Goal: Task Accomplishment & Management: Manage account settings

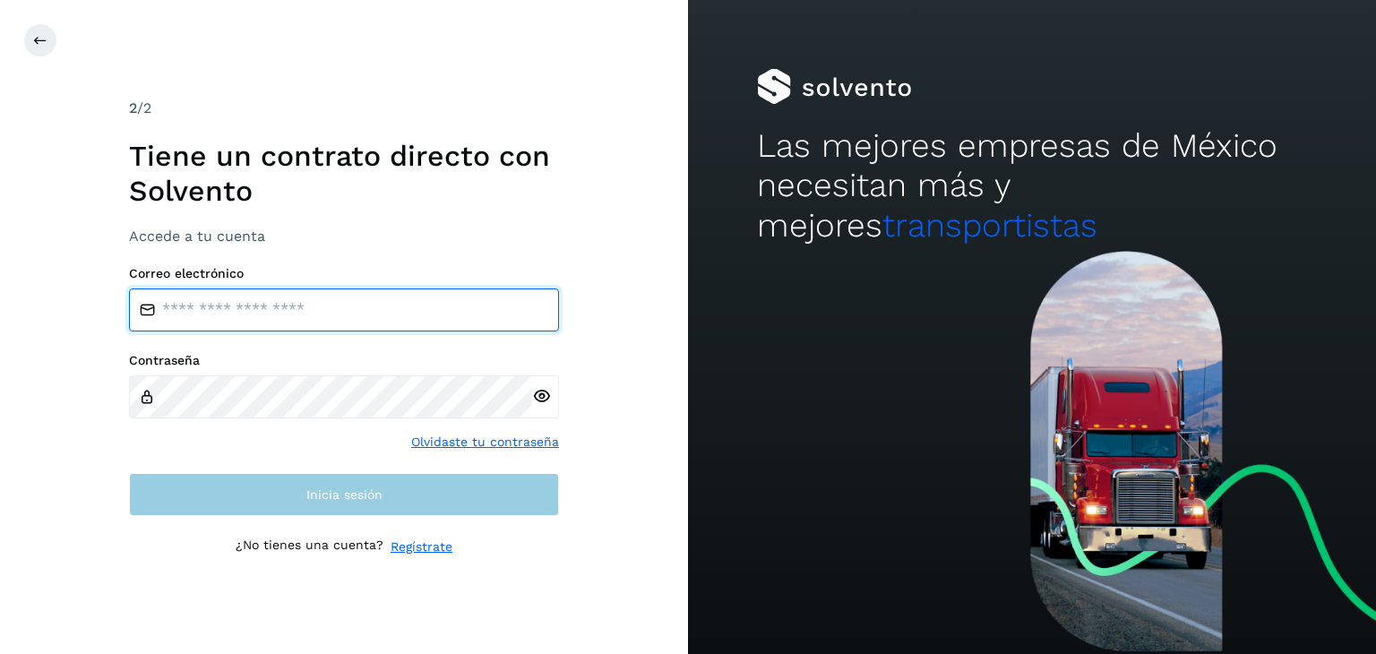
type input "**********"
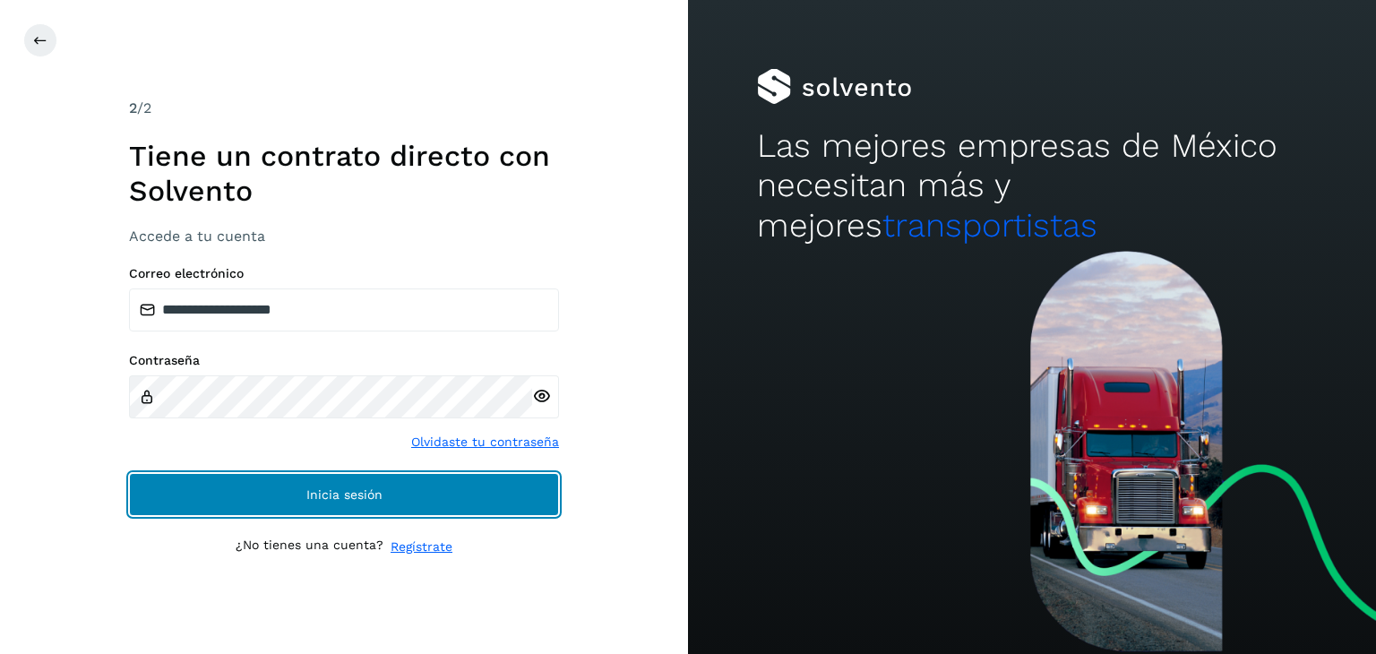
click at [407, 500] on button "Inicia sesión" at bounding box center [344, 494] width 430 height 43
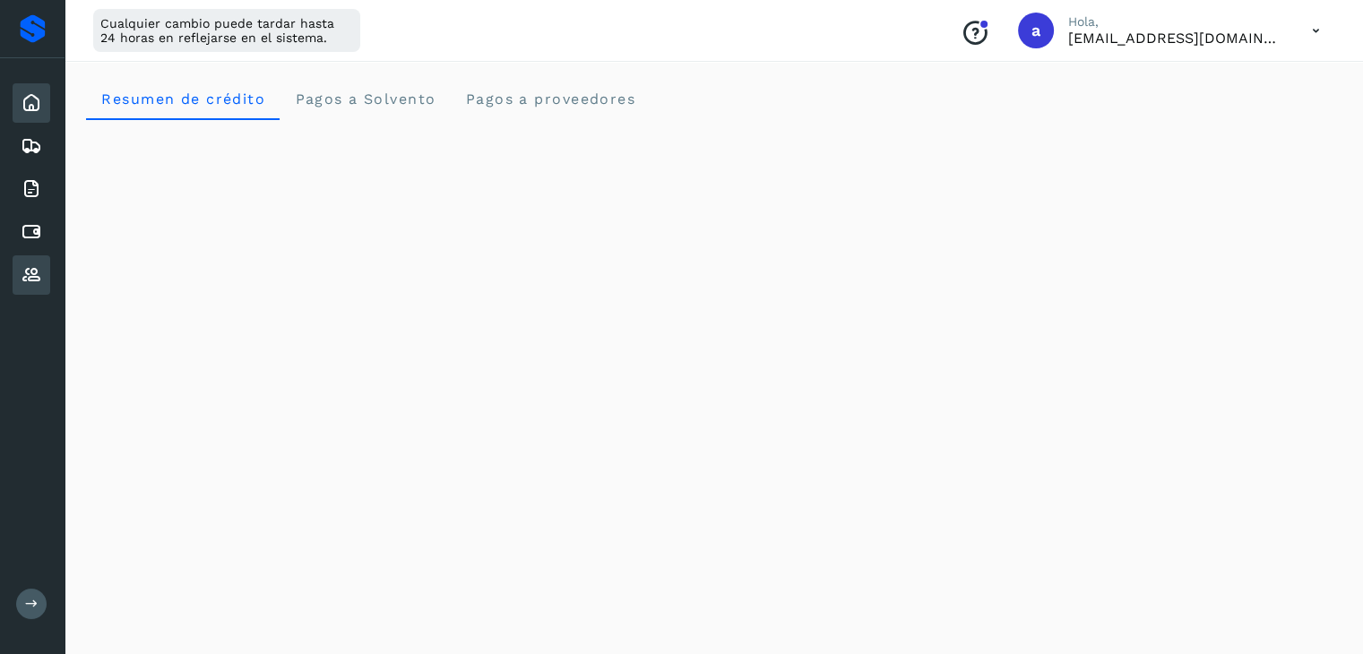
click at [30, 275] on icon at bounding box center [32, 275] width 22 height 22
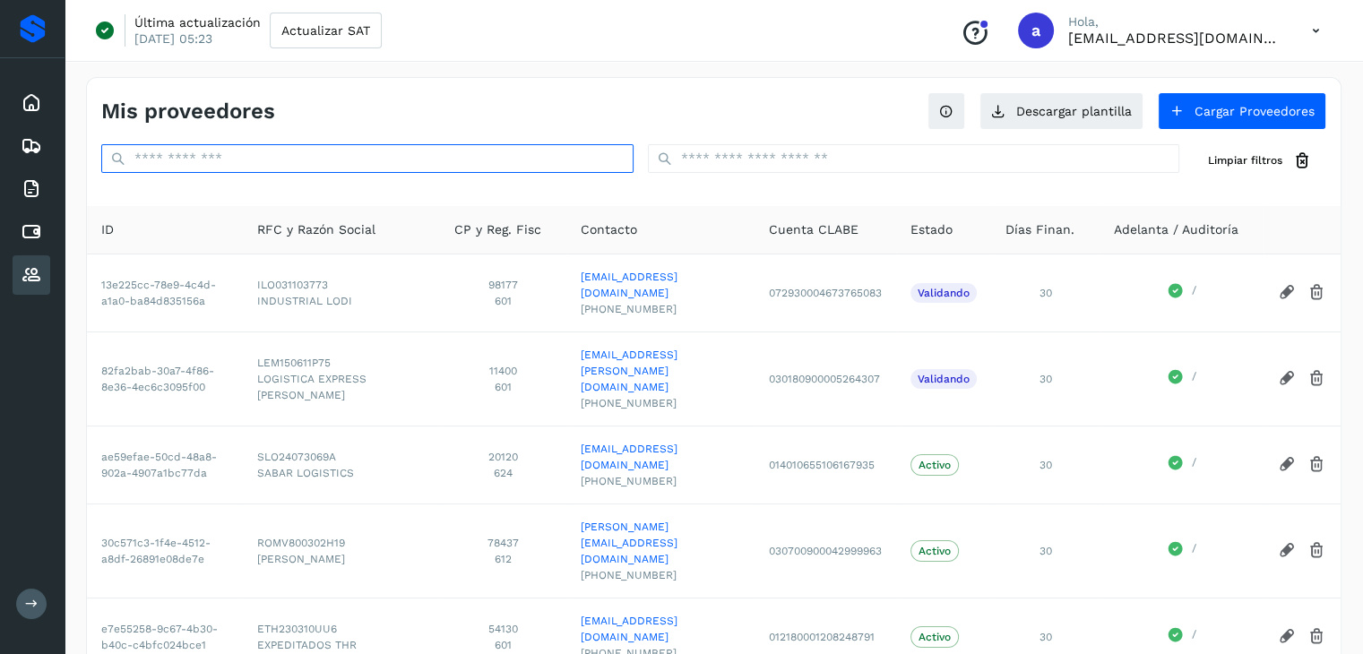
click at [271, 158] on input "text" at bounding box center [367, 158] width 532 height 29
paste input "**********"
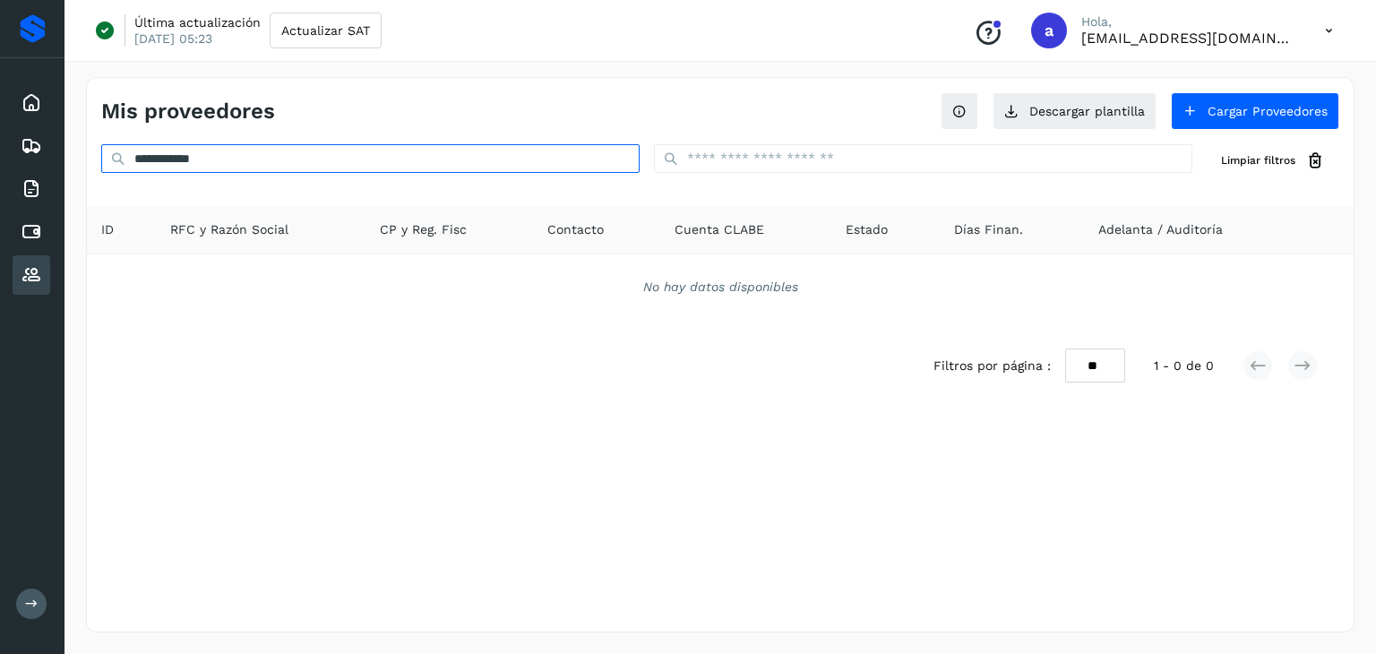
type input "**********"
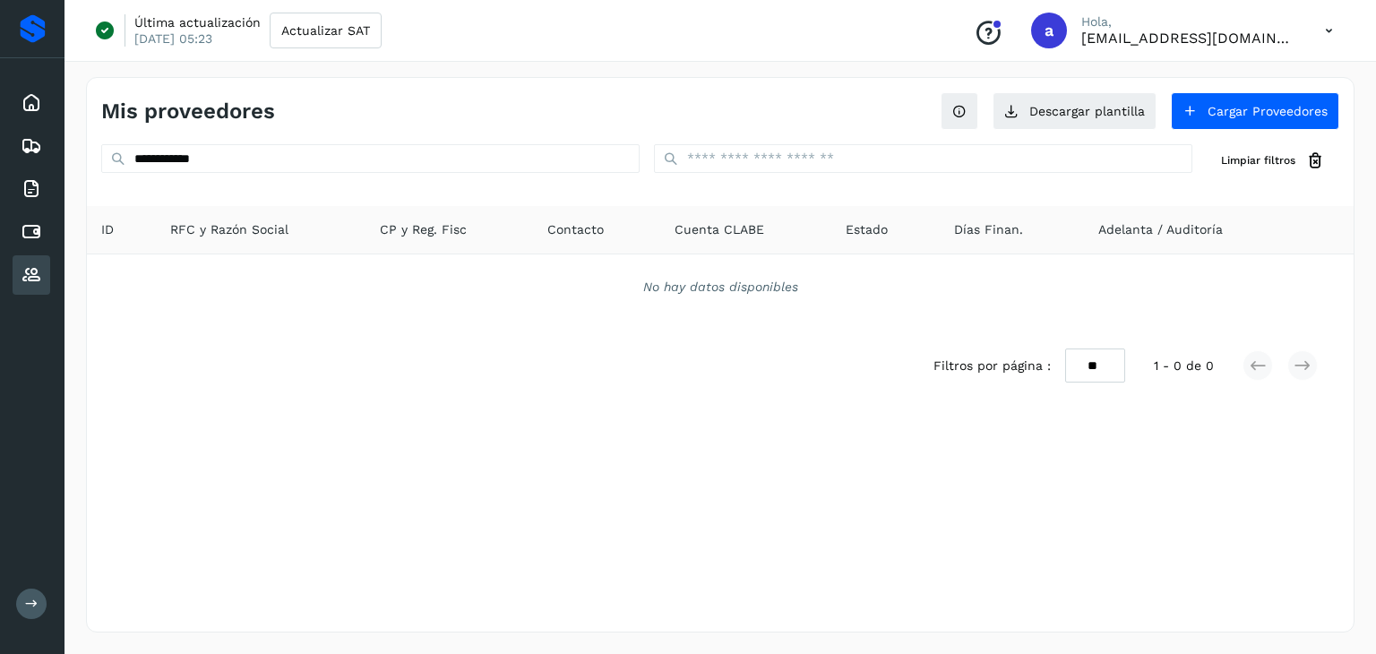
click at [538, 393] on div "Filtros por página : ** ** ** 1 - 0 de 0" at bounding box center [720, 366] width 1267 height 64
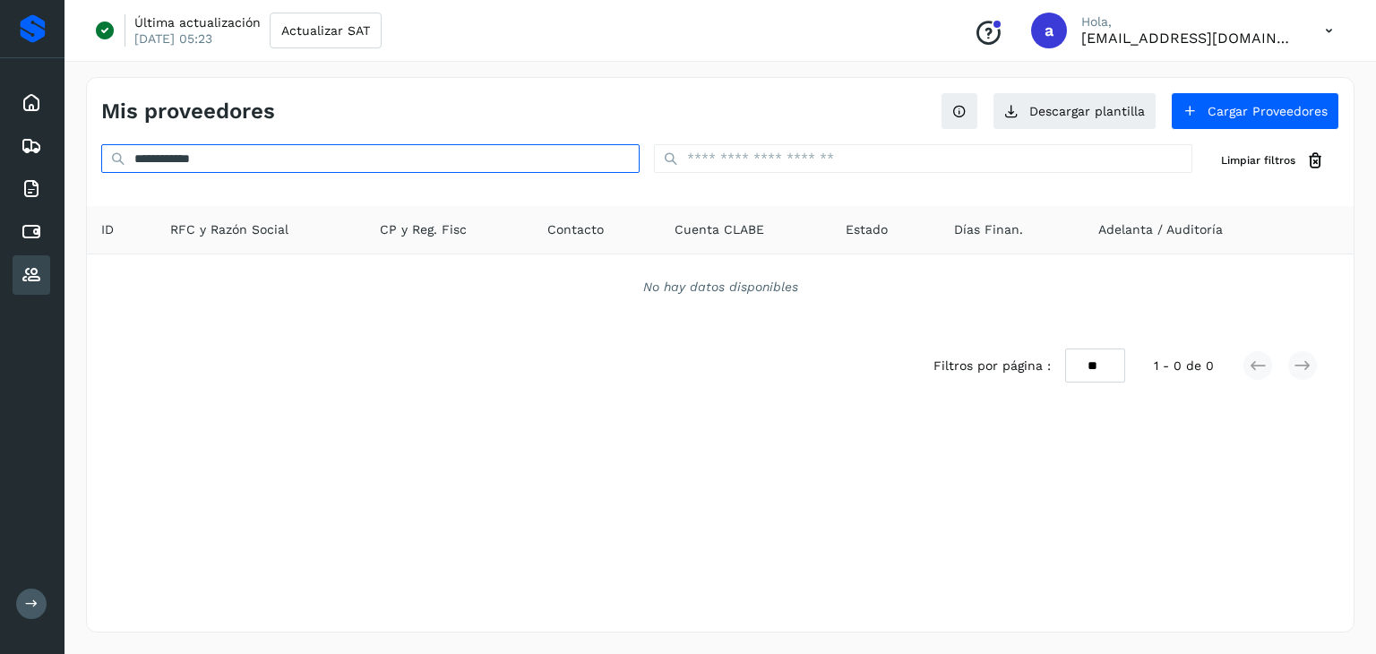
drag, startPoint x: 251, startPoint y: 162, endPoint x: 115, endPoint y: 148, distance: 136.9
click at [115, 148] on input "**********" at bounding box center [370, 158] width 538 height 29
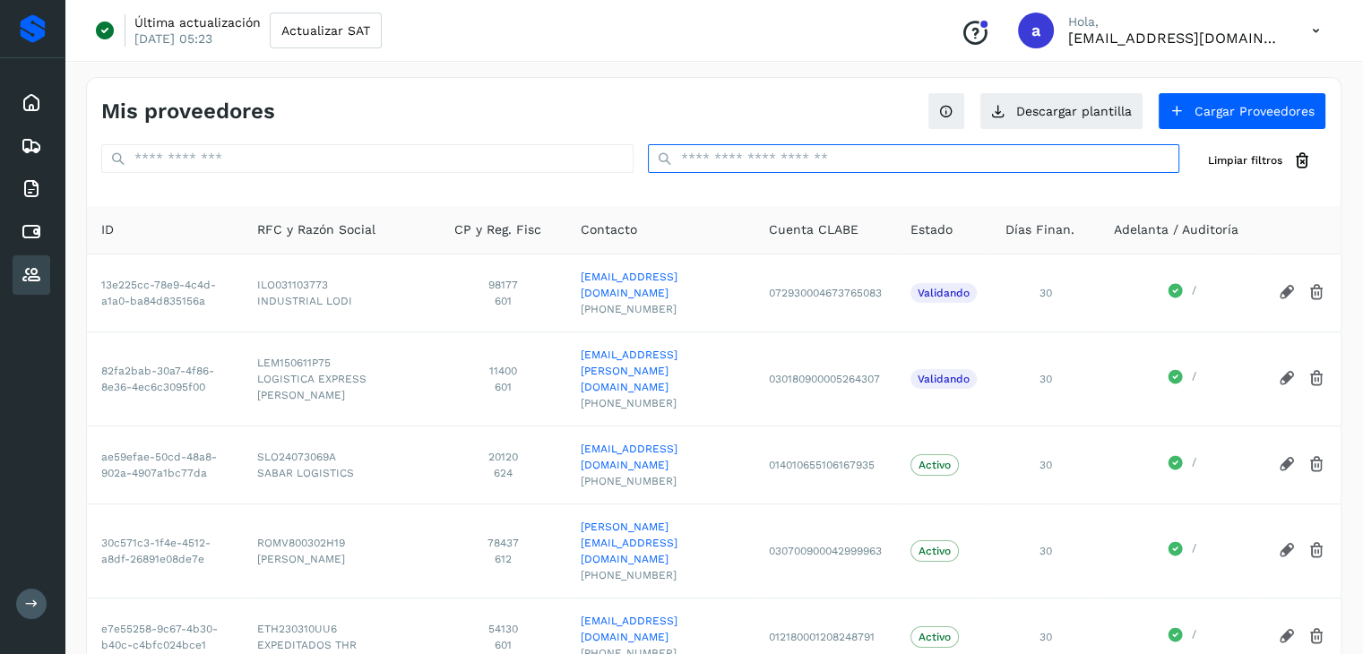
click at [805, 159] on input "text" at bounding box center [914, 158] width 532 height 29
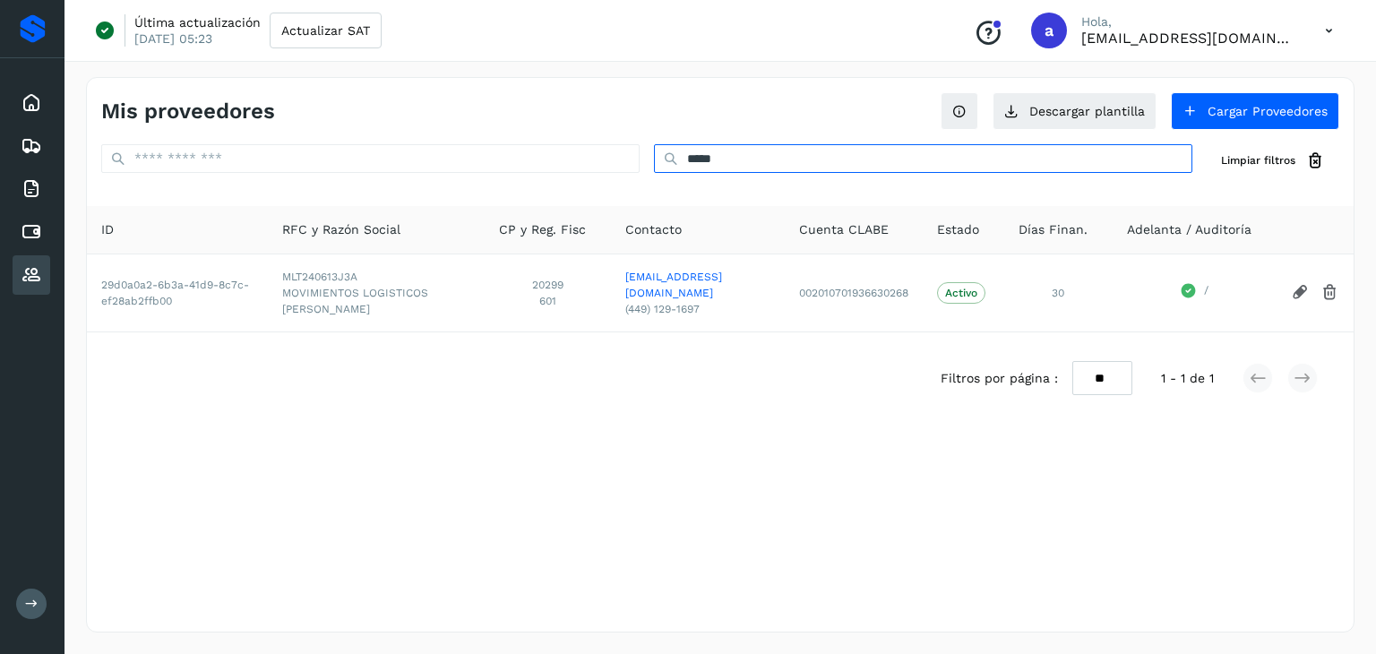
type input "*****"
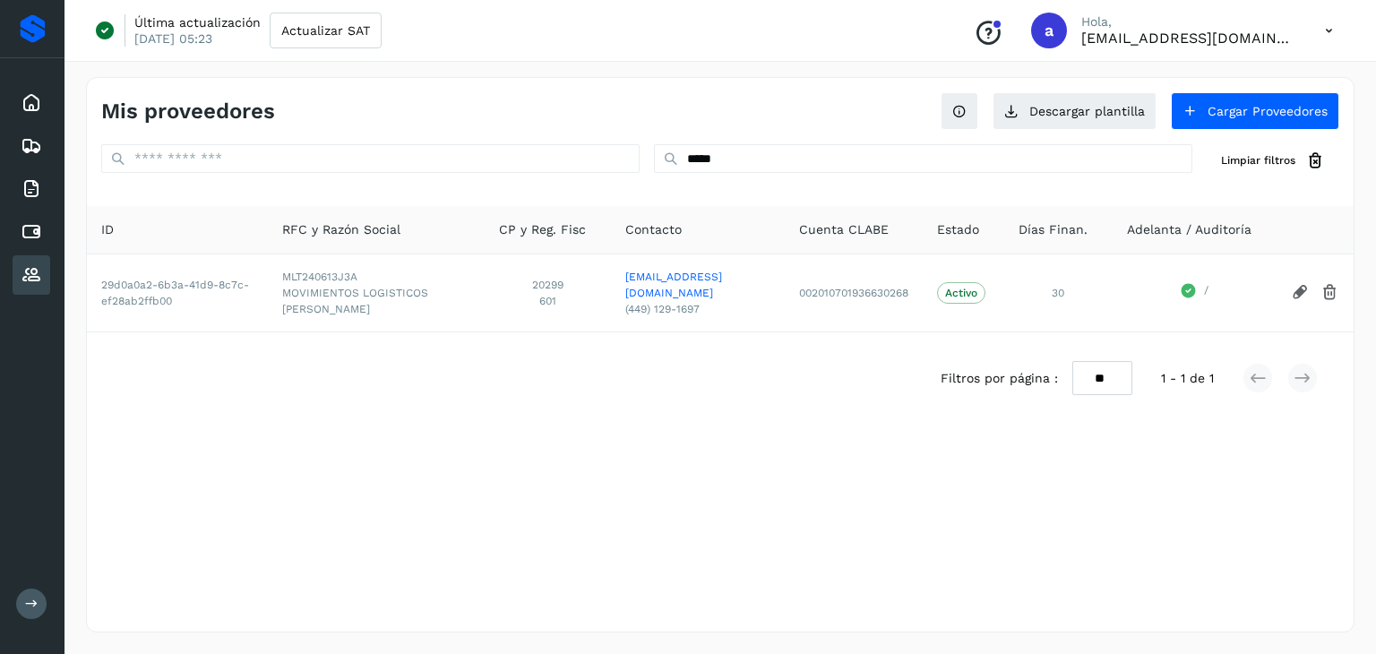
click at [523, 413] on div "Mis proveedores Descargar plantilla Cargar Proveedores ***** Limpiar filtros ID…" at bounding box center [720, 354] width 1269 height 555
click at [803, 363] on div "Filtros por página : ** ** ** 1 - 1 de 1" at bounding box center [720, 379] width 1267 height 64
click at [607, 406] on div "Filtros por página : ** ** ** 1 - 1 de 1" at bounding box center [720, 379] width 1267 height 64
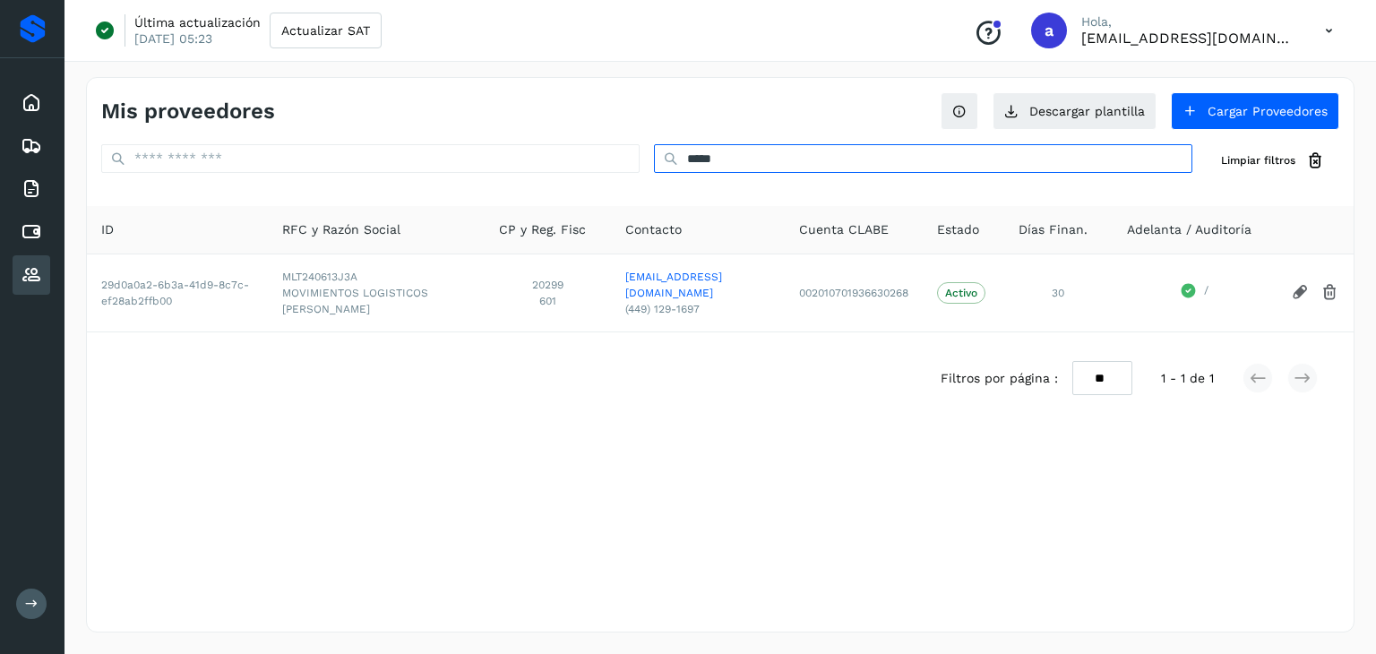
drag, startPoint x: 810, startPoint y: 159, endPoint x: 603, endPoint y: 152, distance: 207.1
click at [603, 152] on div "***** Limpiar filtros" at bounding box center [720, 160] width 1267 height 33
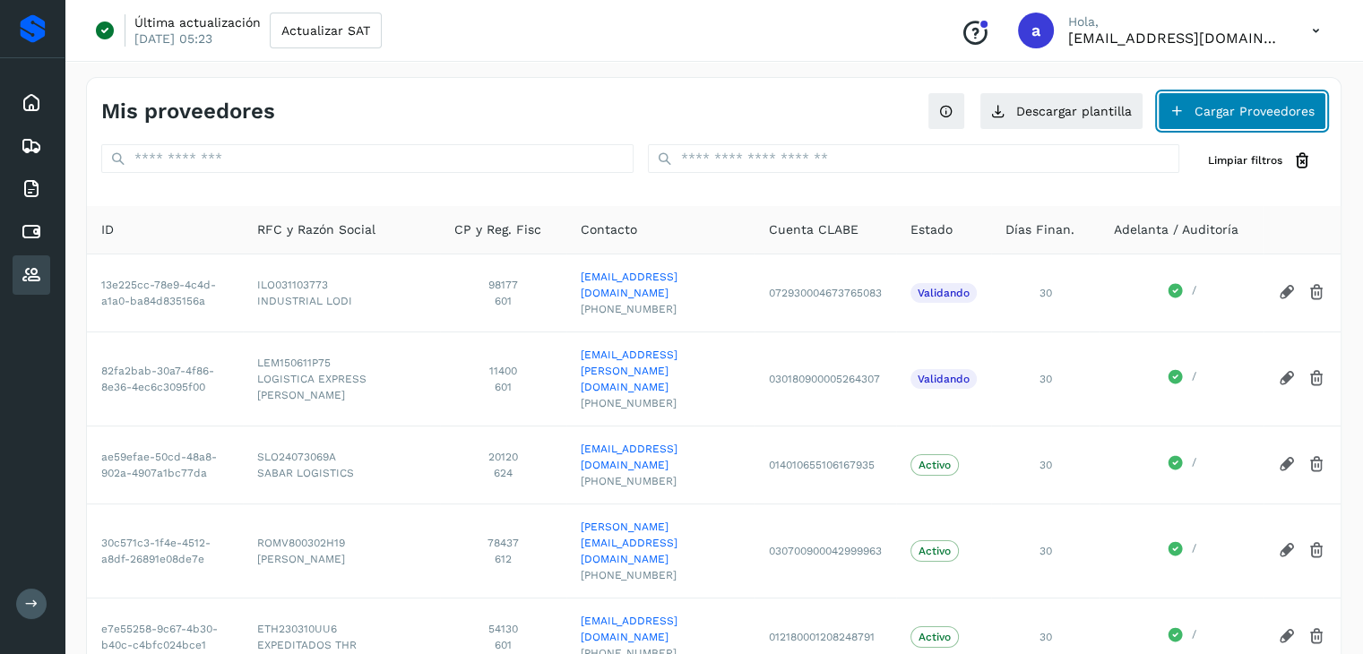
click at [1226, 108] on button "Cargar Proveedores" at bounding box center [1242, 111] width 168 height 38
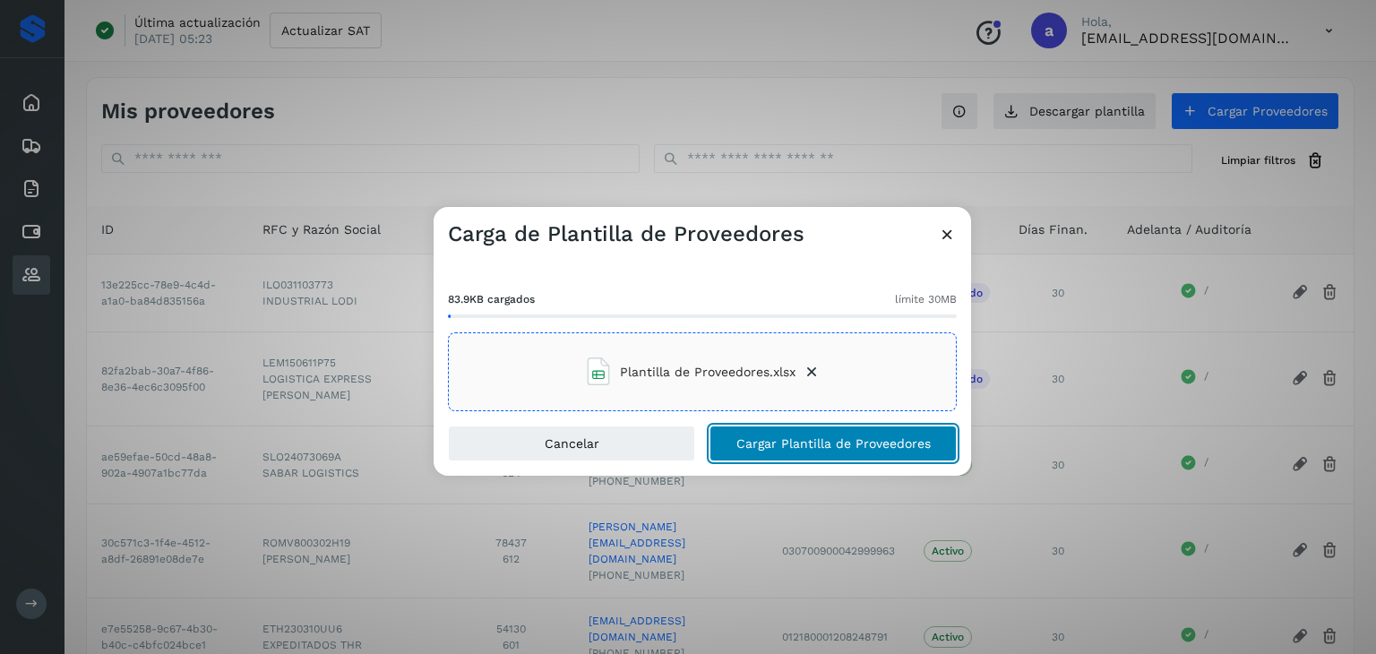
click at [809, 437] on span "Cargar Plantilla de Proveedores" at bounding box center [833, 443] width 194 height 13
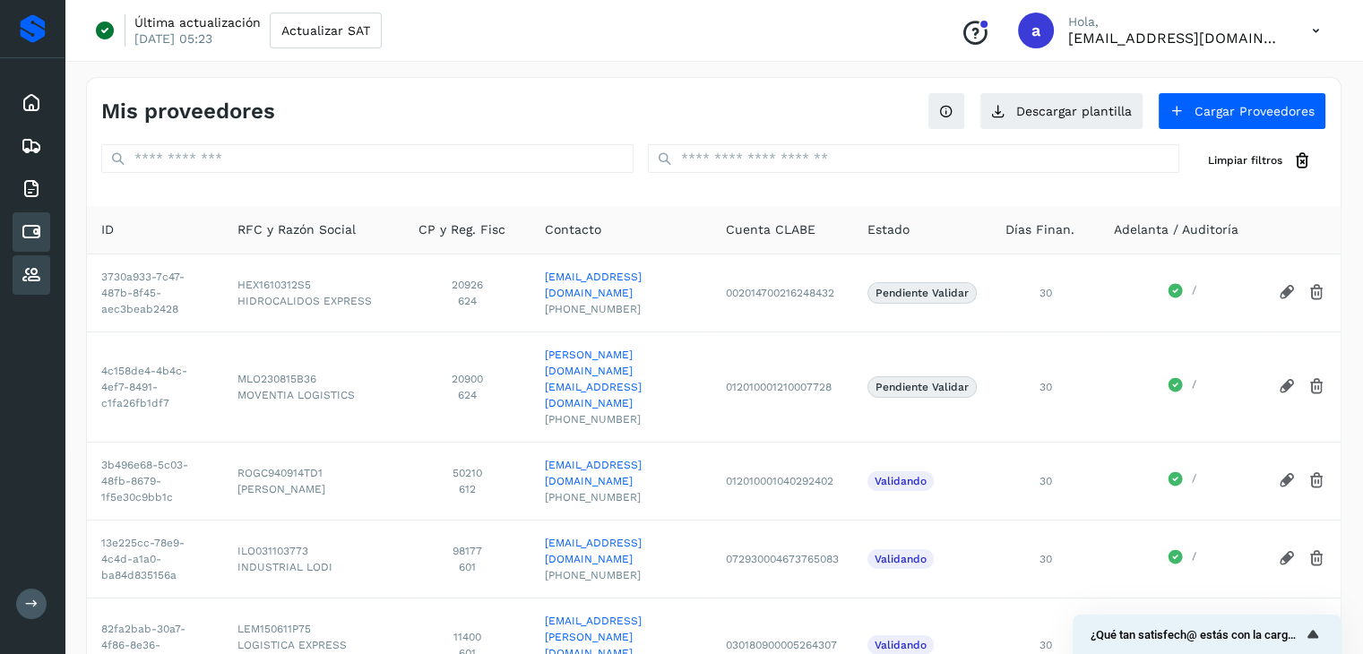
click at [32, 225] on icon at bounding box center [32, 232] width 22 height 22
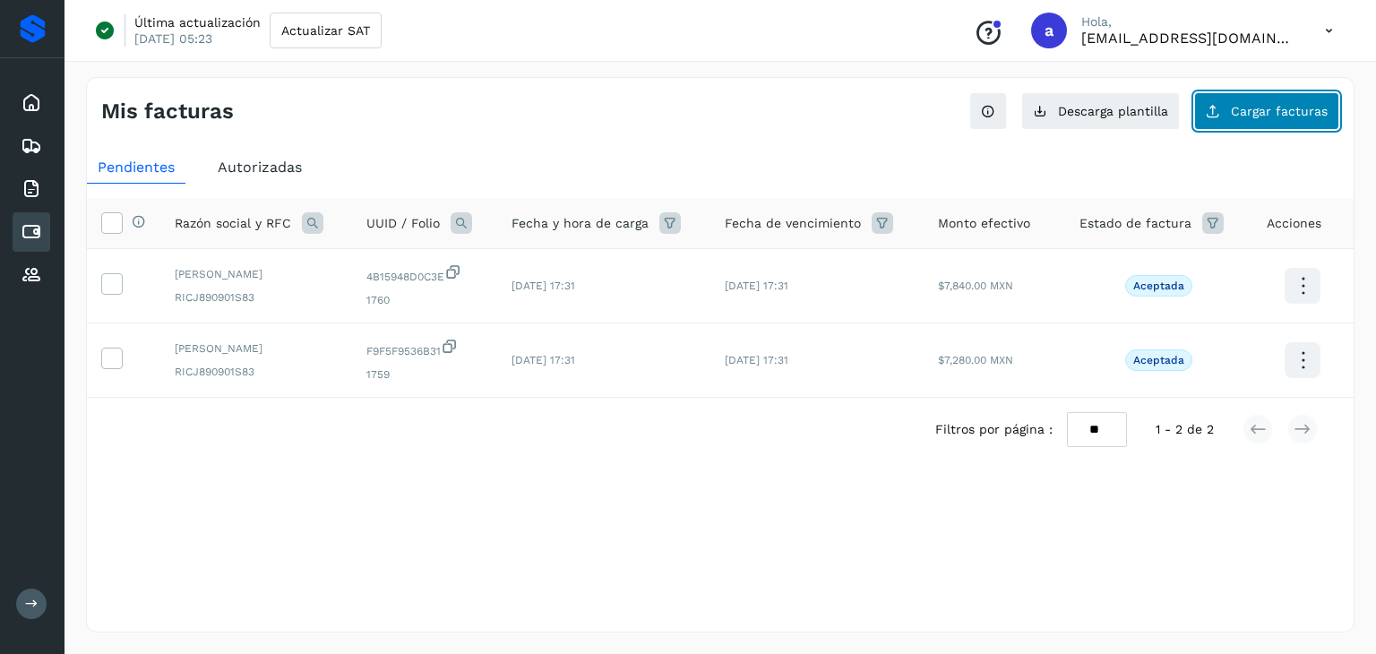
click at [1245, 112] on span "Cargar facturas" at bounding box center [1279, 111] width 97 height 13
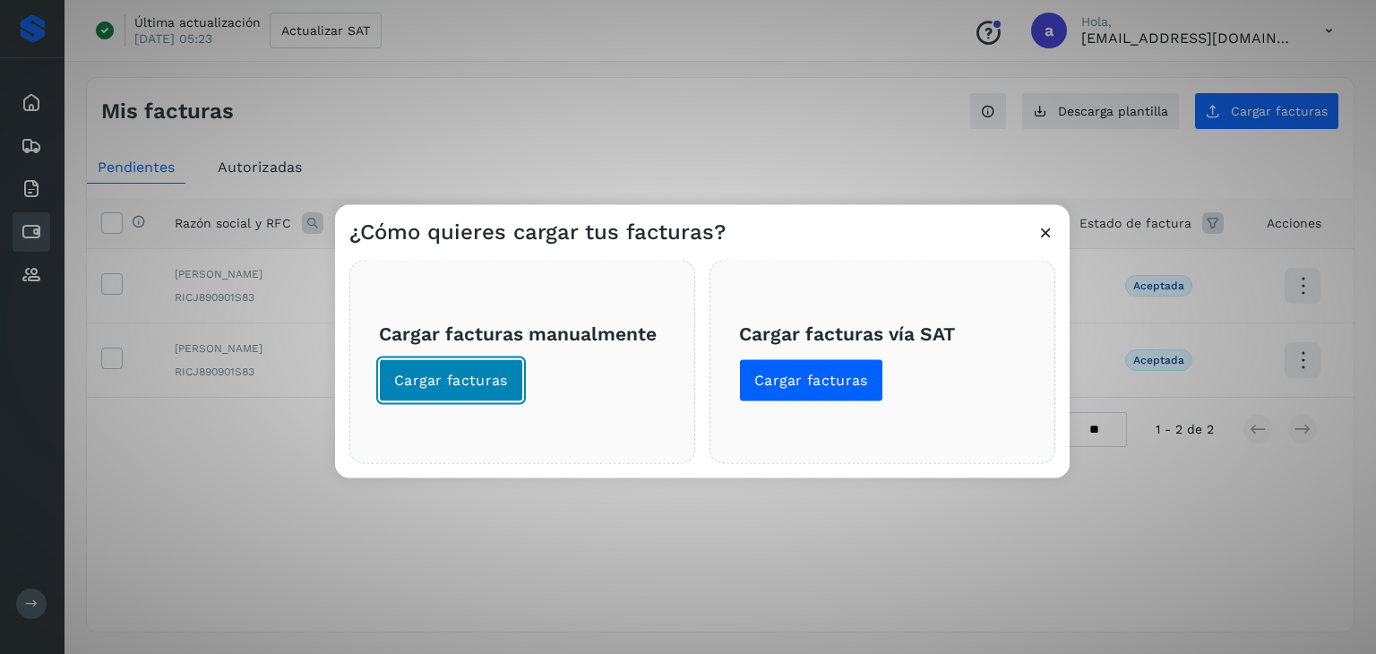
click at [479, 388] on span "Cargar facturas" at bounding box center [451, 381] width 114 height 20
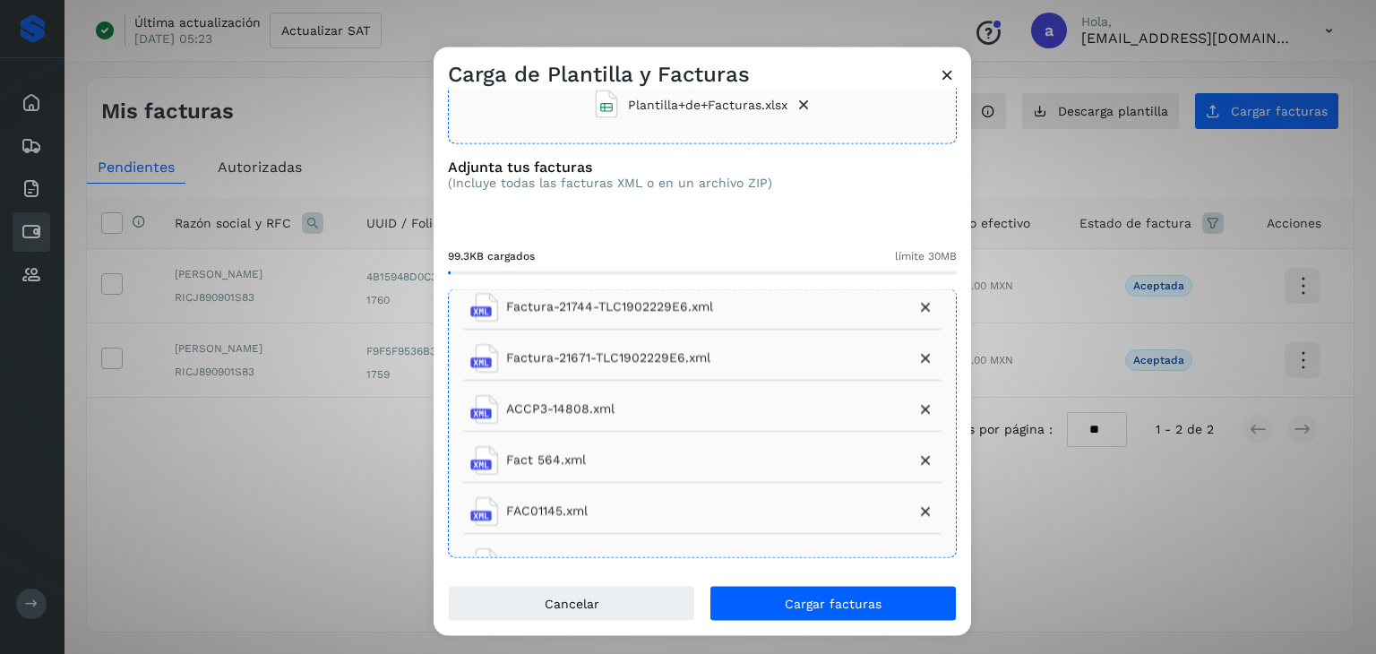
scroll to position [497, 0]
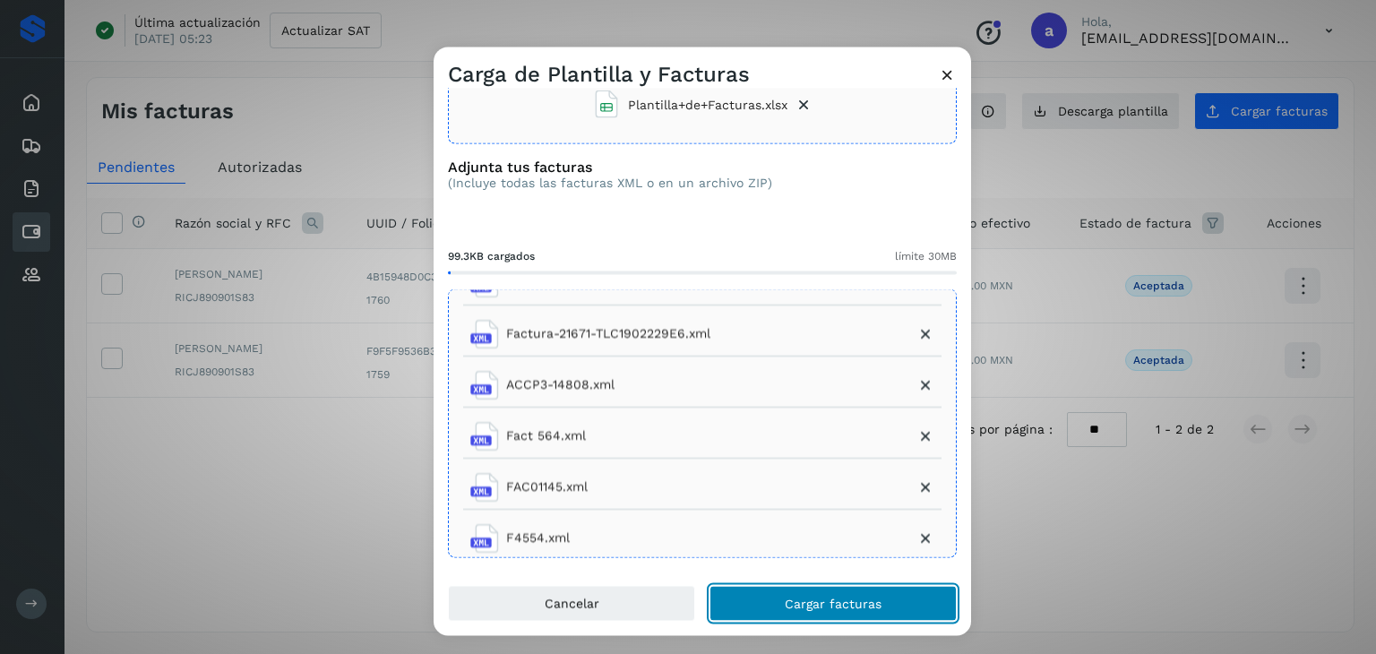
click at [819, 601] on span "Cargar facturas" at bounding box center [833, 604] width 97 height 13
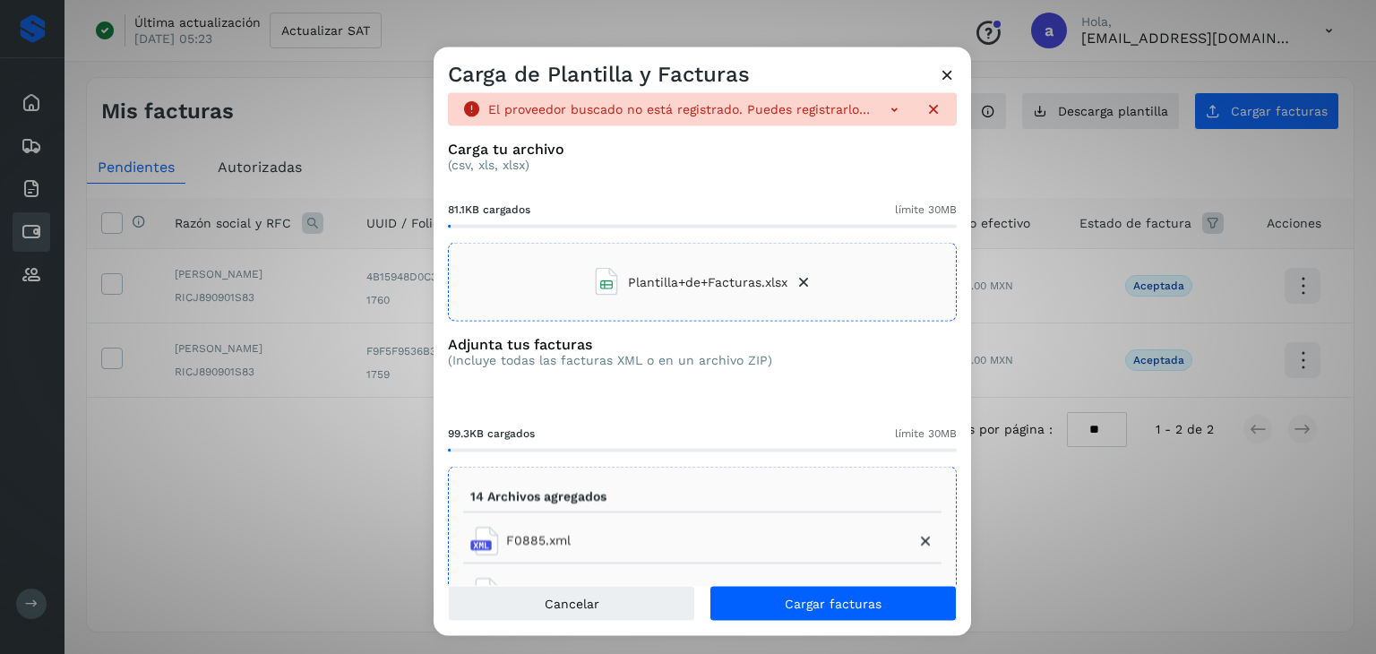
scroll to position [0, 0]
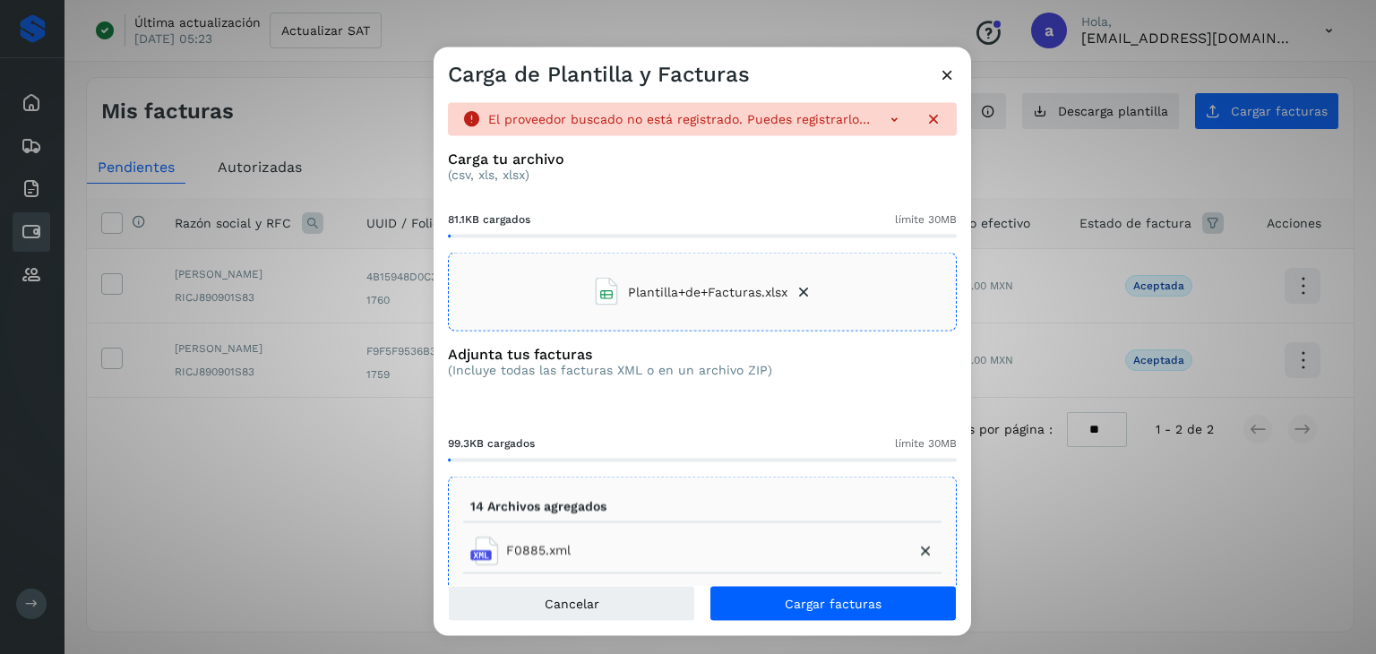
click at [885, 119] on icon at bounding box center [894, 119] width 18 height 18
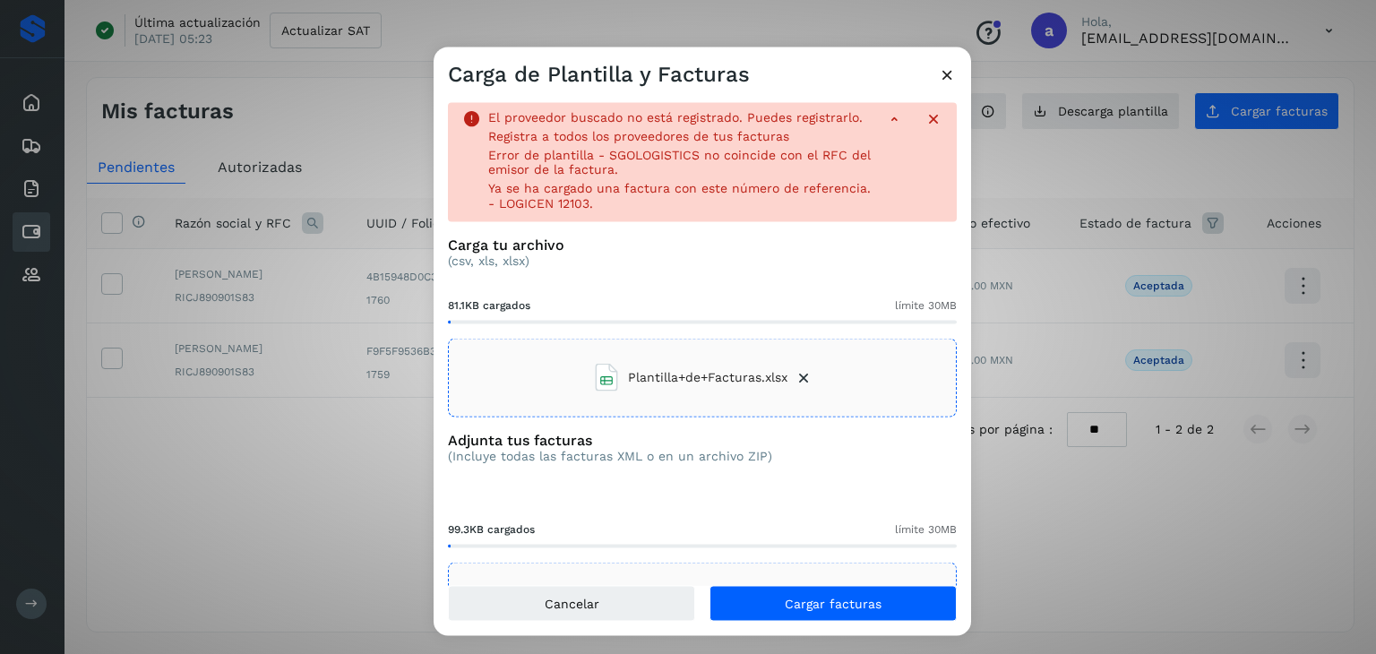
click at [797, 386] on icon at bounding box center [804, 377] width 18 height 18
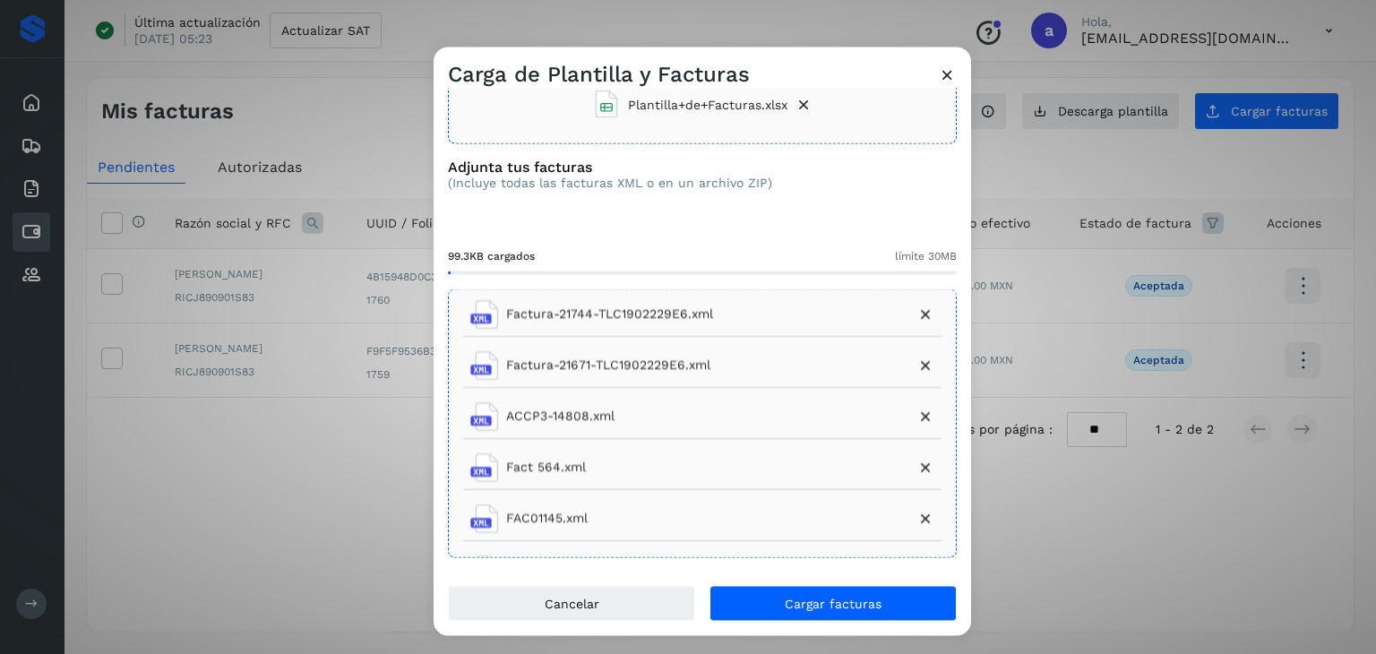
scroll to position [497, 0]
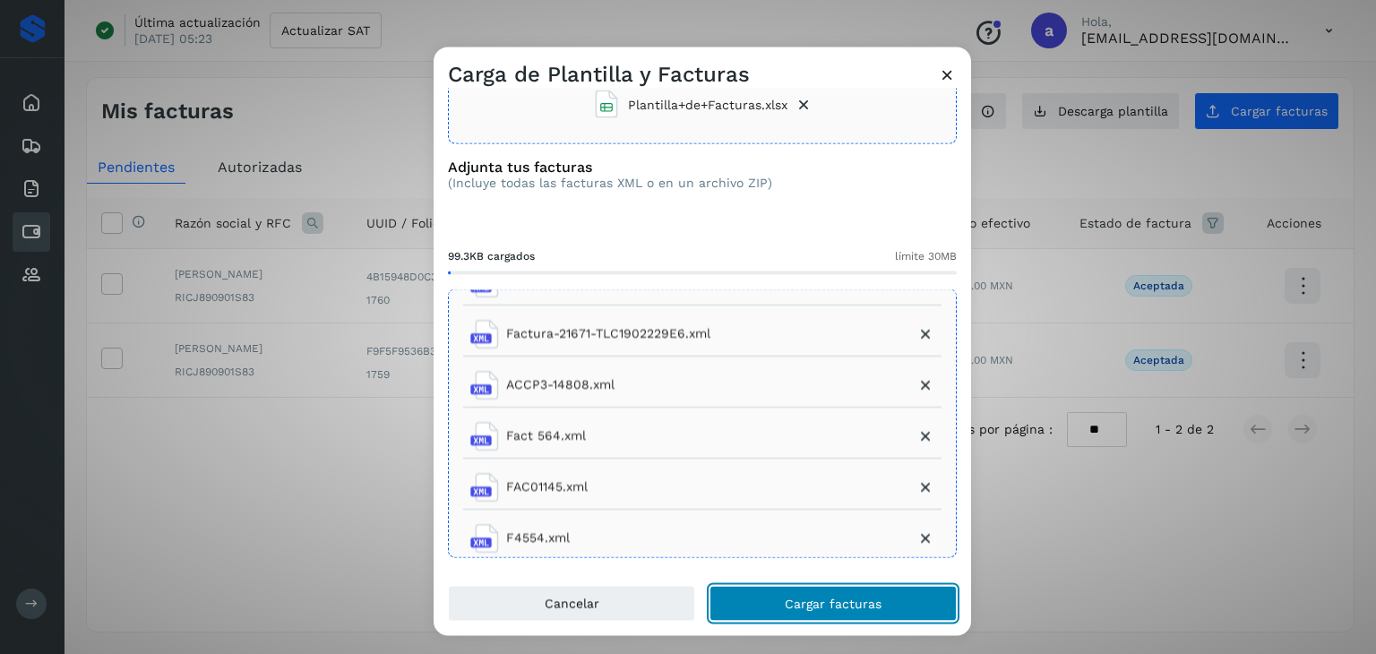
click at [826, 606] on span "Cargar facturas" at bounding box center [833, 604] width 97 height 13
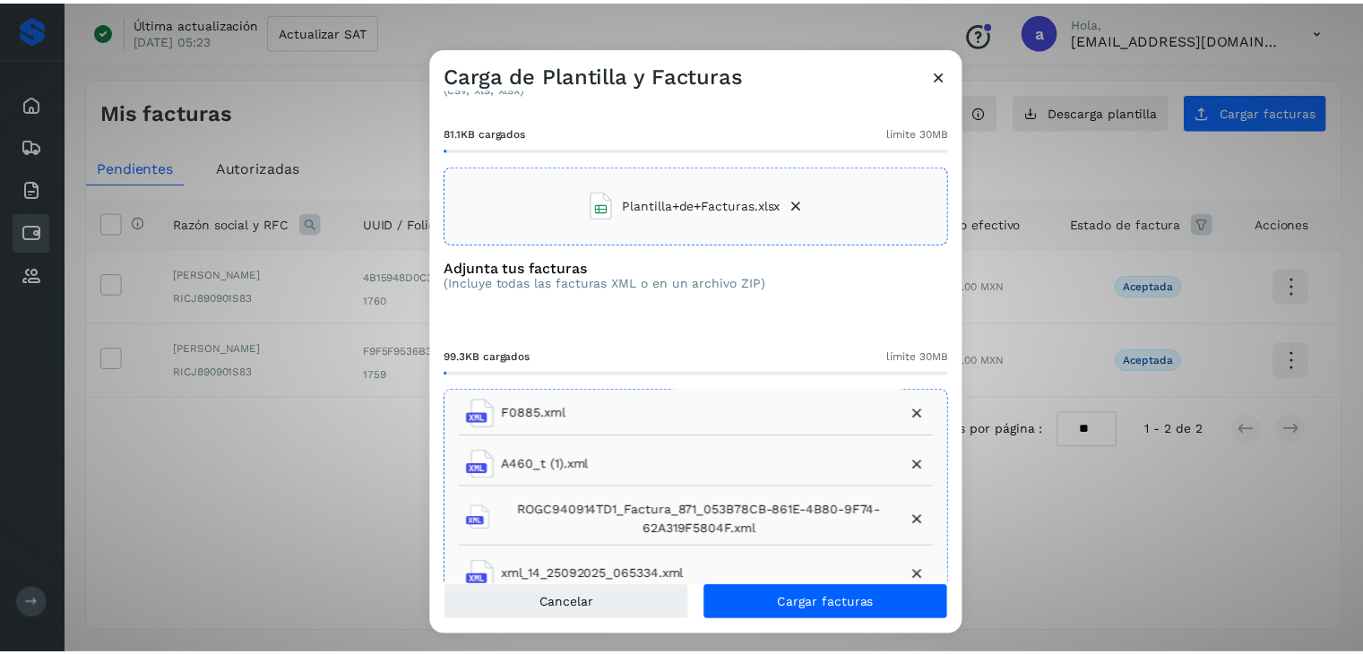
scroll to position [0, 0]
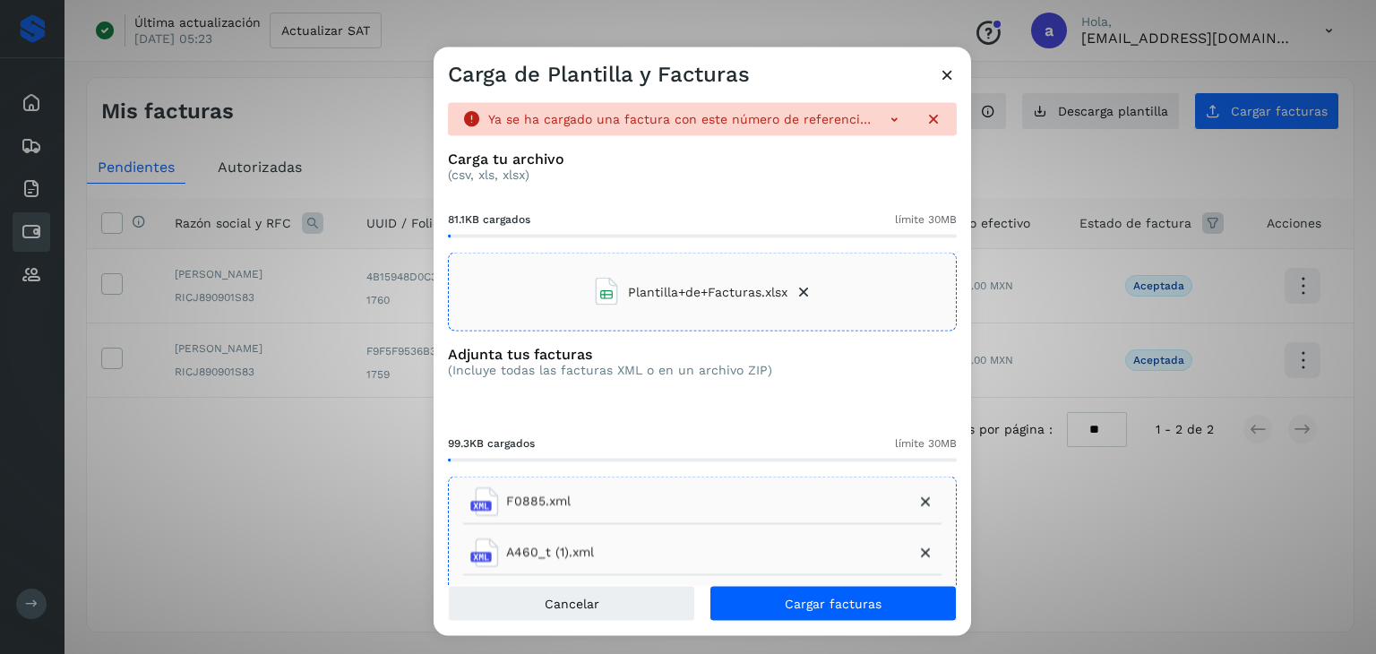
click at [885, 120] on icon at bounding box center [894, 119] width 18 height 18
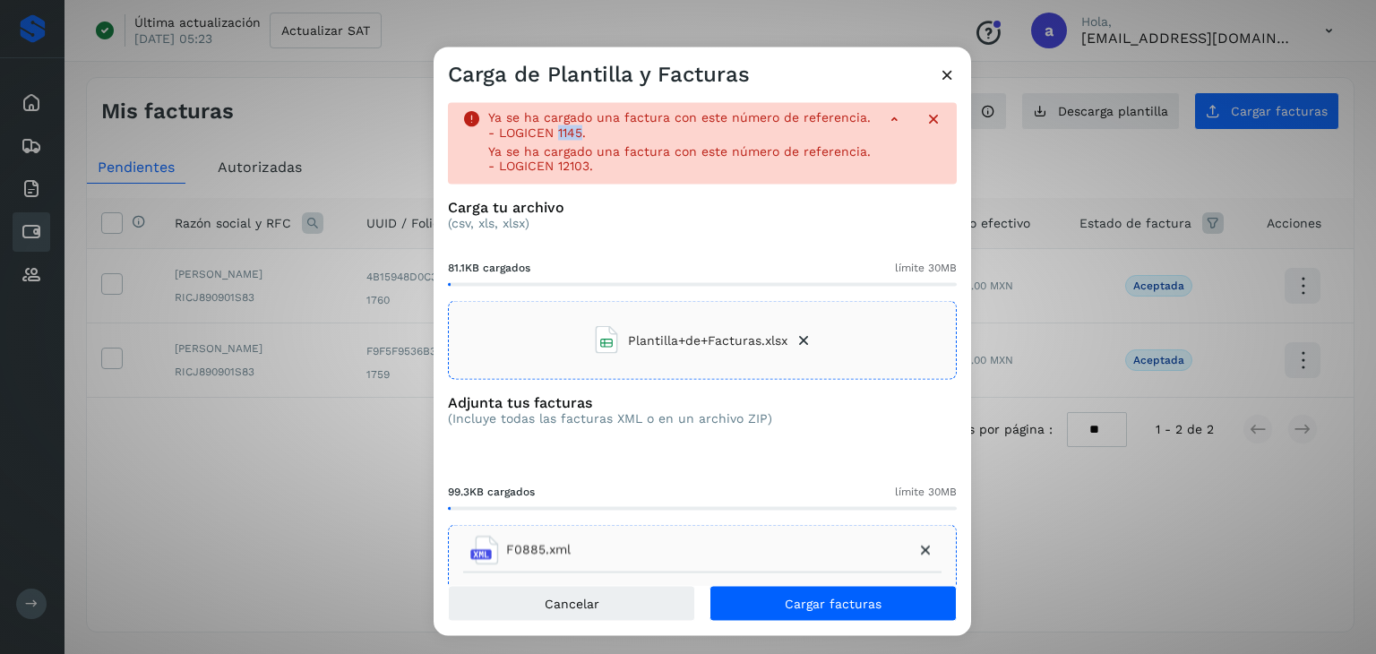
drag, startPoint x: 627, startPoint y: 131, endPoint x: 650, endPoint y: 133, distance: 23.4
click at [650, 133] on p "Ya se ha cargado una factura con este número de referencia. - LOGICEN 1145." at bounding box center [679, 125] width 383 height 30
copy p "1145"
drag, startPoint x: 624, startPoint y: 169, endPoint x: 659, endPoint y: 166, distance: 35.1
click at [659, 166] on p "Ya se ha cargado una factura con este número de referencia. - LOGICEN 12103." at bounding box center [679, 158] width 383 height 30
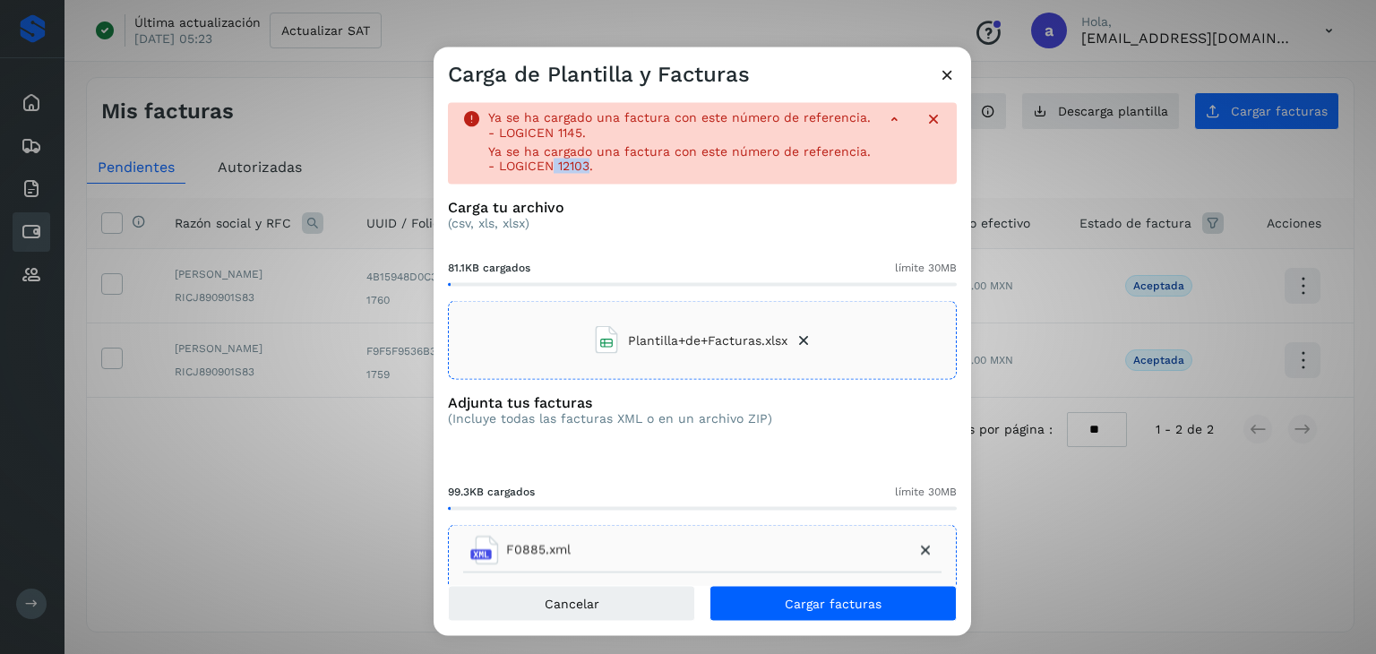
click at [654, 165] on p "Ya se ha cargado una factura con este número de referencia. - LOGICEN 12103." at bounding box center [679, 158] width 383 height 30
drag, startPoint x: 628, startPoint y: 166, endPoint x: 656, endPoint y: 166, distance: 27.8
click at [656, 166] on p "Ya se ha cargado una factura con este número de referencia. - LOGICEN 12103." at bounding box center [679, 158] width 383 height 30
copy p "12103"
click at [951, 72] on icon at bounding box center [947, 74] width 19 height 19
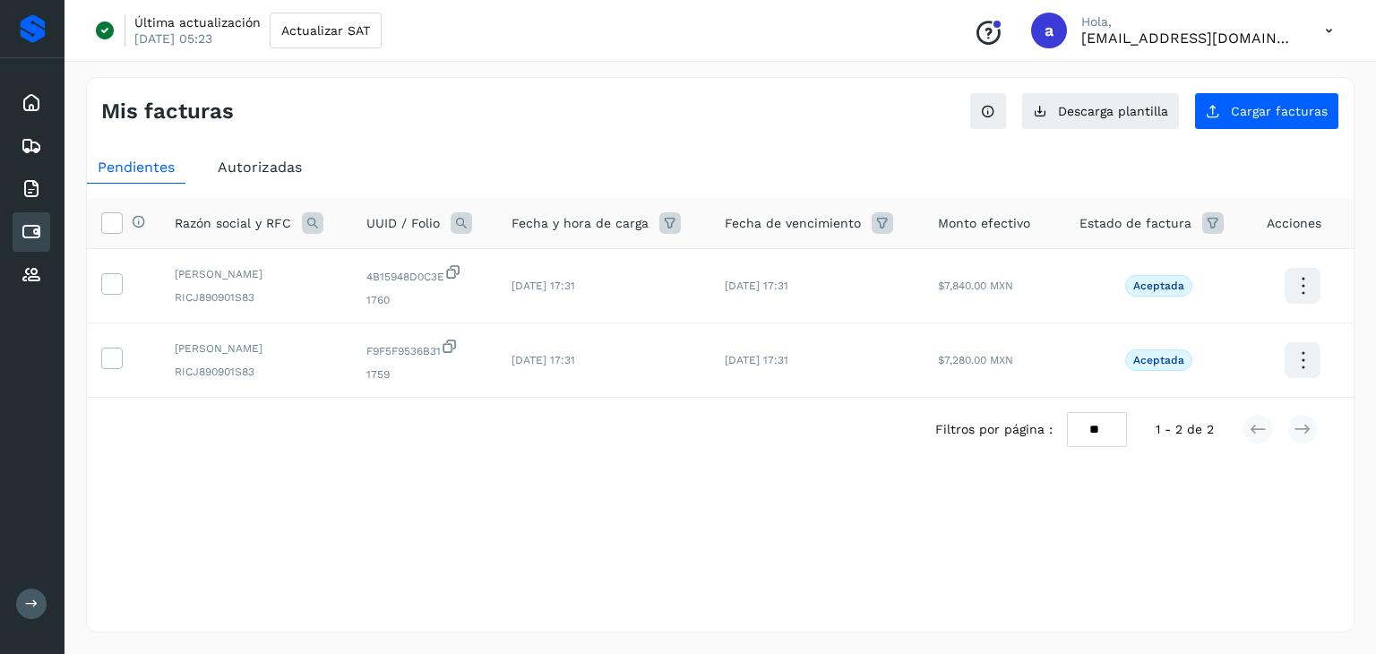
click at [252, 165] on span "Autorizadas" at bounding box center [260, 167] width 84 height 17
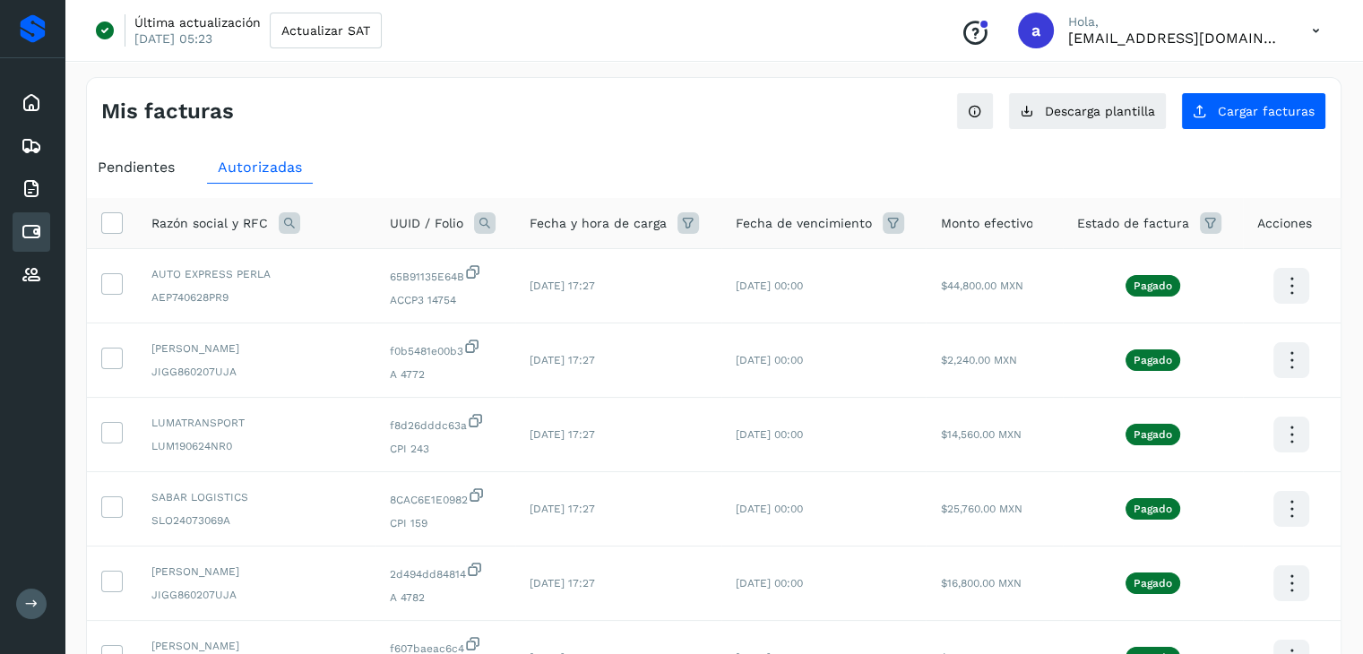
click at [550, 158] on ul "Pendientes Autorizadas" at bounding box center [713, 167] width 1253 height 32
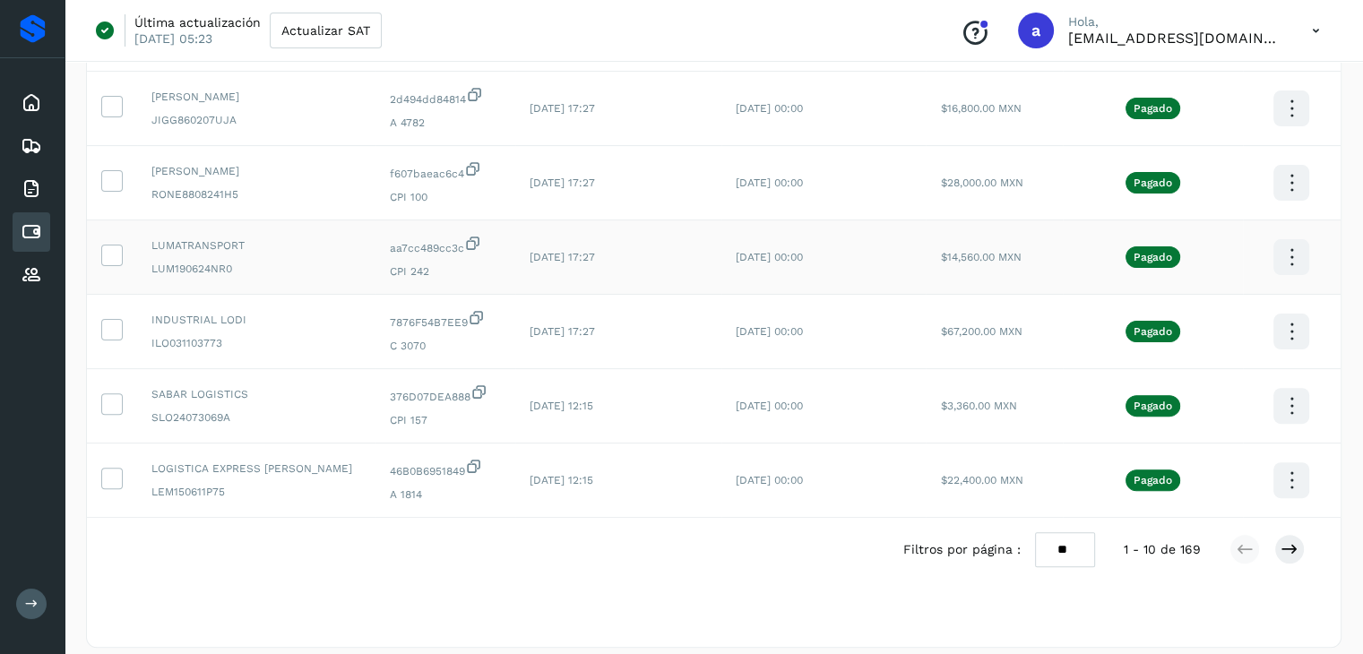
scroll to position [491, 0]
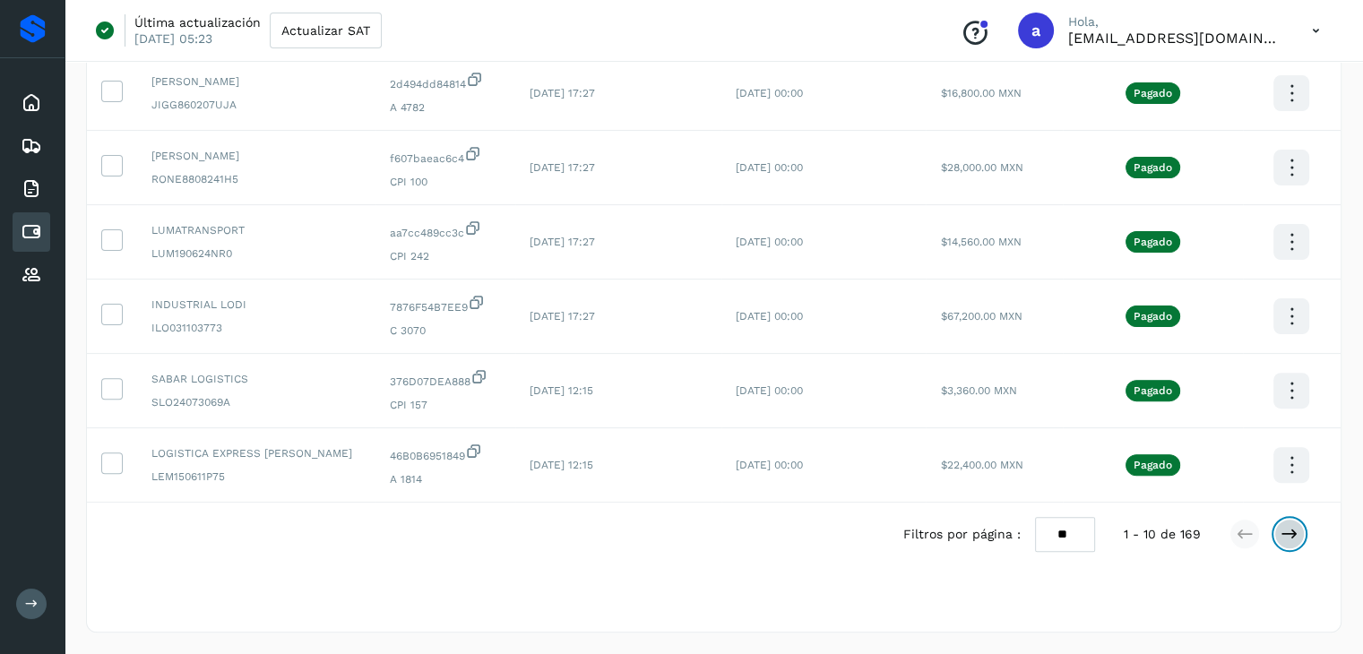
click at [1290, 531] on icon at bounding box center [1289, 534] width 18 height 18
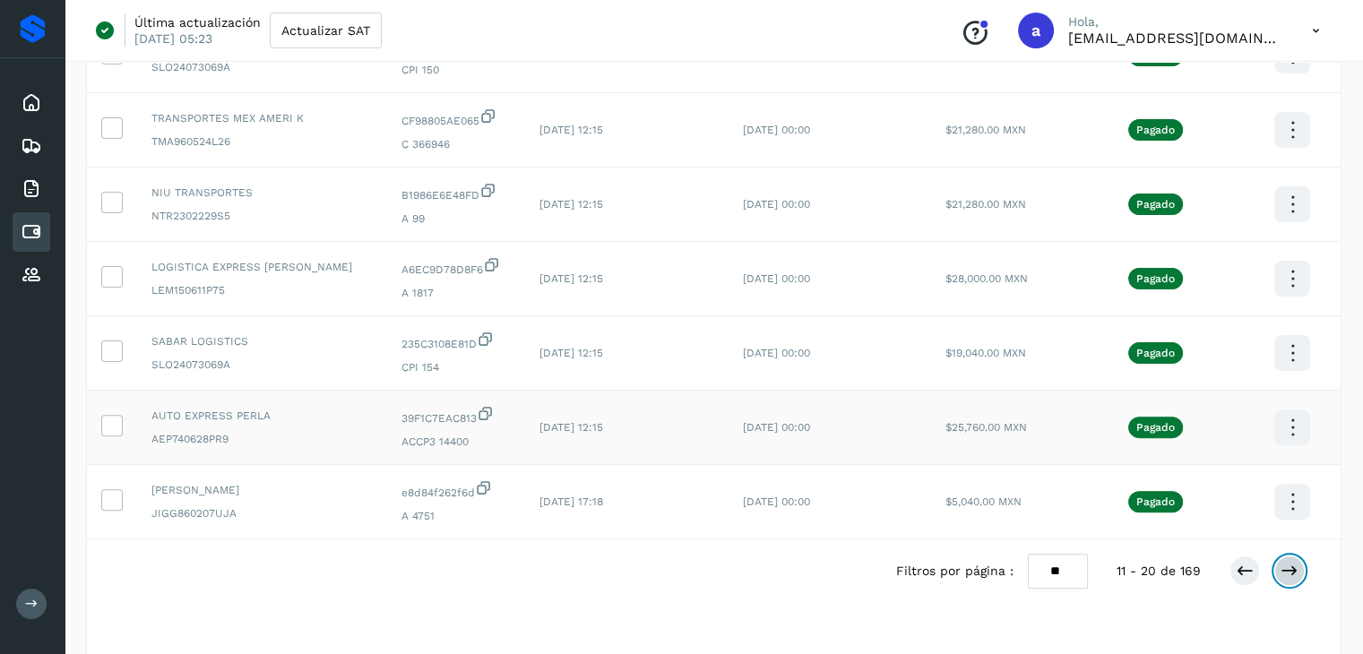
scroll to position [401, 0]
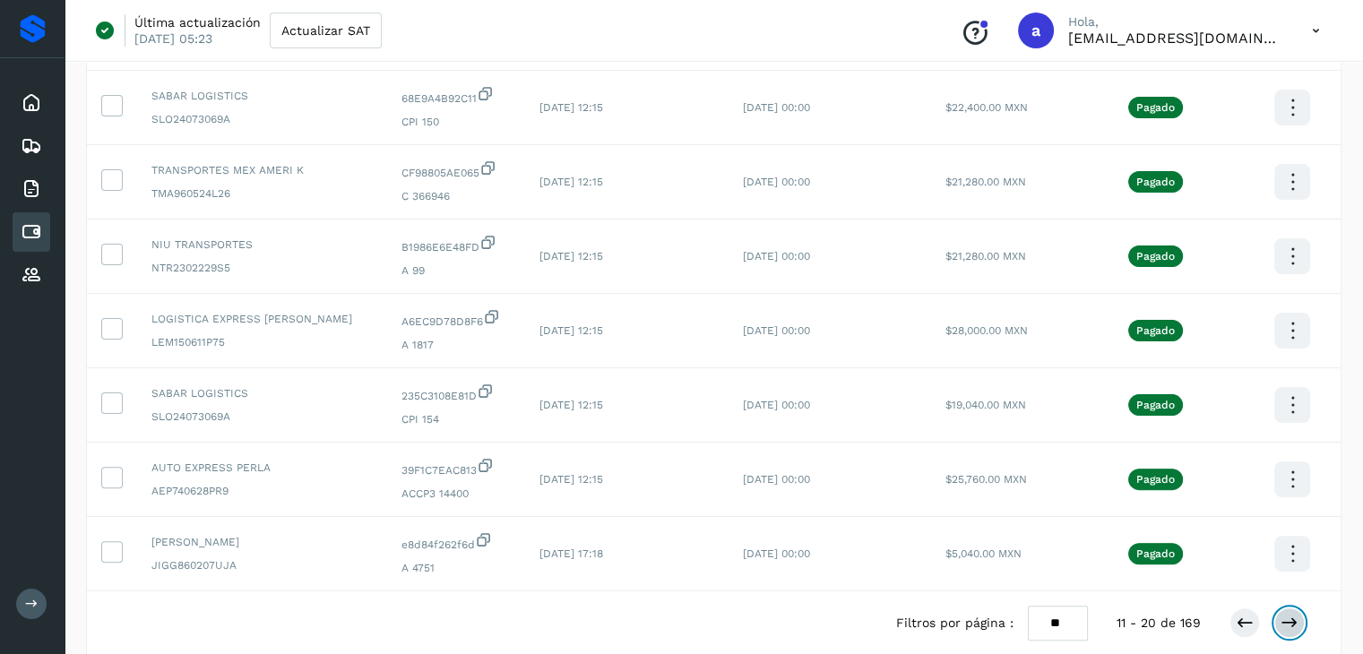
click at [1284, 619] on icon at bounding box center [1289, 623] width 18 height 18
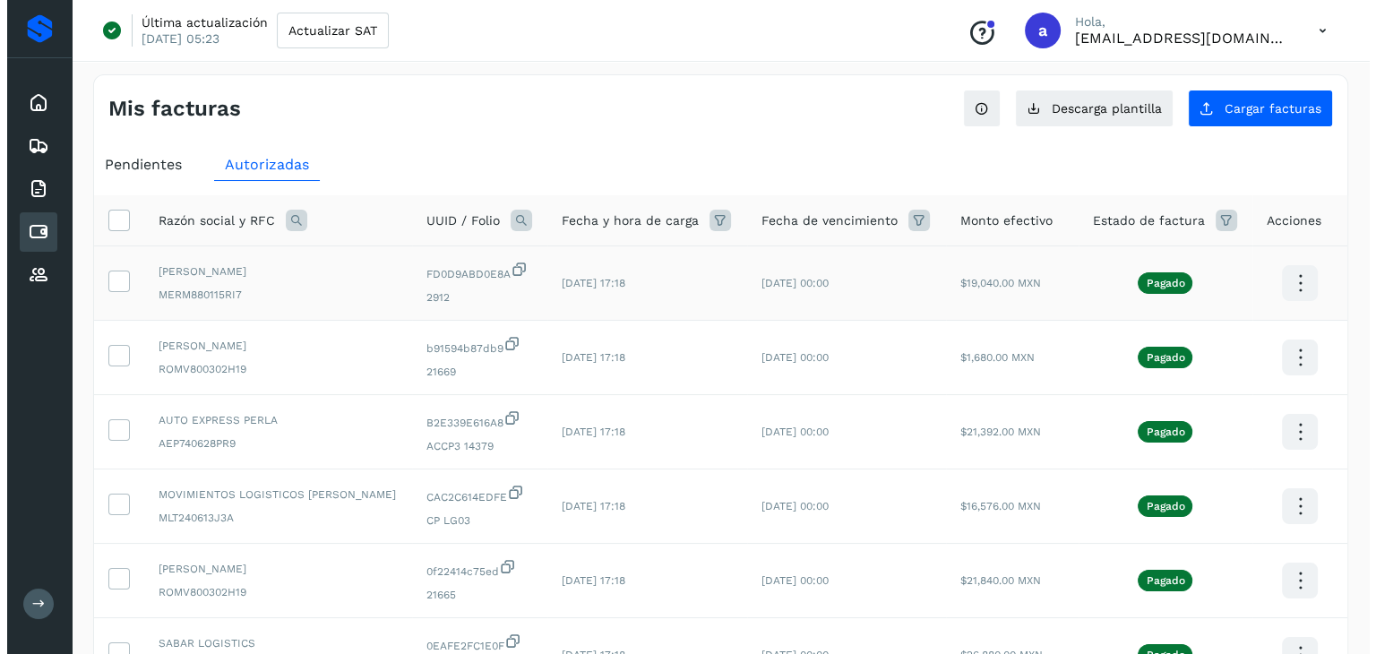
scroll to position [0, 0]
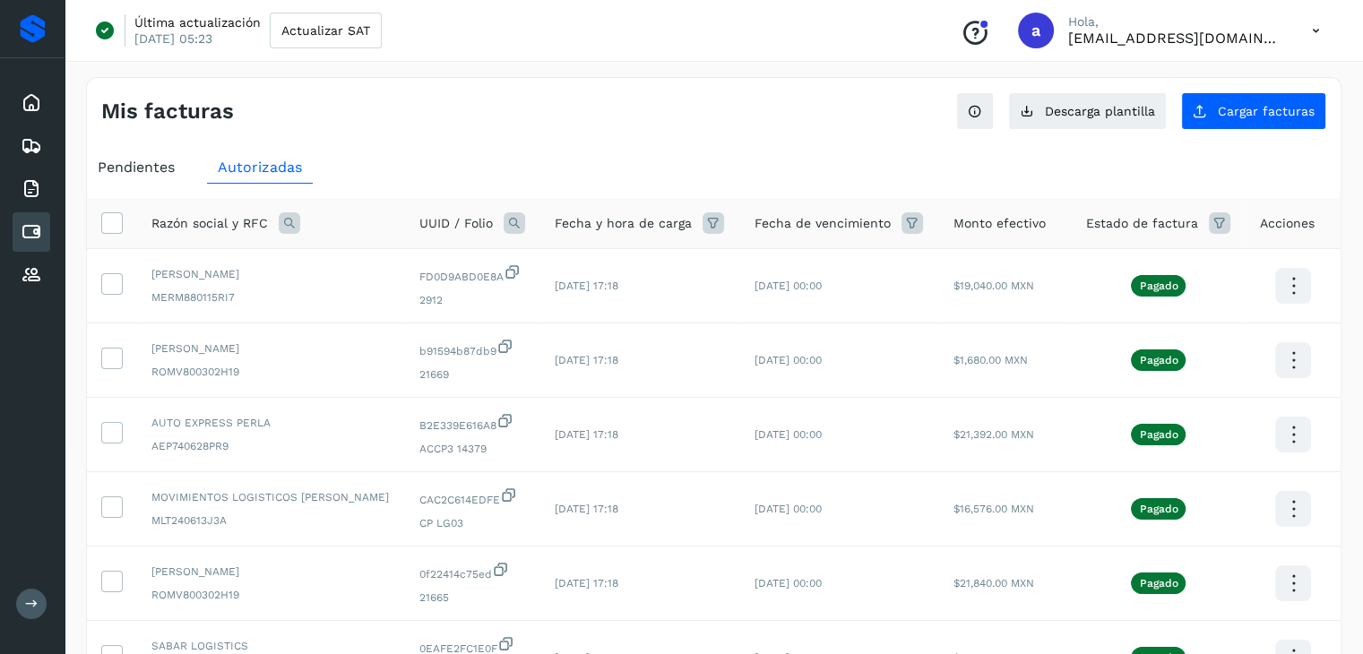
click at [505, 223] on icon at bounding box center [515, 223] width 22 height 22
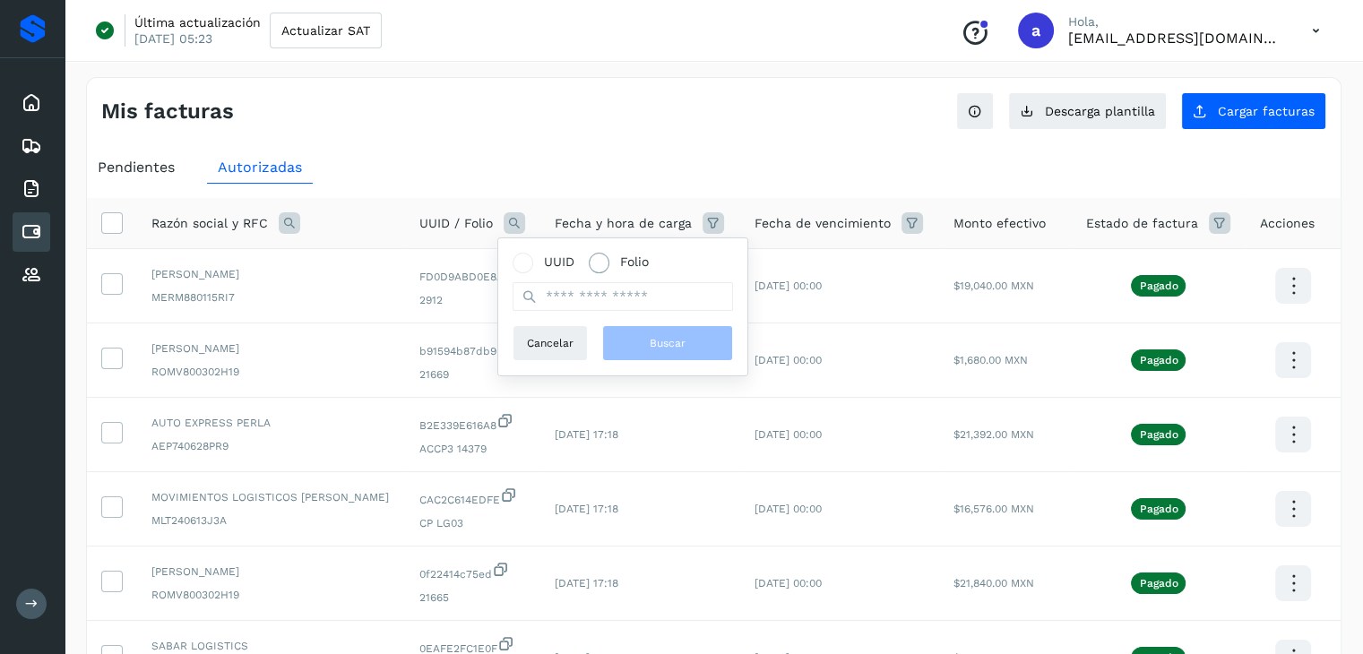
click at [627, 265] on span "Folio" at bounding box center [634, 262] width 29 height 19
click at [581, 298] on input "text" at bounding box center [622, 296] width 220 height 29
type input "*****"
click at [654, 338] on span "Buscar" at bounding box center [668, 343] width 36 height 16
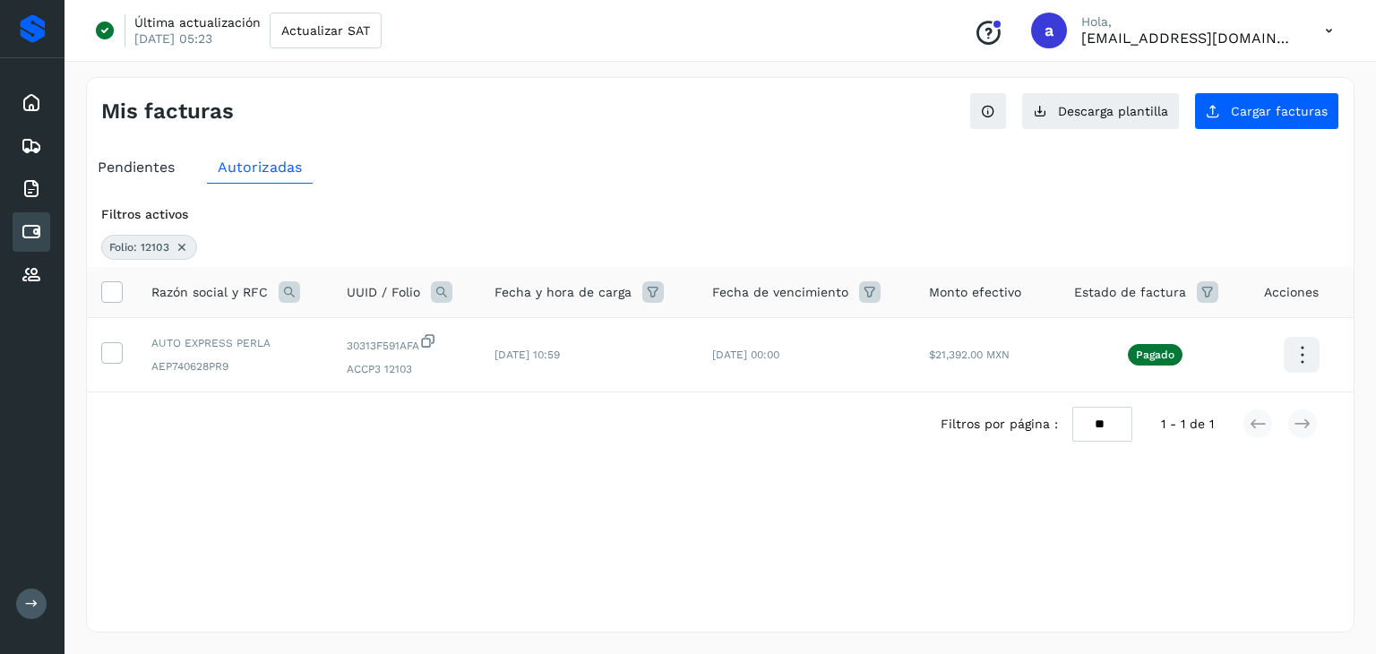
click at [439, 294] on icon at bounding box center [442, 292] width 22 height 22
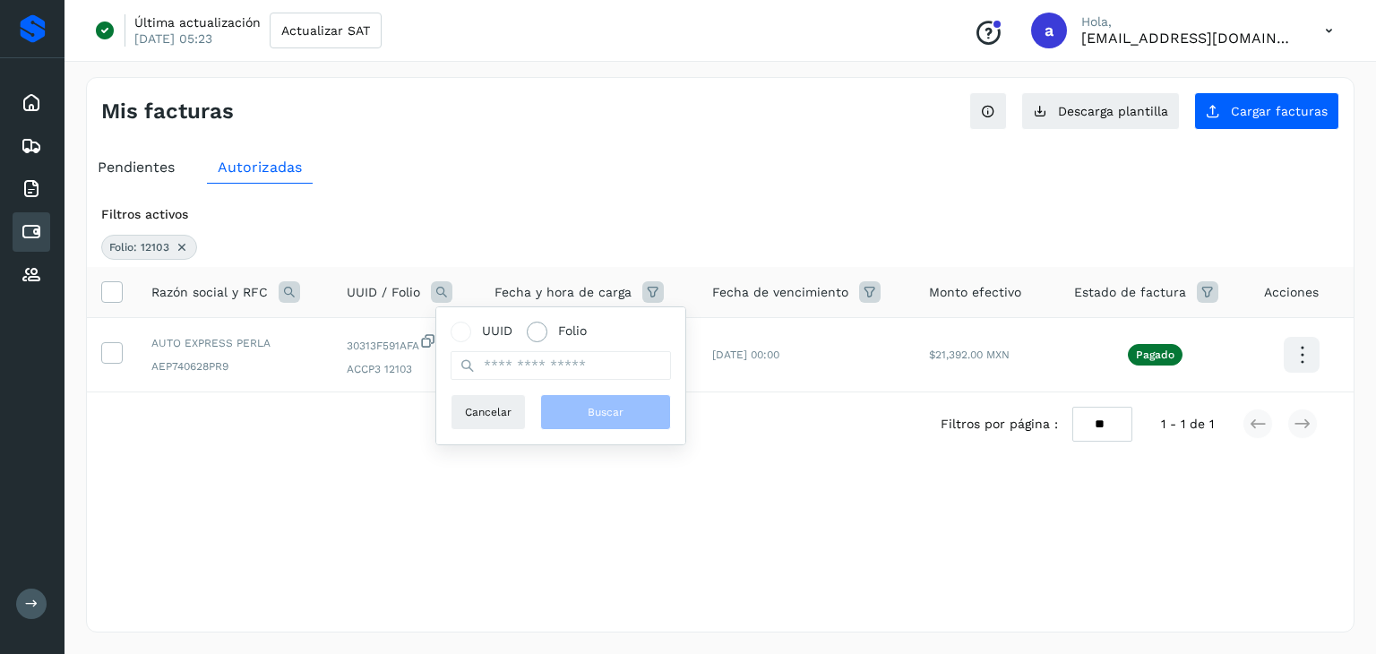
click at [568, 334] on span "Folio" at bounding box center [572, 331] width 29 height 19
click at [528, 366] on input "text" at bounding box center [561, 365] width 220 height 29
type input "****"
click at [570, 402] on button "Buscar" at bounding box center [605, 412] width 131 height 36
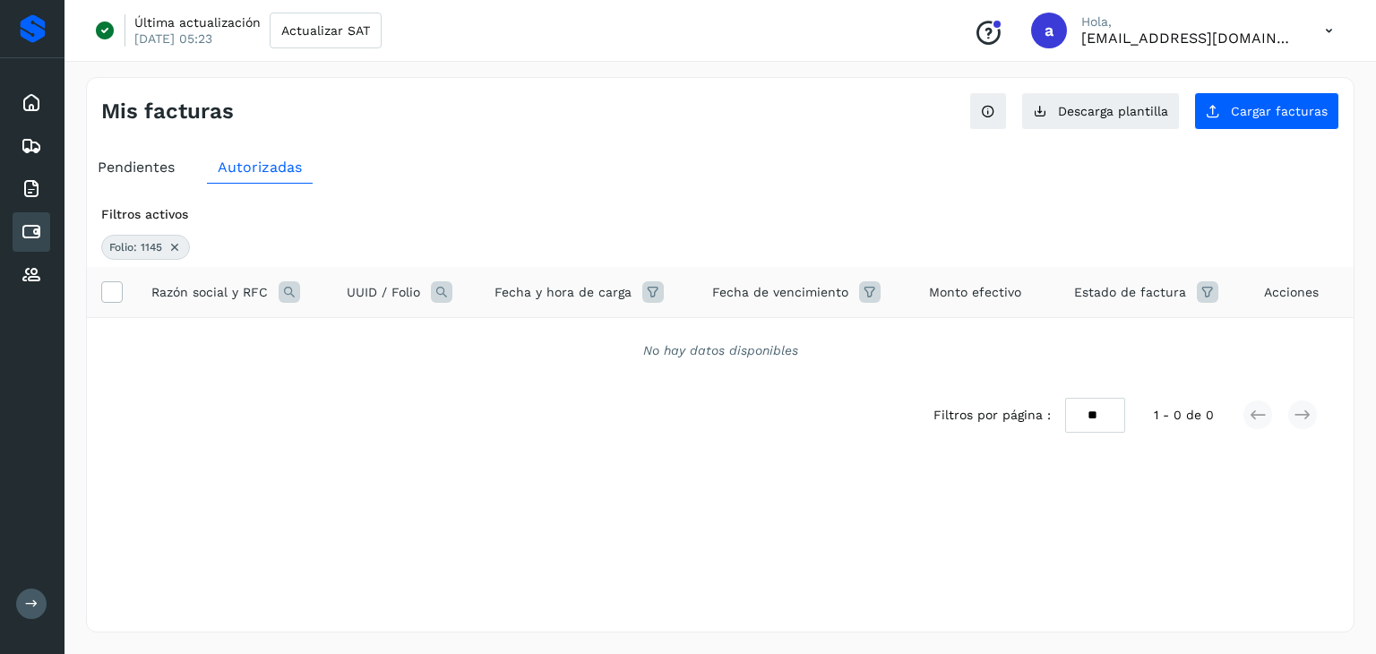
click at [451, 288] on icon at bounding box center [442, 292] width 22 height 22
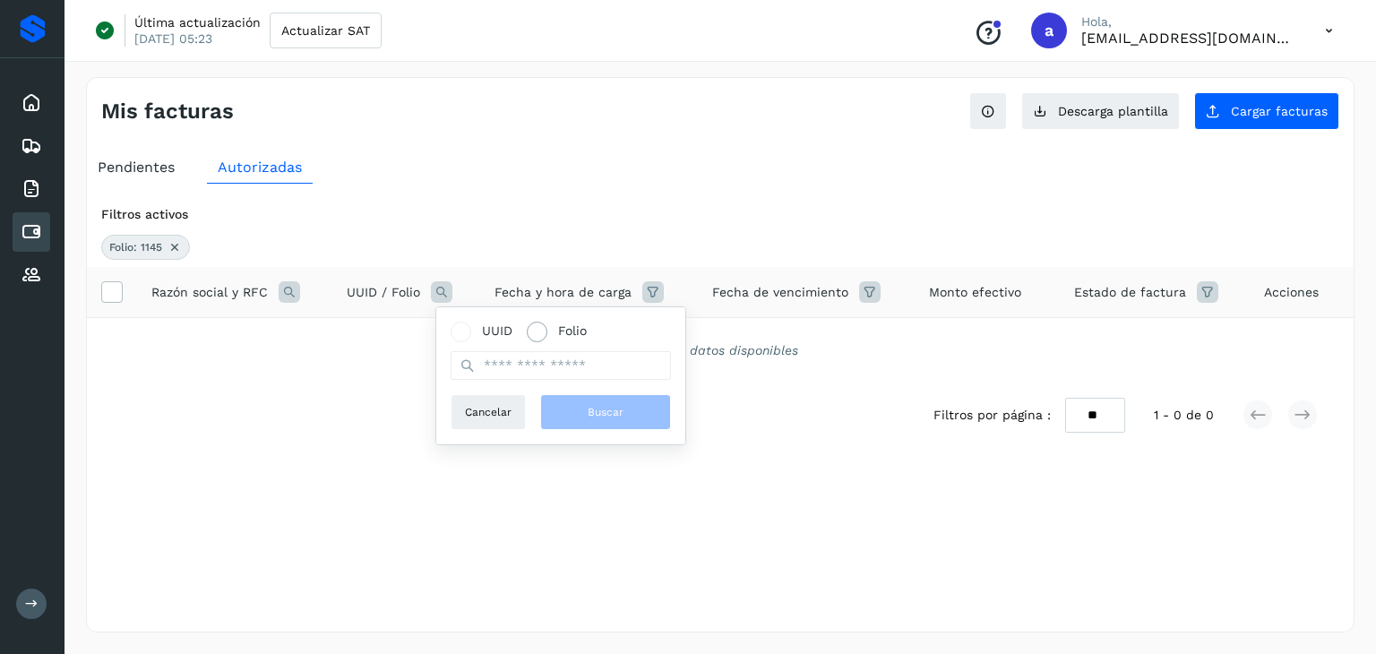
click at [573, 329] on span "Folio" at bounding box center [572, 331] width 29 height 19
click at [540, 368] on input "text" at bounding box center [561, 365] width 220 height 29
type input "****"
click at [579, 411] on button "Buscar" at bounding box center [605, 412] width 131 height 36
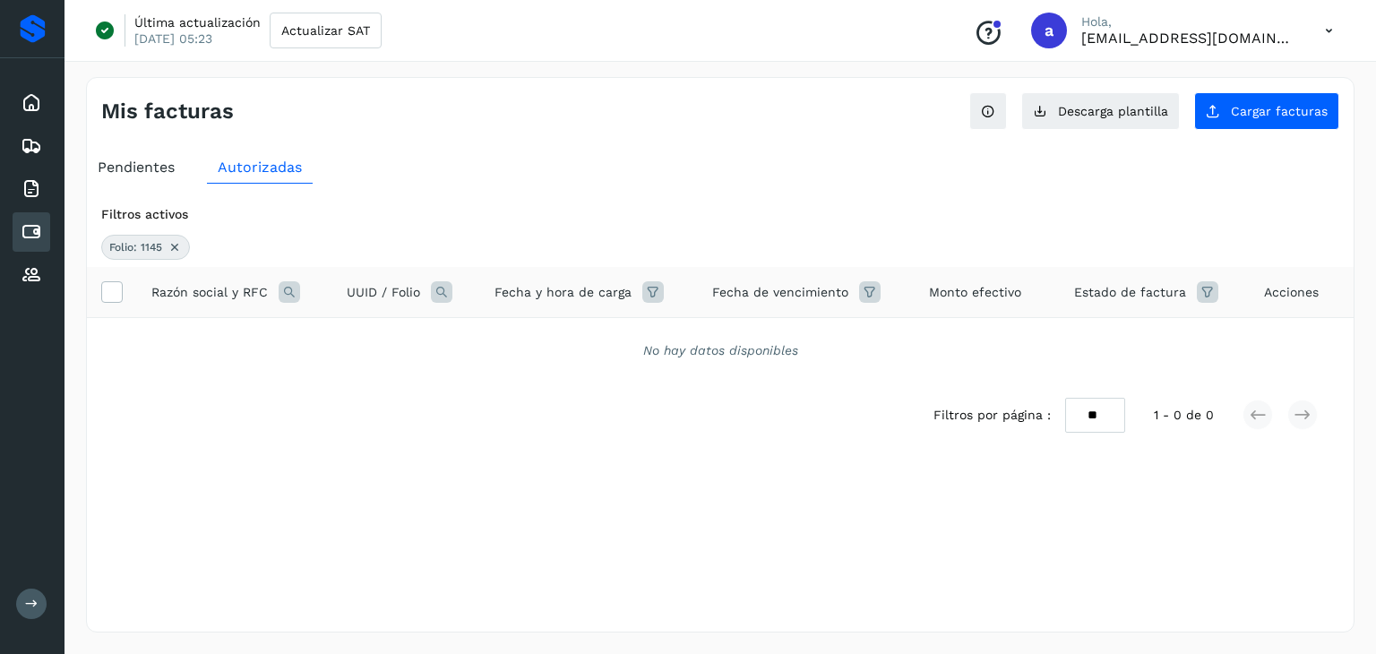
click at [441, 291] on icon at bounding box center [442, 292] width 22 height 22
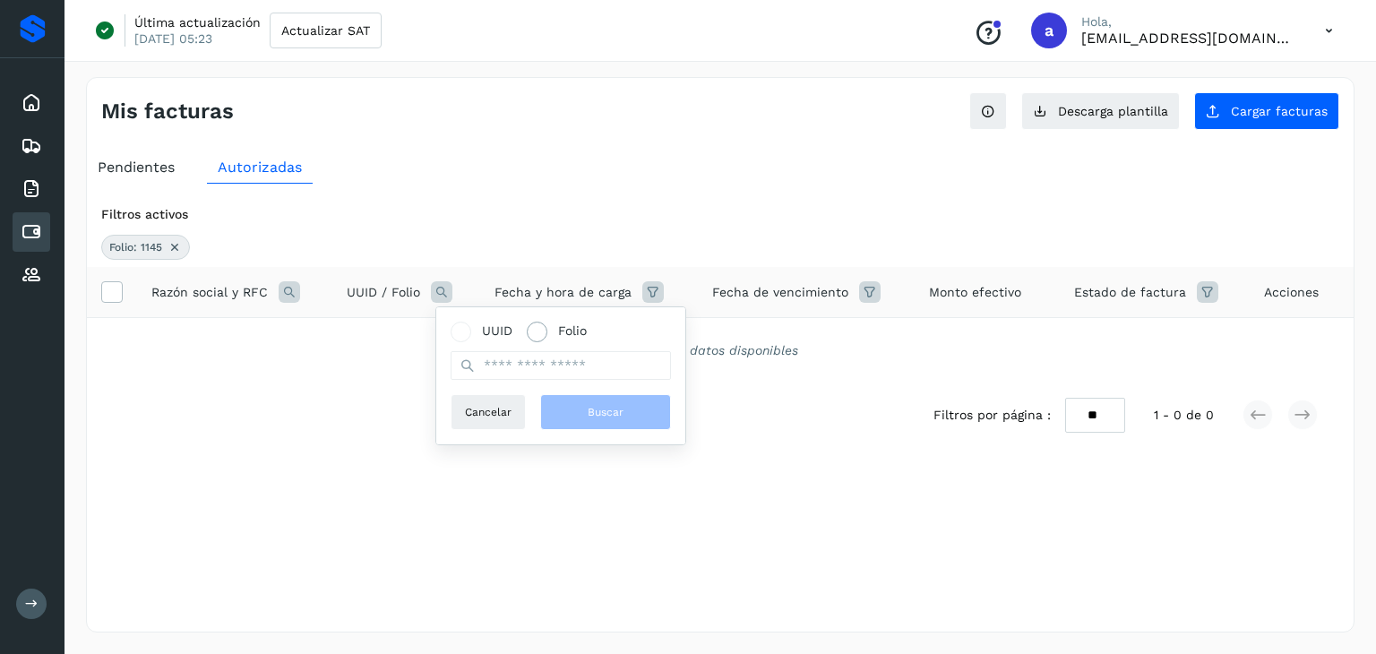
click at [564, 334] on span "Folio" at bounding box center [572, 331] width 29 height 19
click at [557, 366] on input "text" at bounding box center [561, 365] width 220 height 29
paste input "****"
type input "****"
click at [585, 412] on button "Buscar" at bounding box center [605, 412] width 131 height 36
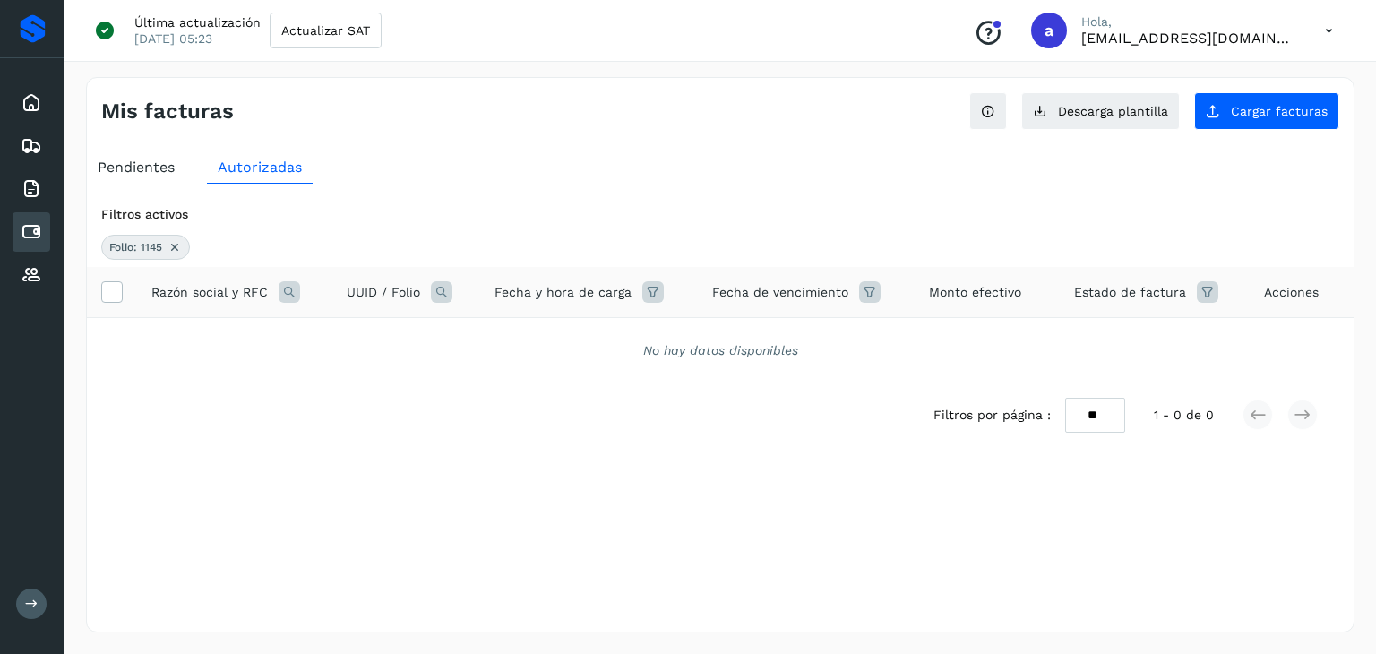
click at [158, 159] on span "Pendientes" at bounding box center [136, 167] width 77 height 17
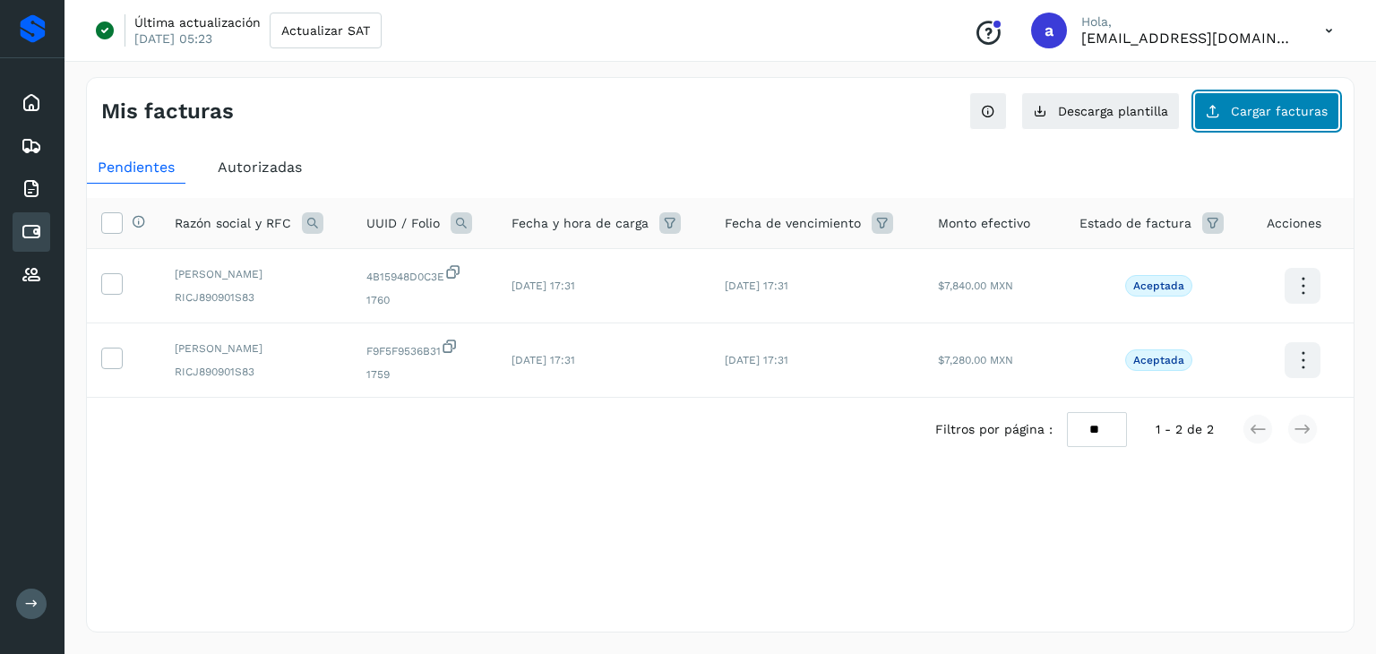
click at [1262, 105] on span "Cargar facturas" at bounding box center [1279, 111] width 97 height 13
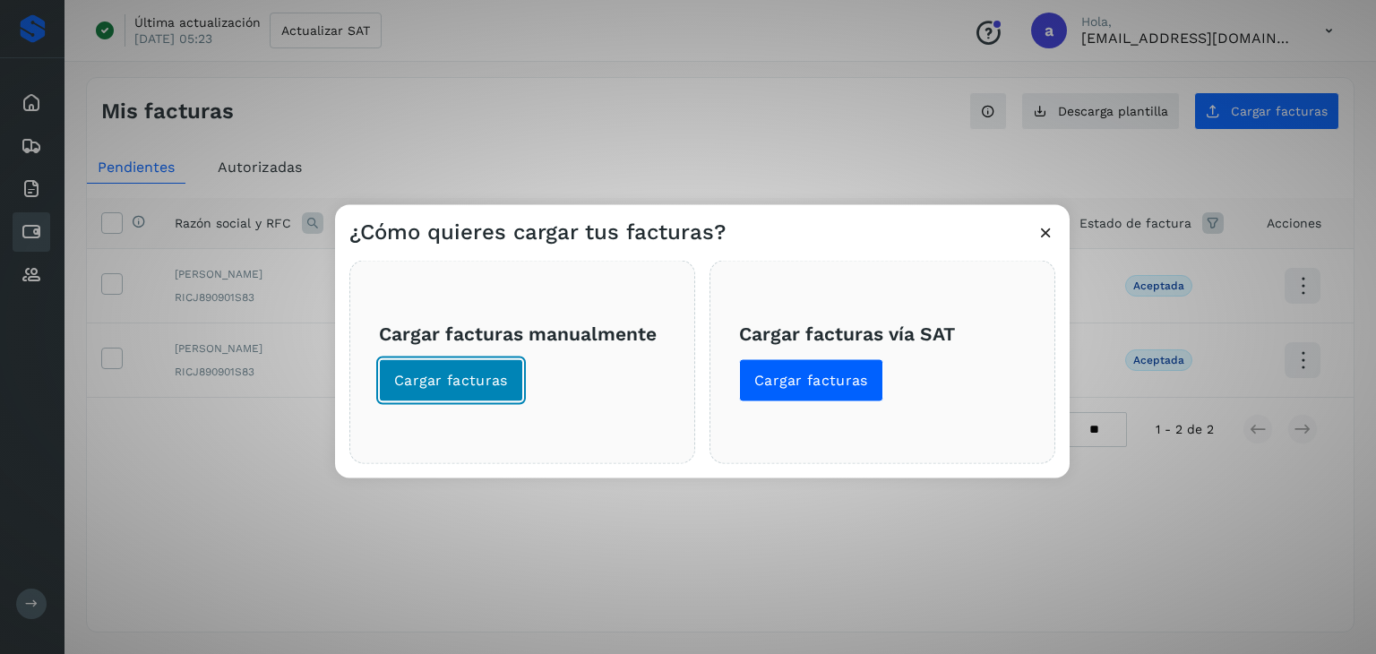
click at [491, 371] on span "Cargar facturas" at bounding box center [451, 381] width 114 height 20
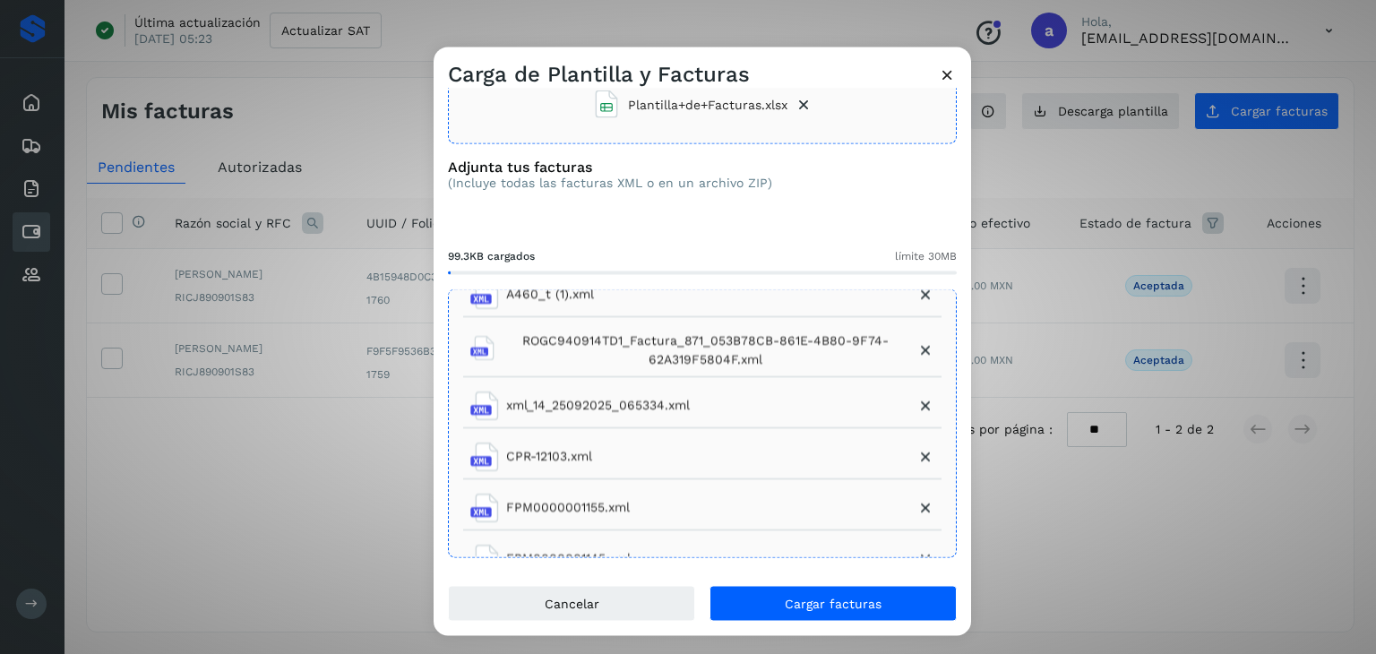
scroll to position [179, 0]
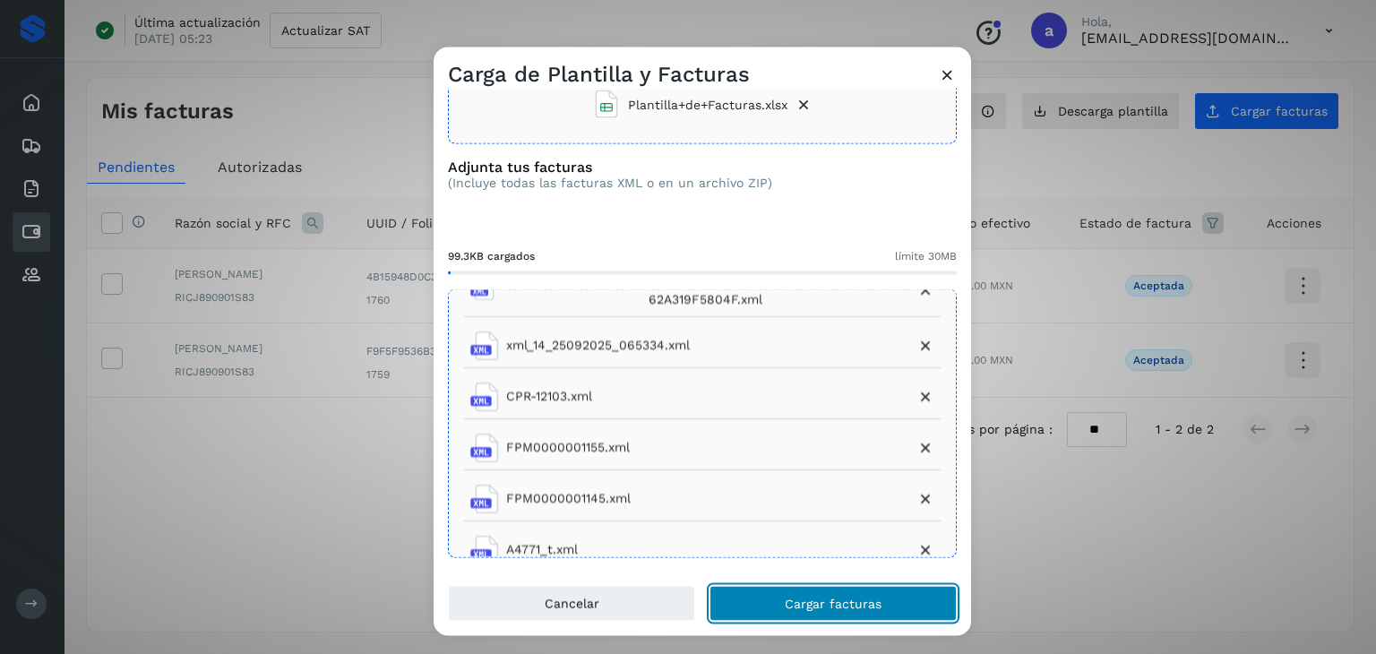
click at [831, 606] on span "Cargar facturas" at bounding box center [833, 604] width 97 height 13
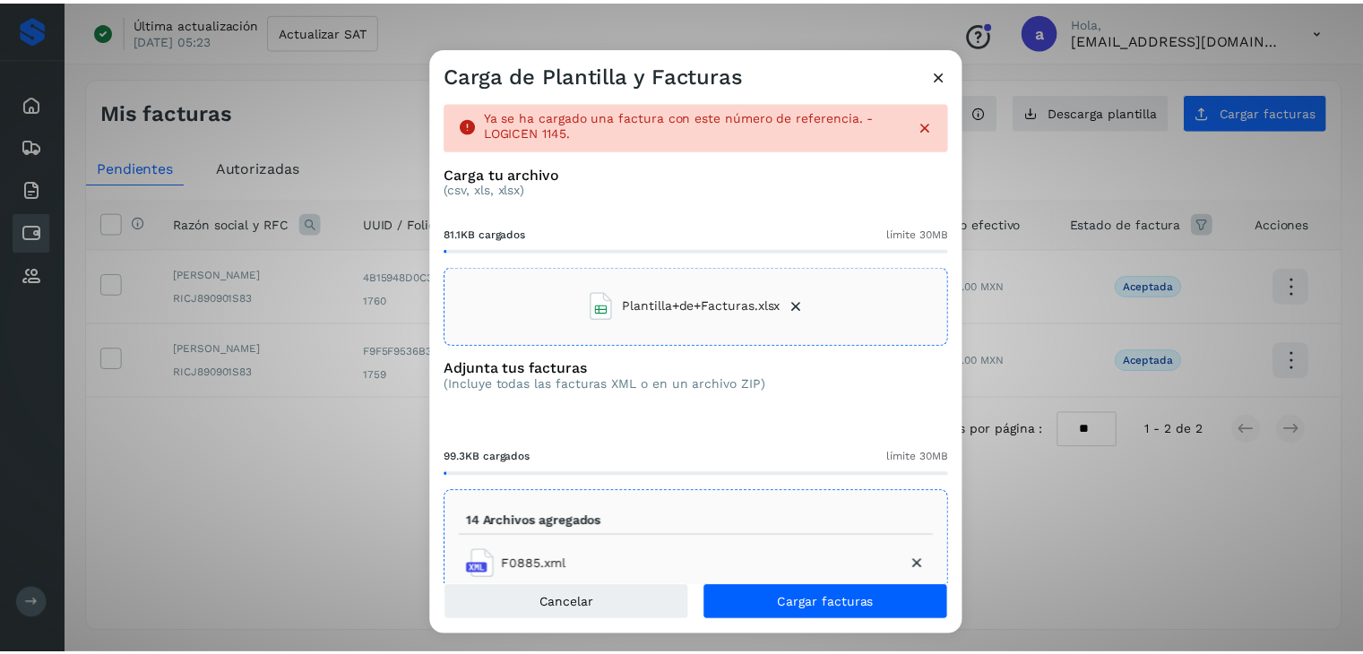
scroll to position [0, 0]
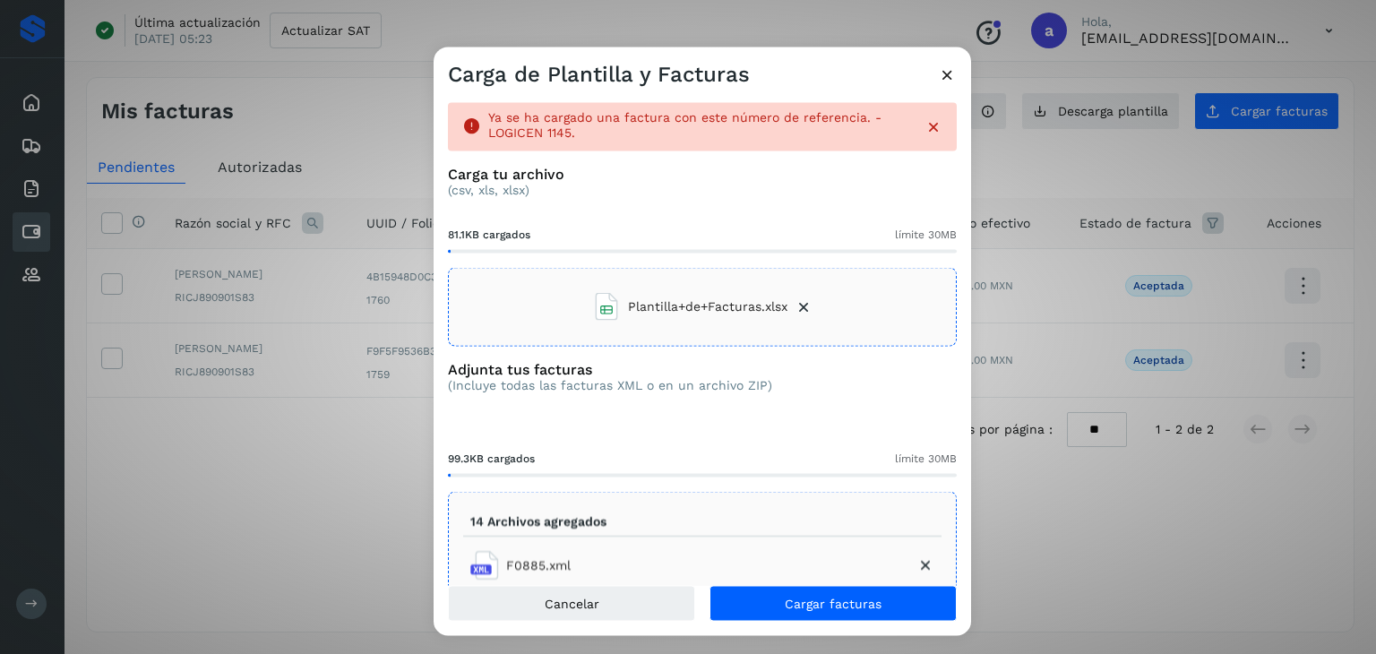
click at [864, 123] on p "Ya se ha cargado una factura con este número de referencia. - LOGICEN 1145." at bounding box center [699, 125] width 422 height 30
click at [539, 130] on p "Ya se ha cargado una factura con este número de referencia. - LOGICEN 1145." at bounding box center [699, 125] width 422 height 30
click at [553, 133] on p "Ya se ha cargado una factura con este número de referencia. - LOGICEN 1145." at bounding box center [699, 125] width 422 height 30
click at [584, 133] on p "Ya se ha cargado una factura con este número de referencia. - LOGICEN 1145." at bounding box center [699, 125] width 422 height 30
click at [948, 73] on icon at bounding box center [947, 74] width 19 height 19
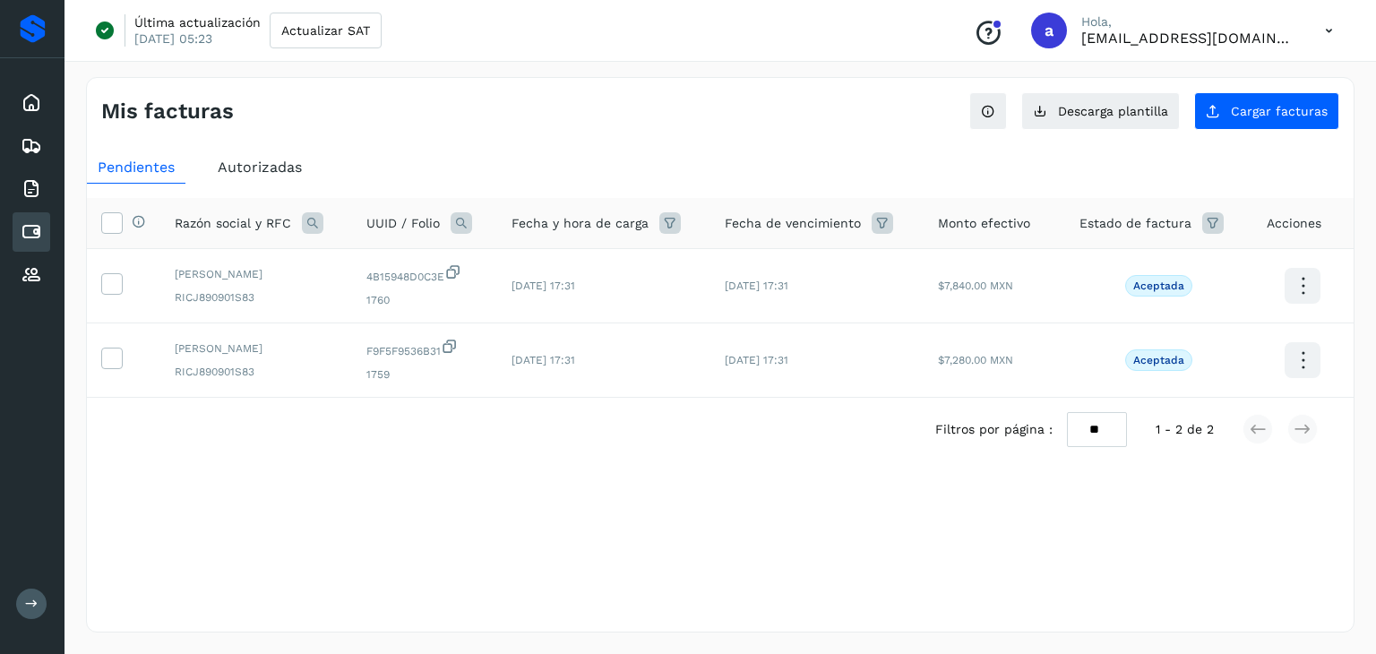
click at [237, 162] on span "Autorizadas" at bounding box center [260, 167] width 84 height 17
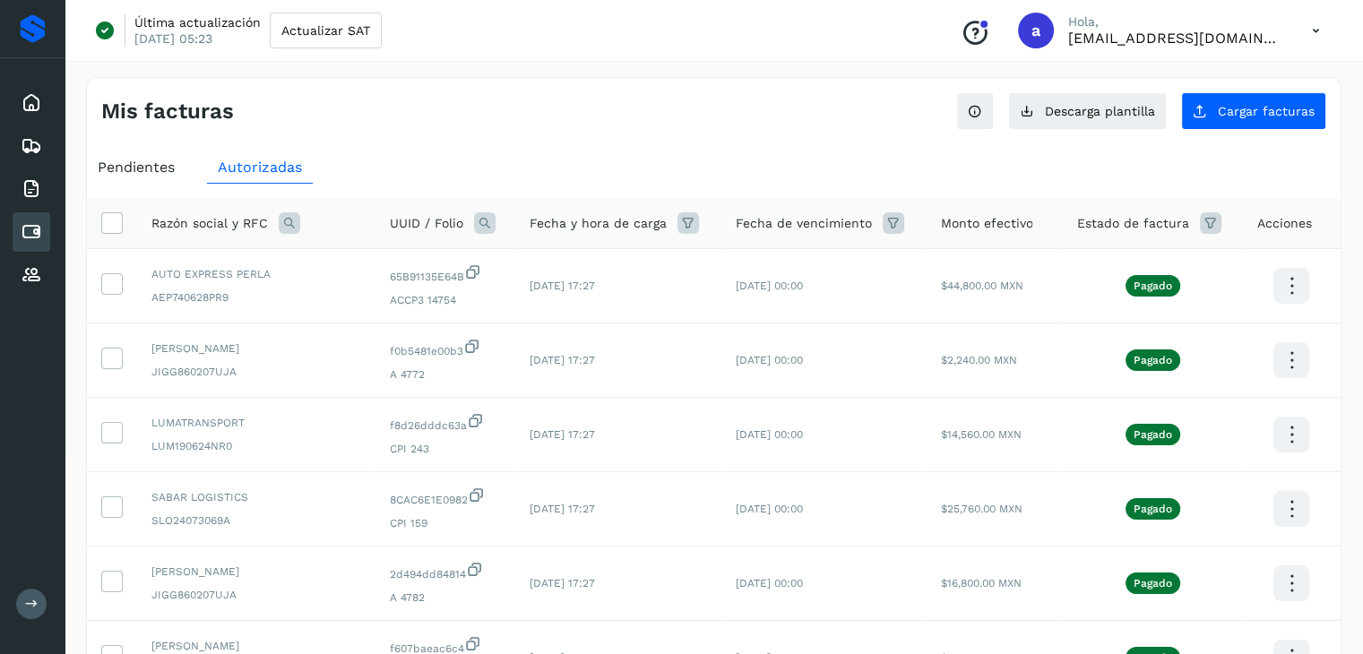
click at [483, 223] on icon at bounding box center [485, 223] width 22 height 22
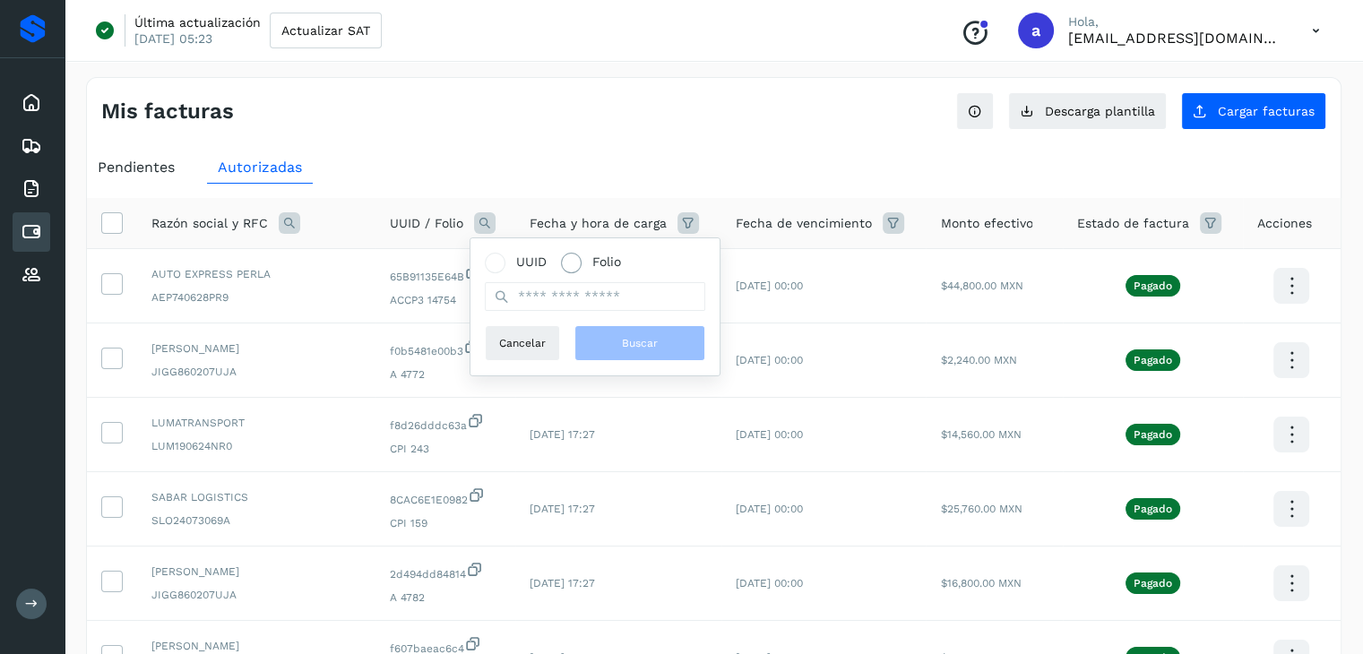
click at [595, 265] on span "Folio" at bounding box center [606, 262] width 29 height 19
click at [598, 296] on input "text" at bounding box center [595, 296] width 220 height 29
type input "****"
click at [606, 345] on button "Buscar" at bounding box center [639, 343] width 131 height 36
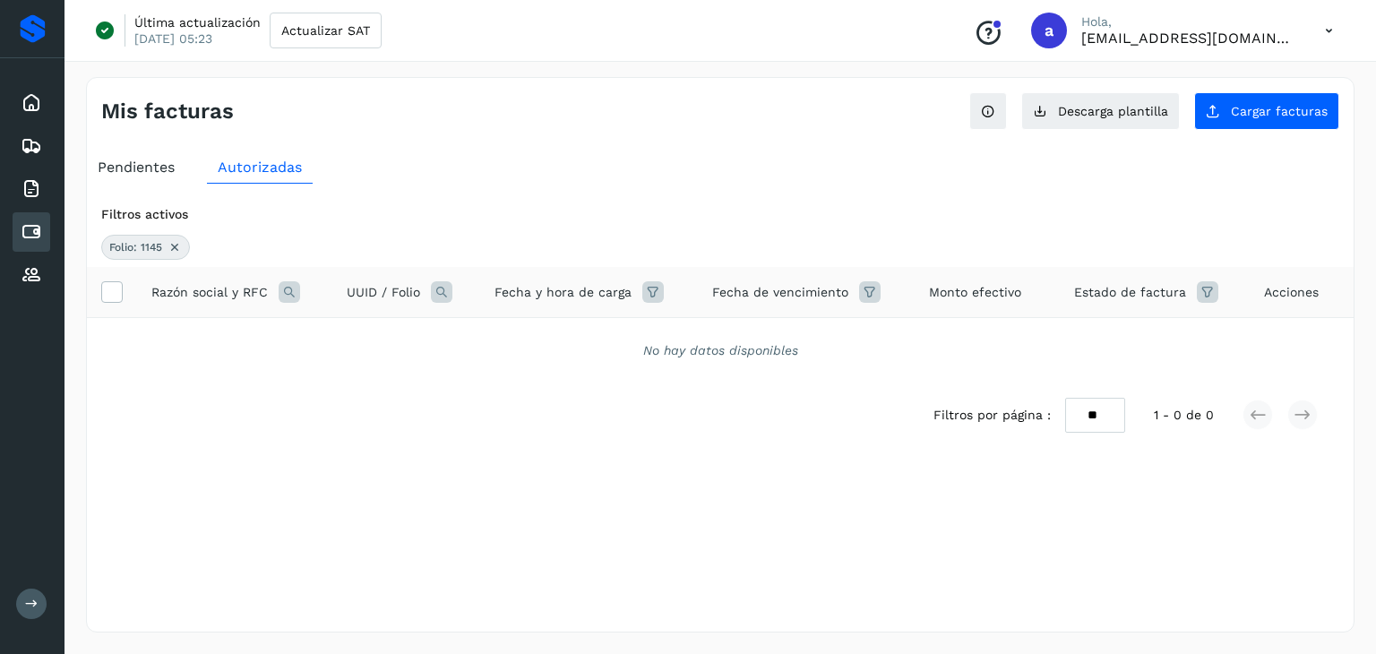
click at [170, 245] on icon at bounding box center [175, 247] width 14 height 14
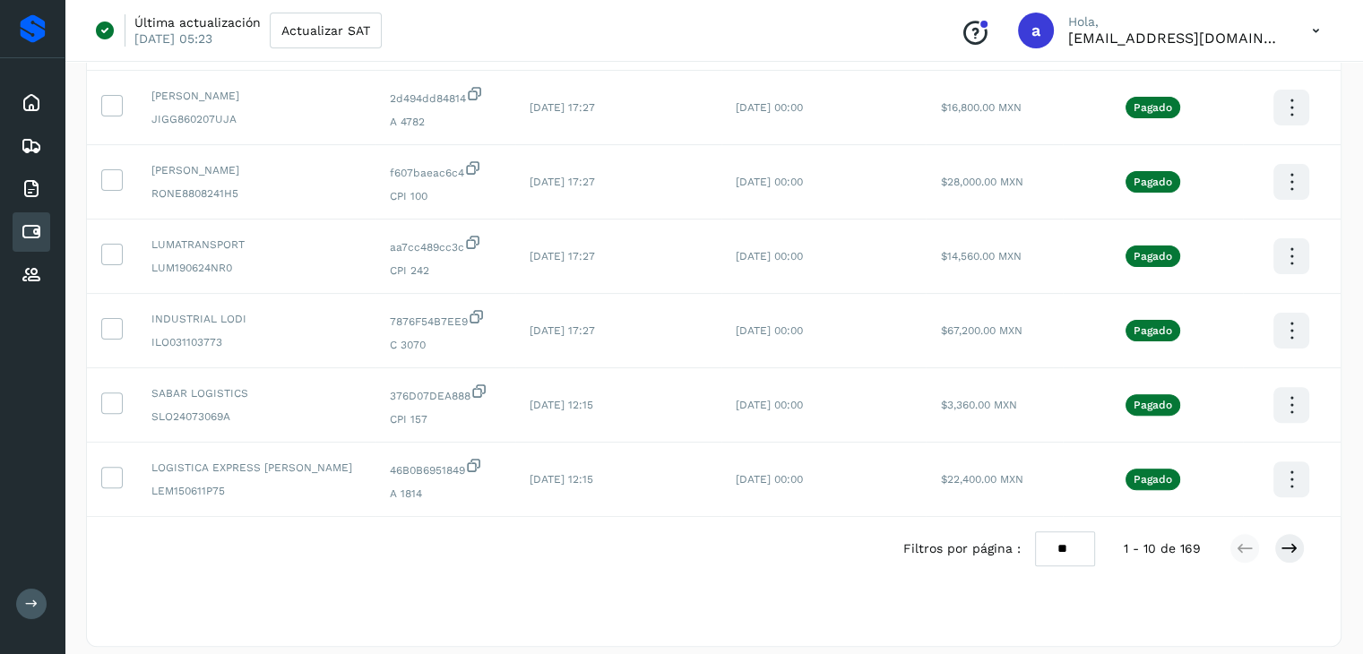
scroll to position [491, 0]
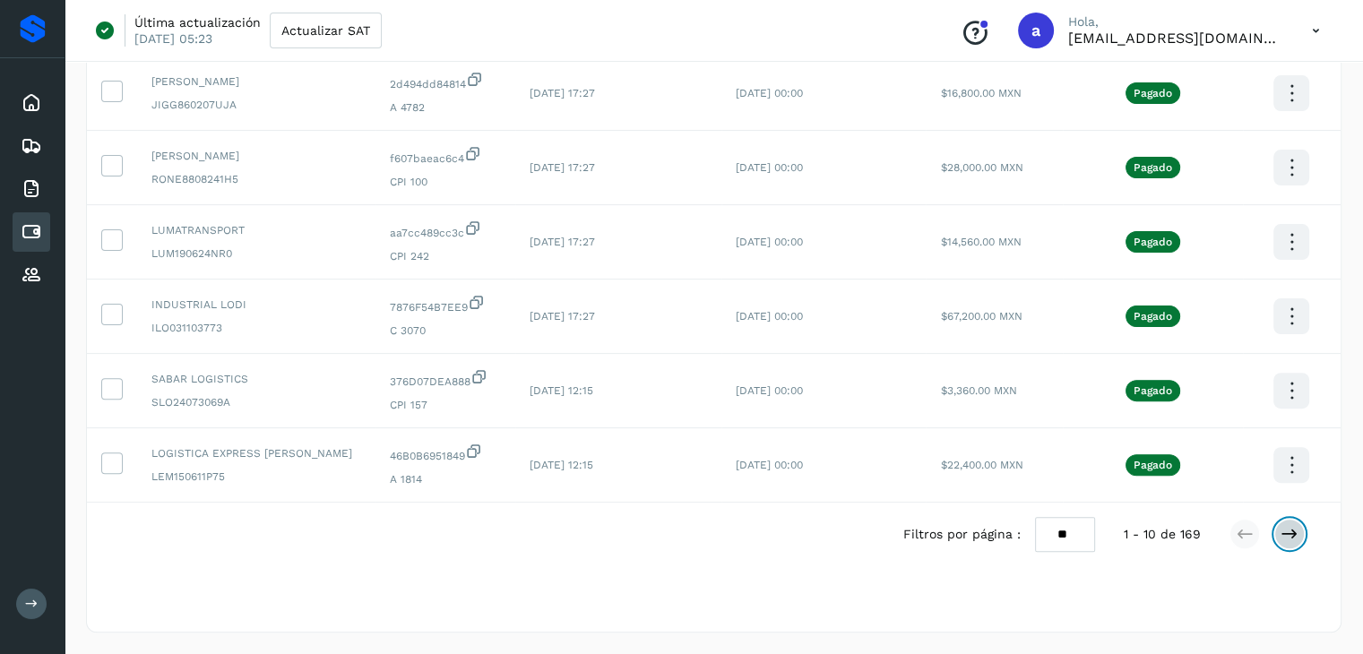
click at [1286, 528] on icon at bounding box center [1289, 534] width 18 height 18
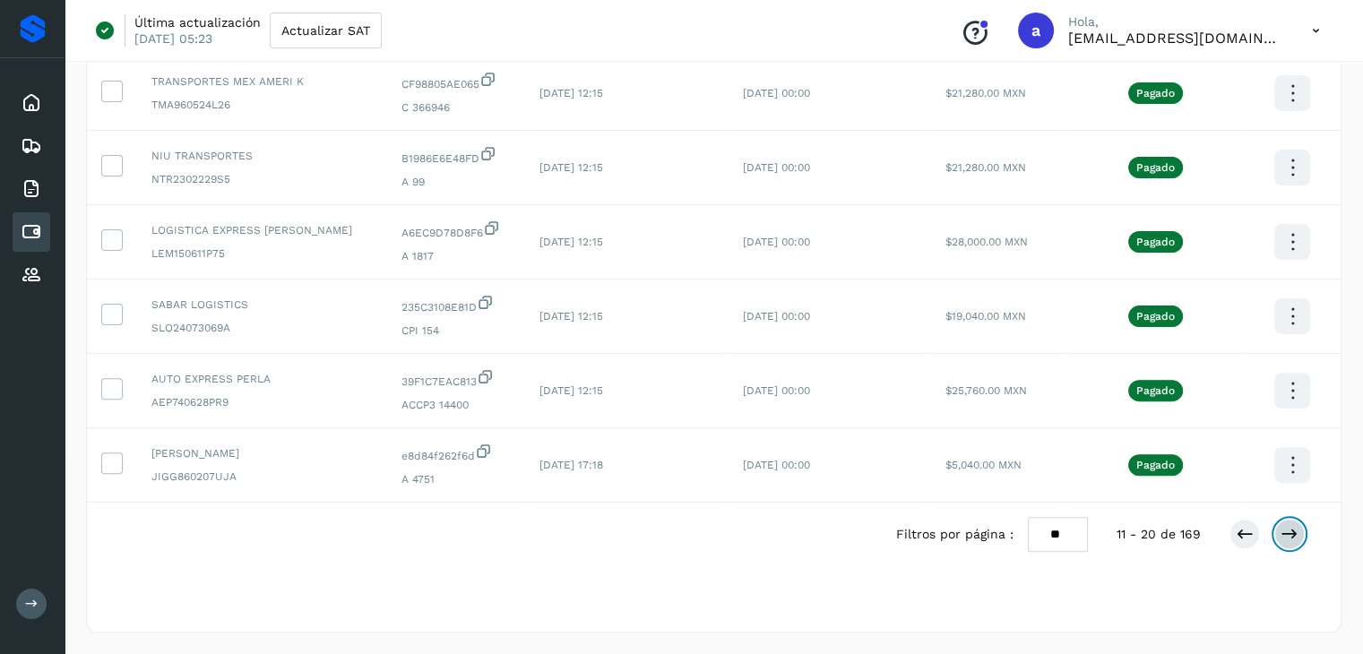
click at [1297, 530] on icon at bounding box center [1289, 534] width 18 height 18
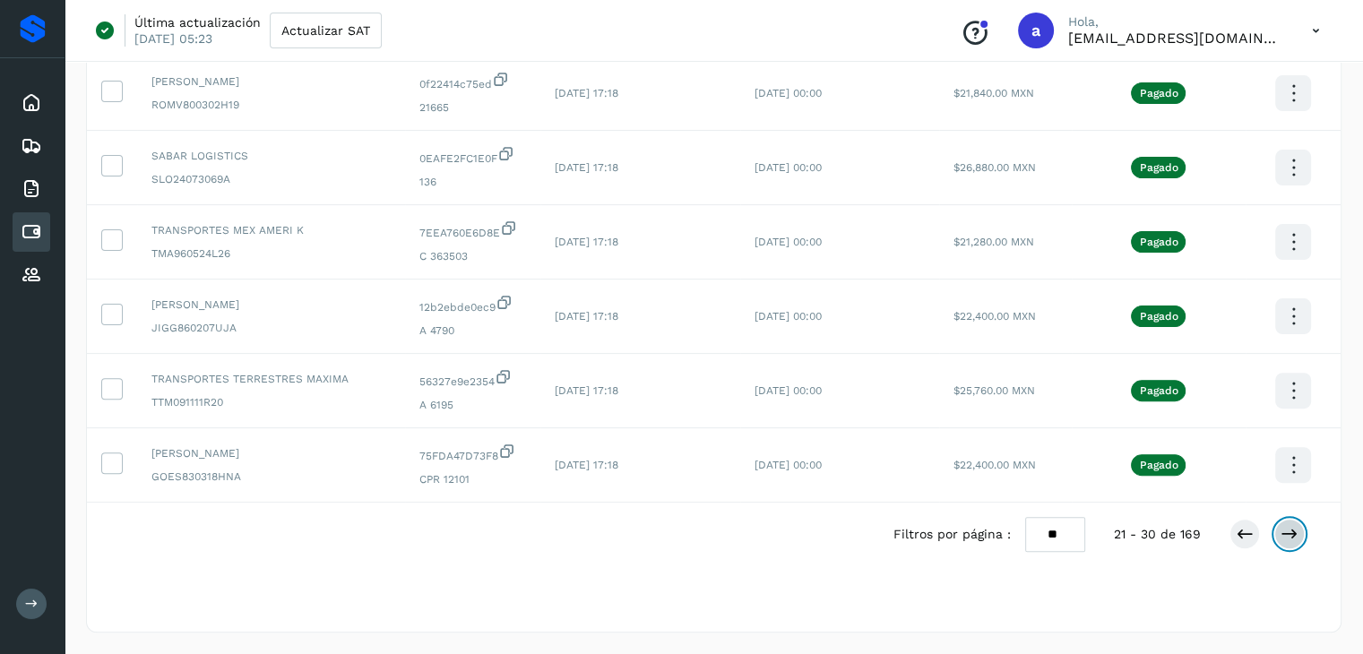
click at [1291, 527] on icon at bounding box center [1289, 534] width 18 height 18
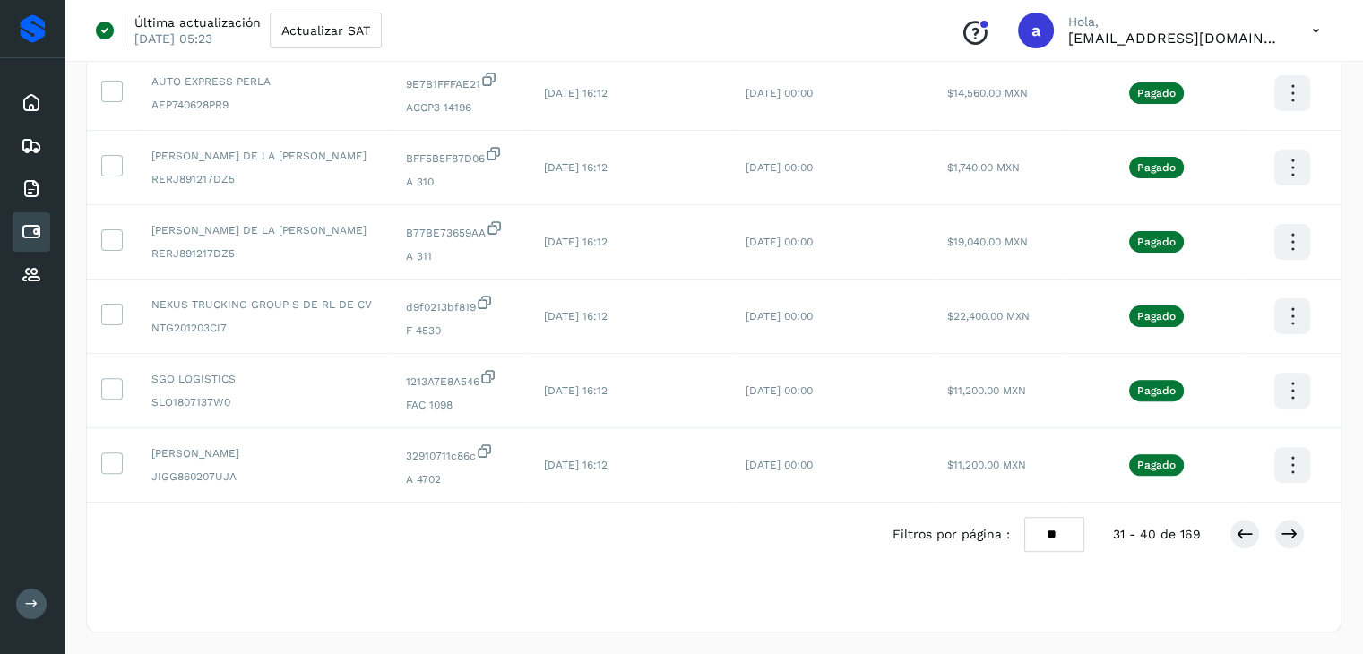
click at [1067, 532] on select "** ** **" at bounding box center [1054, 534] width 60 height 35
select select "**"
click at [1033, 517] on select "** ** **" at bounding box center [1054, 534] width 60 height 35
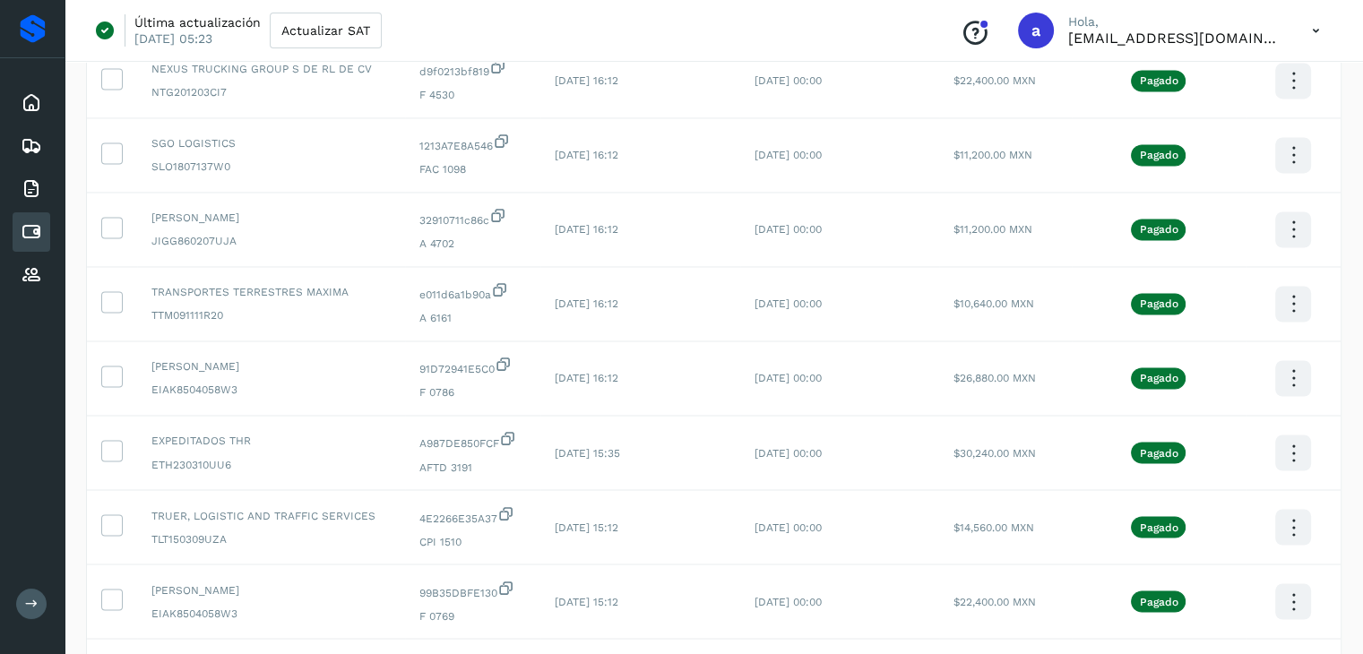
scroll to position [3473, 0]
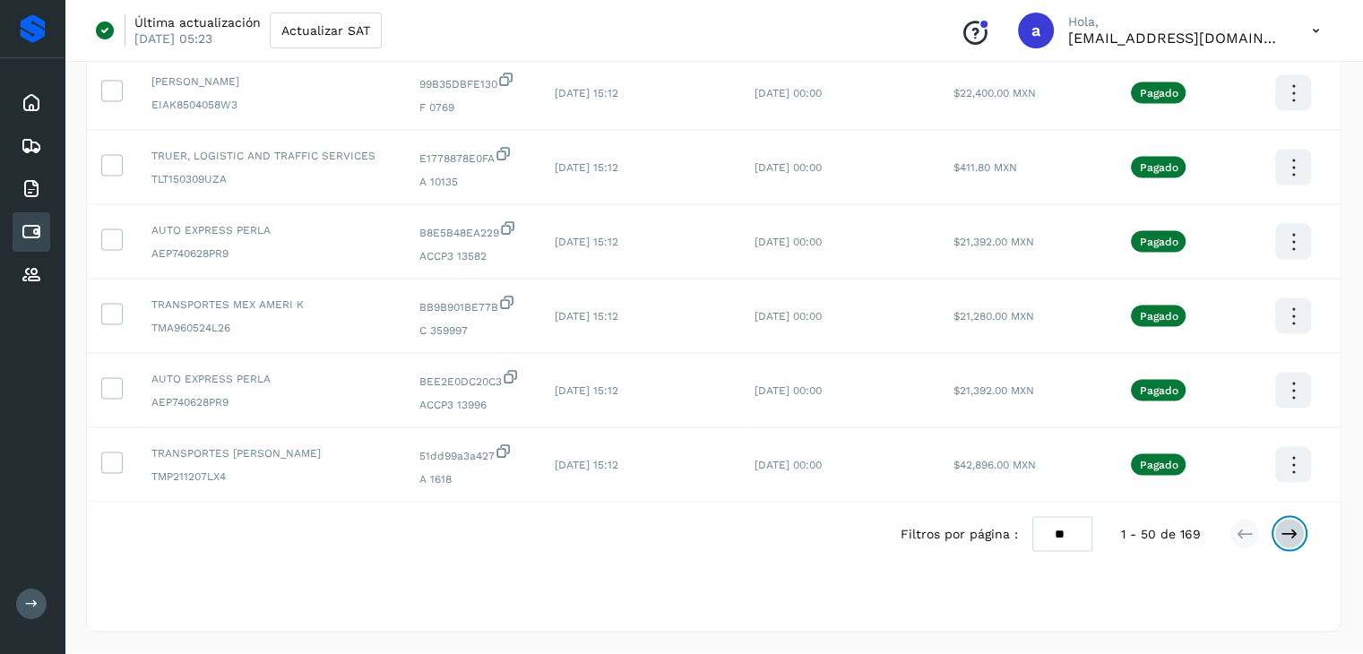
click at [1296, 530] on icon at bounding box center [1289, 534] width 18 height 18
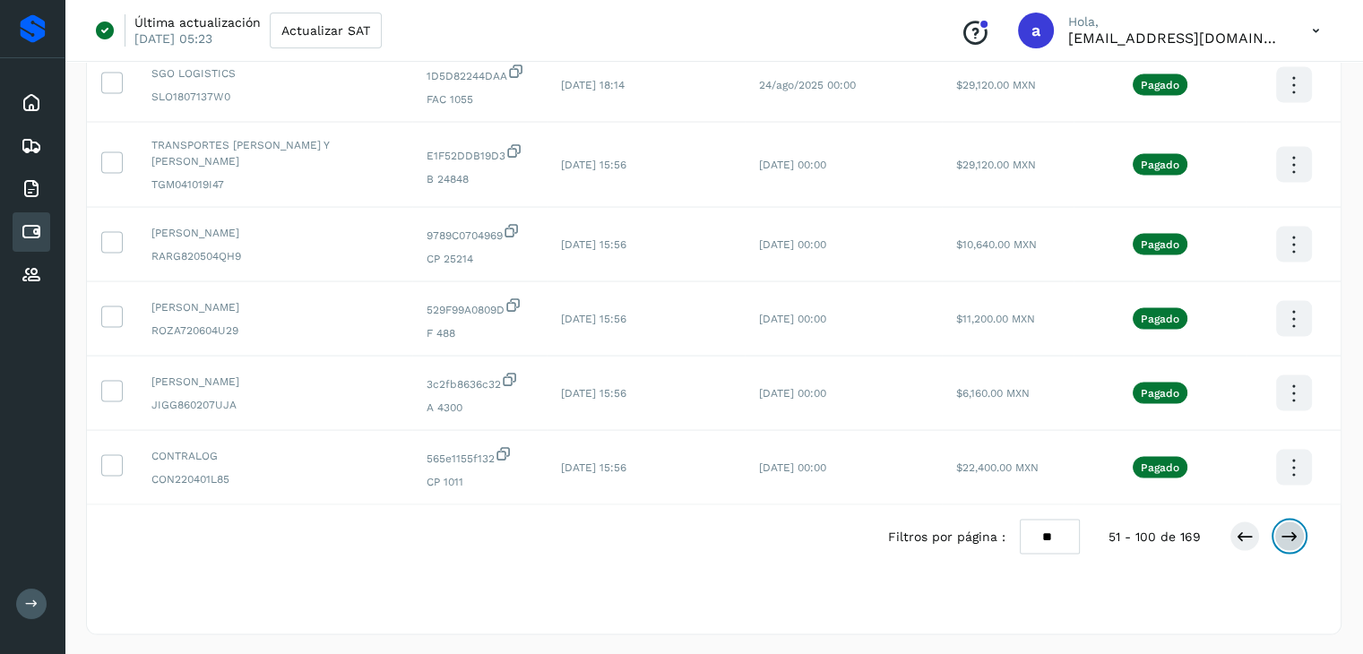
click at [1286, 531] on icon at bounding box center [1289, 537] width 18 height 18
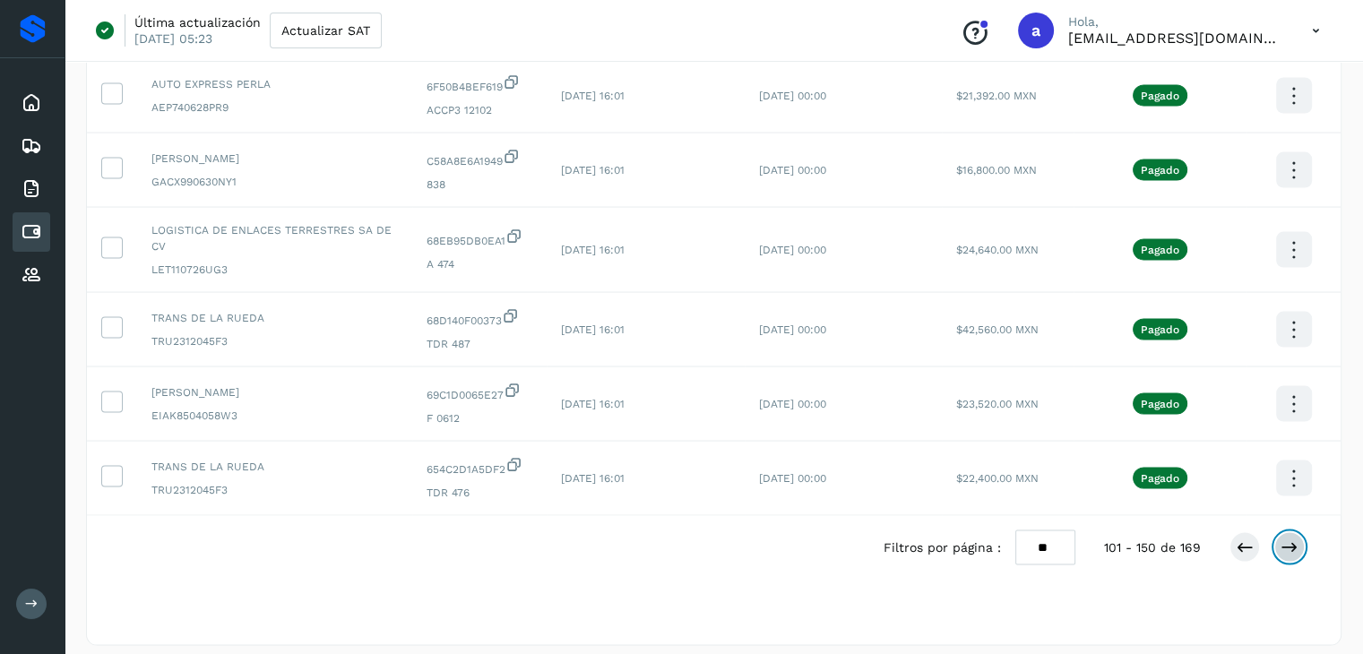
click at [1291, 538] on icon at bounding box center [1289, 547] width 18 height 18
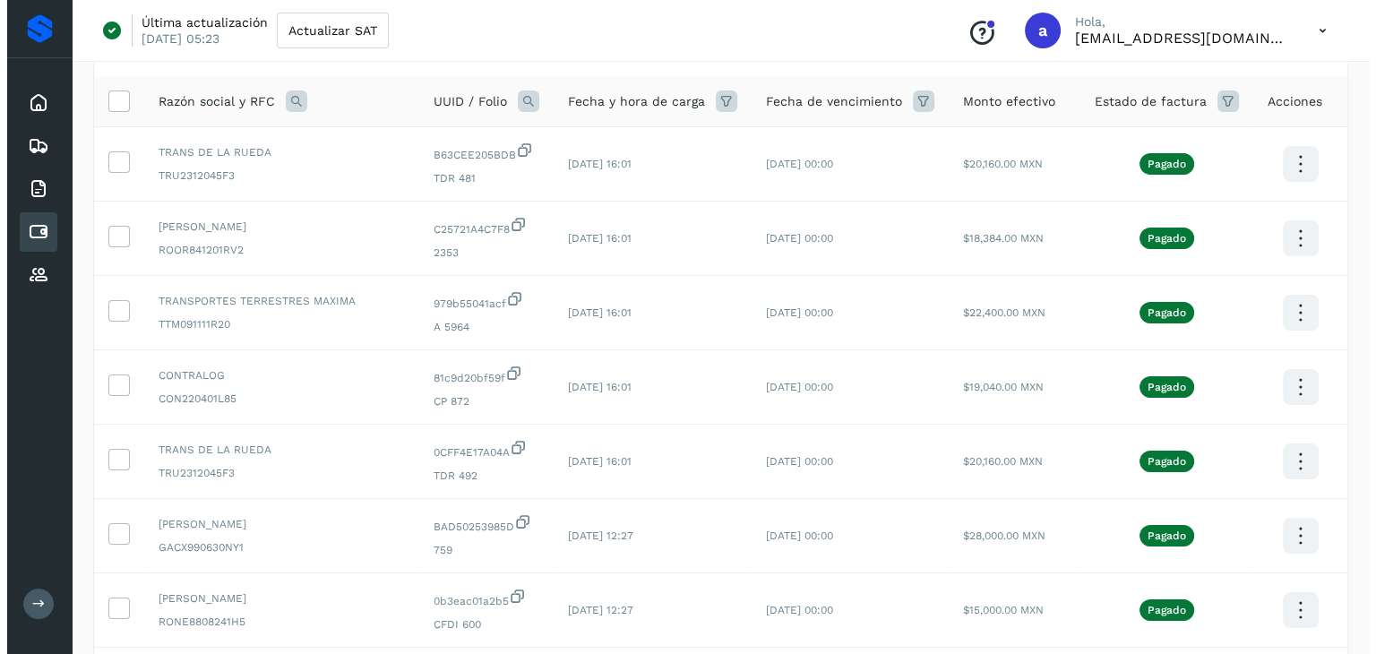
scroll to position [0, 0]
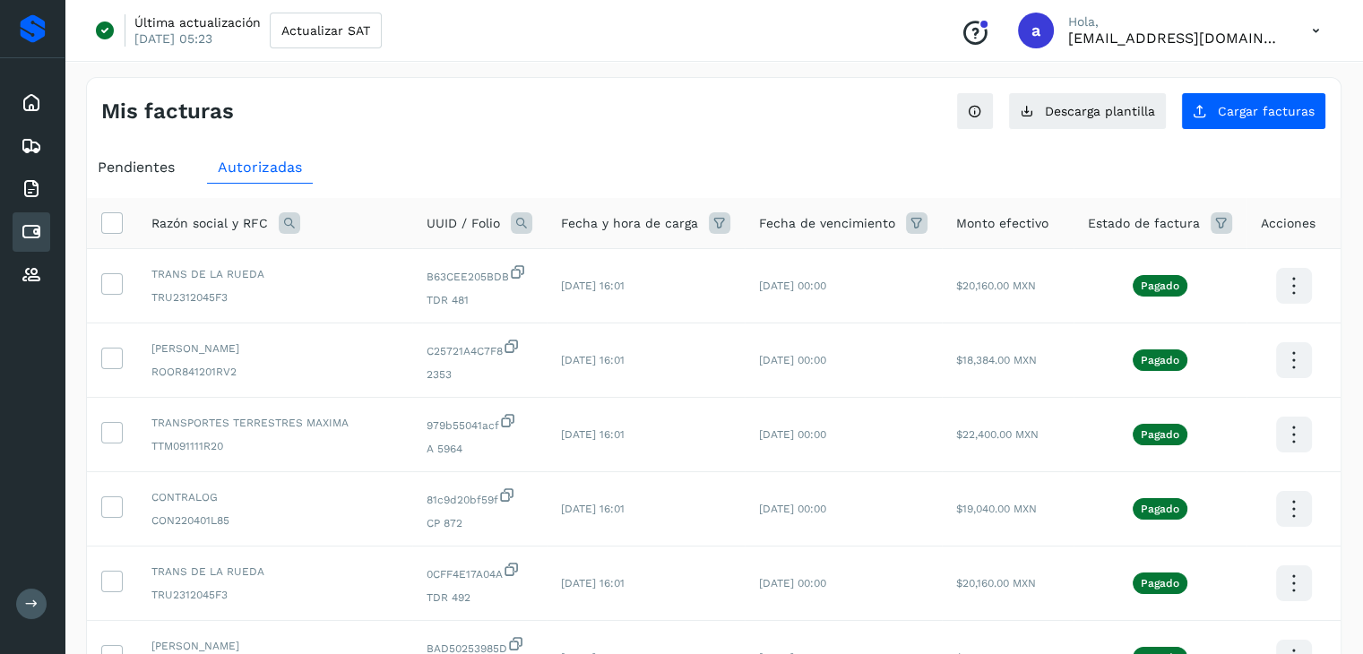
click at [511, 222] on icon at bounding box center [522, 223] width 22 height 22
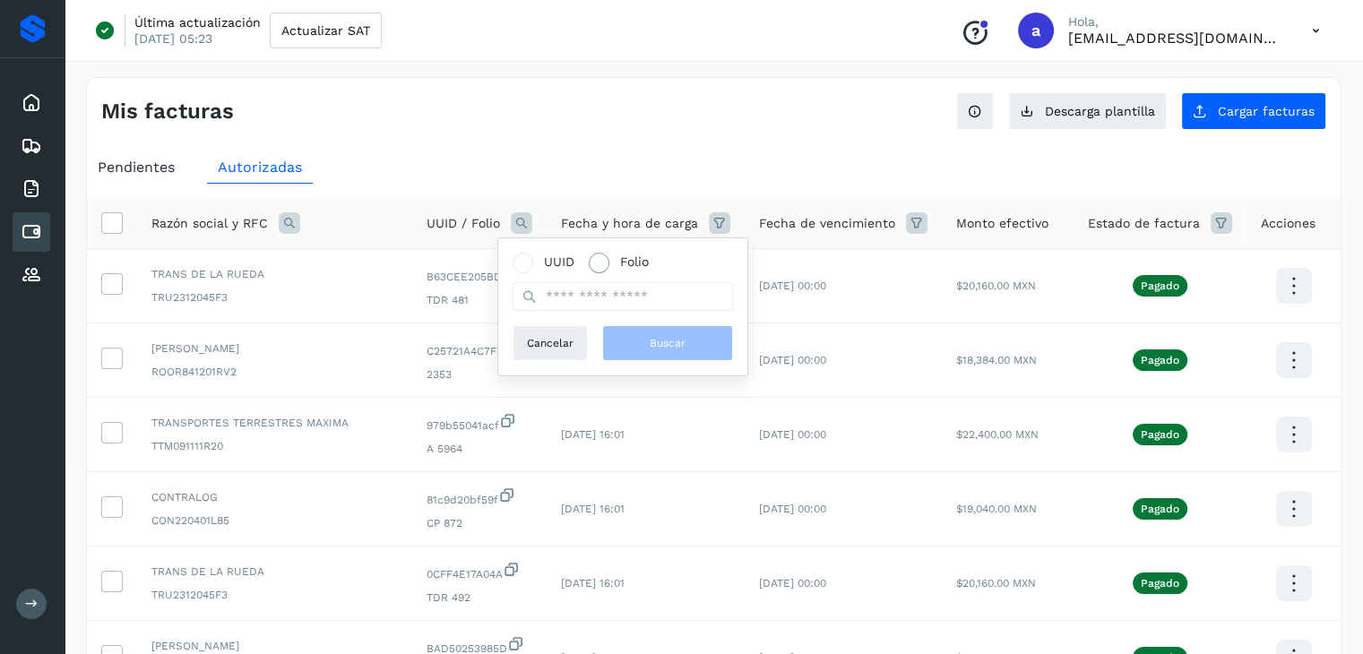
click at [628, 256] on span "Folio" at bounding box center [634, 262] width 29 height 19
click at [616, 294] on input "text" at bounding box center [622, 296] width 220 height 29
paste input "****"
type input "****"
click at [627, 331] on button "Buscar" at bounding box center [667, 343] width 131 height 36
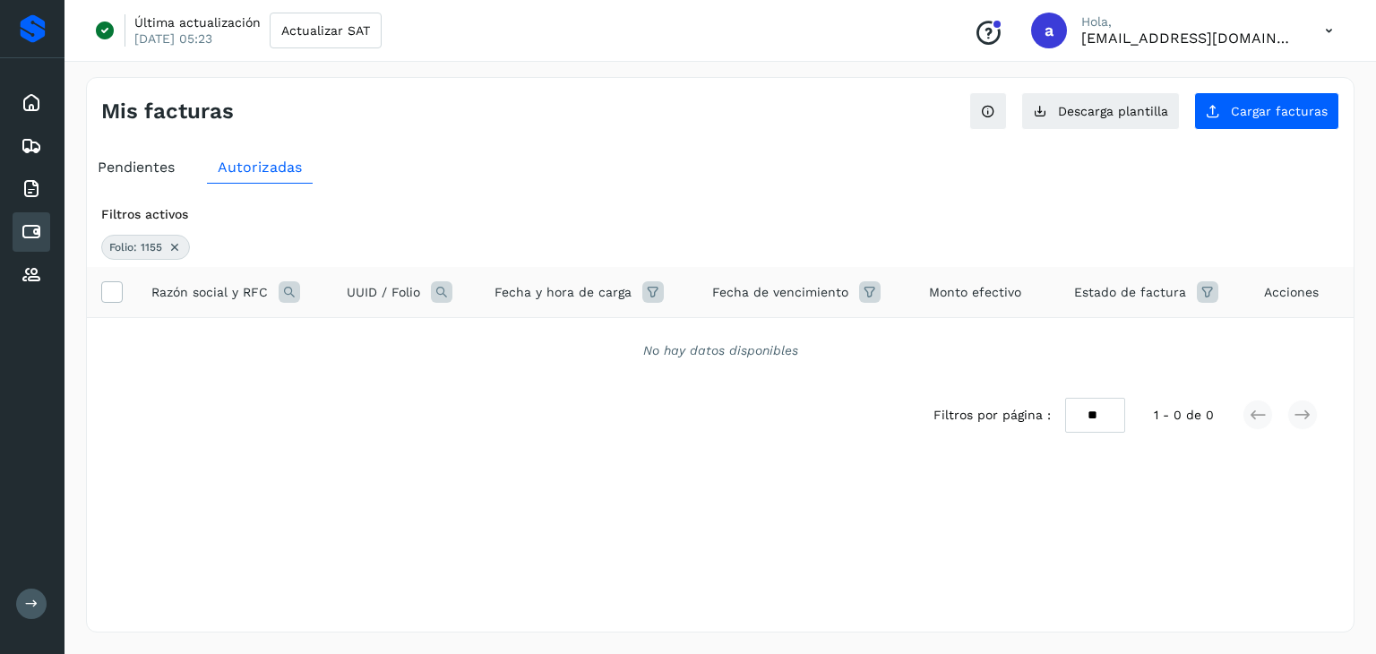
click at [622, 194] on div "Filtros activos Folio: 1155 Razón social y RFC UUID / Folio Fecha y hora de car…" at bounding box center [720, 345] width 1267 height 322
click at [1262, 108] on span "Cargar facturas" at bounding box center [1279, 111] width 97 height 13
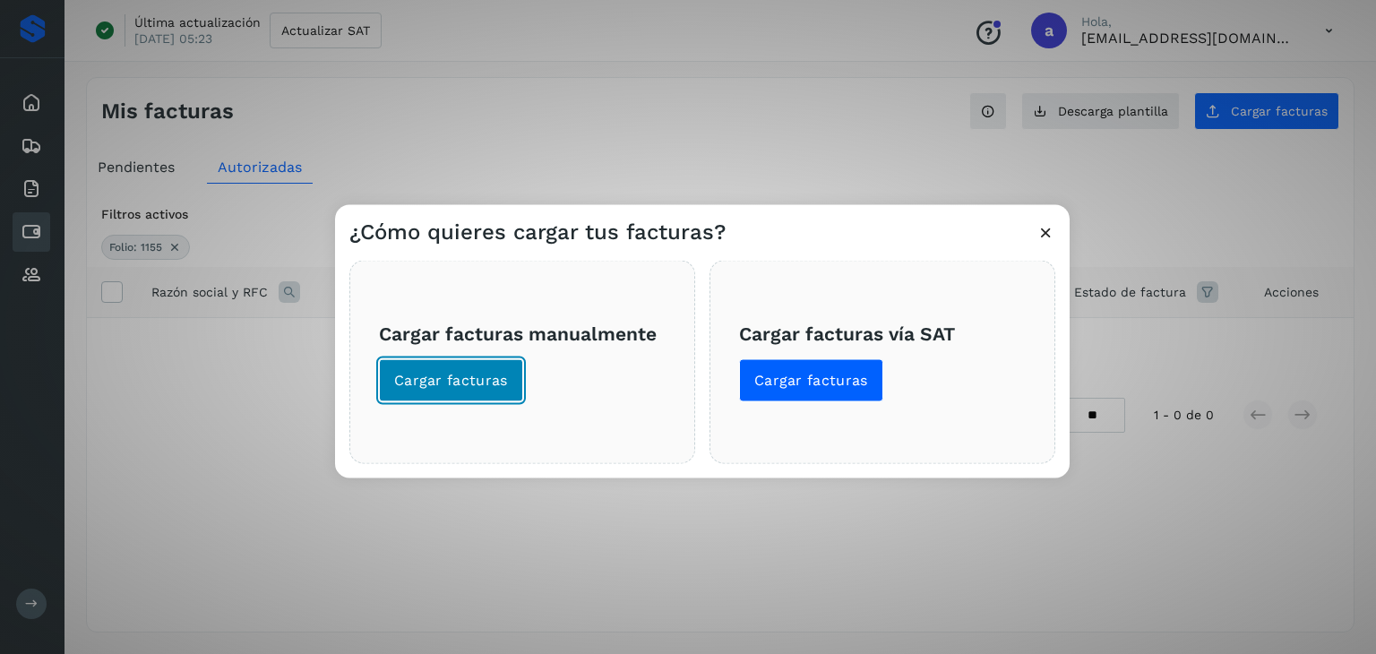
click at [419, 377] on span "Cargar facturas" at bounding box center [451, 381] width 114 height 20
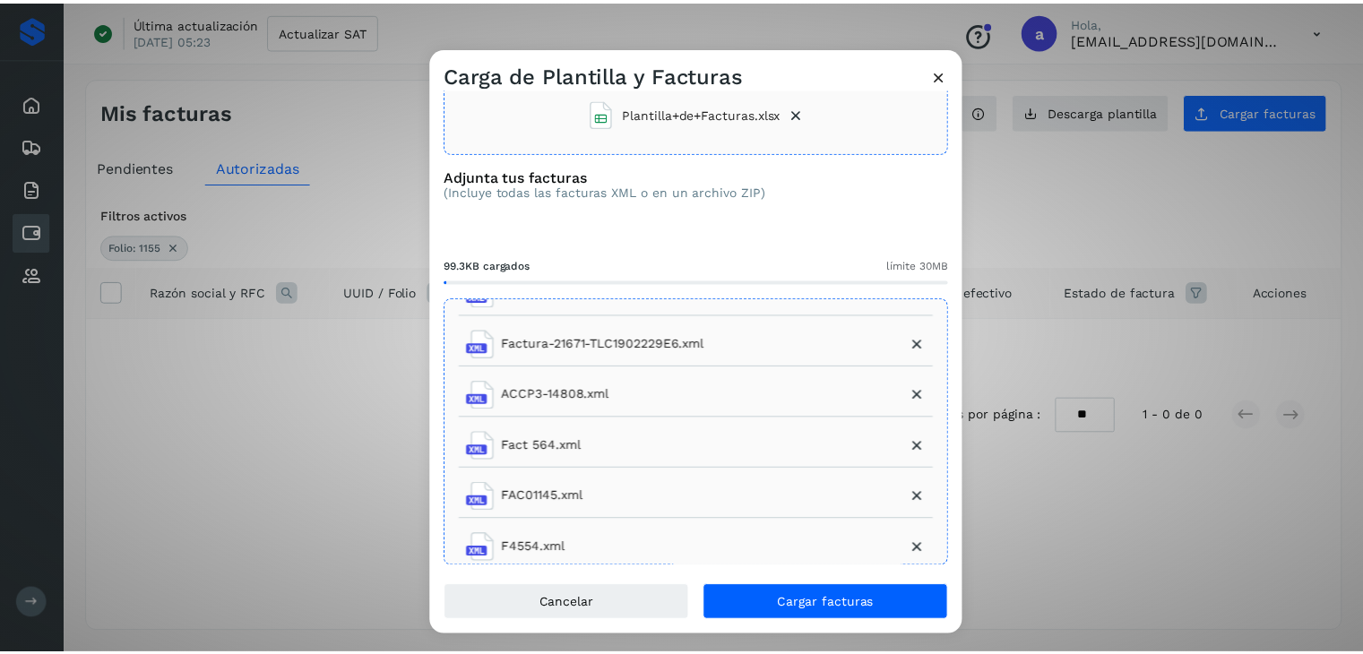
scroll to position [154, 0]
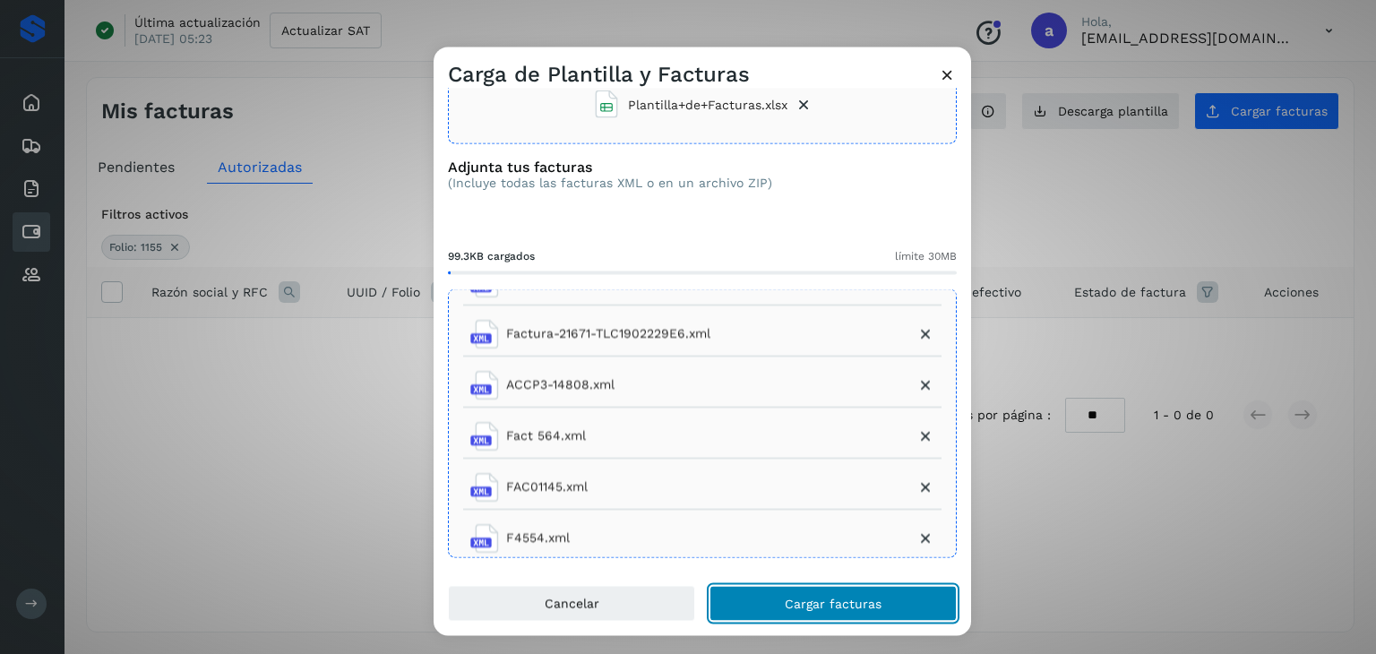
click at [852, 604] on span "Cargar facturas" at bounding box center [833, 604] width 97 height 13
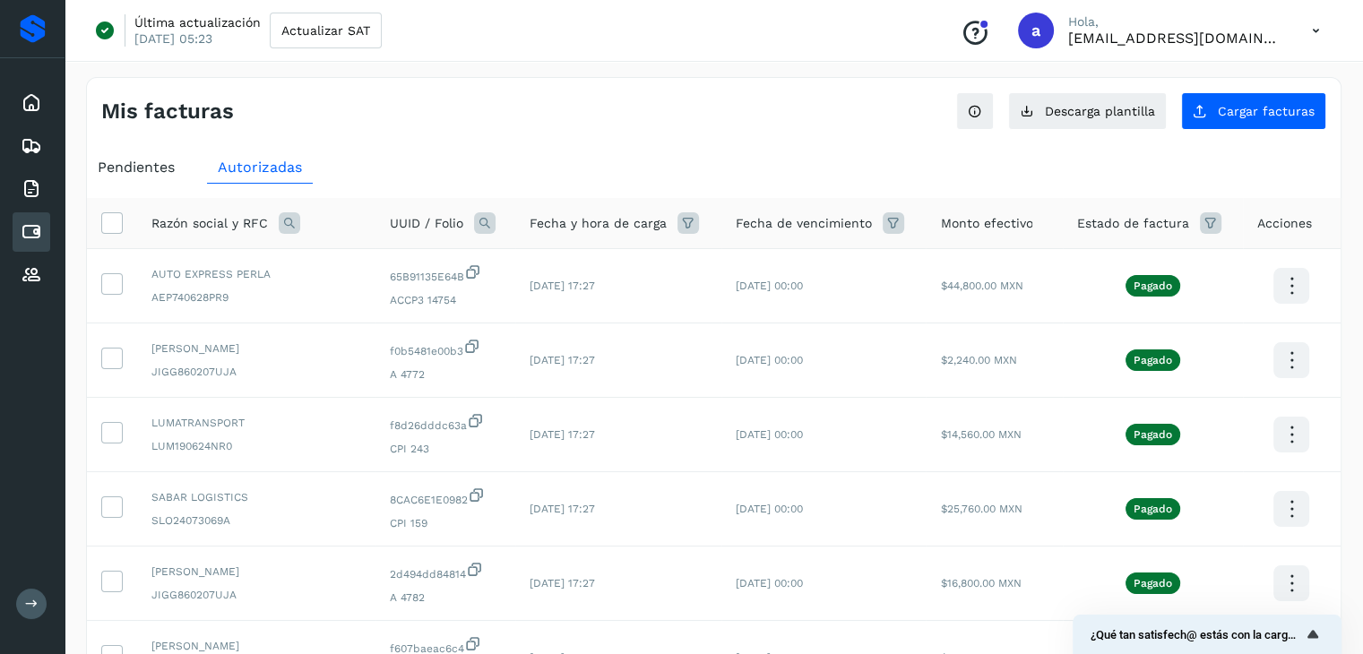
click at [774, 151] on ul "Pendientes Autorizadas" at bounding box center [713, 167] width 1253 height 32
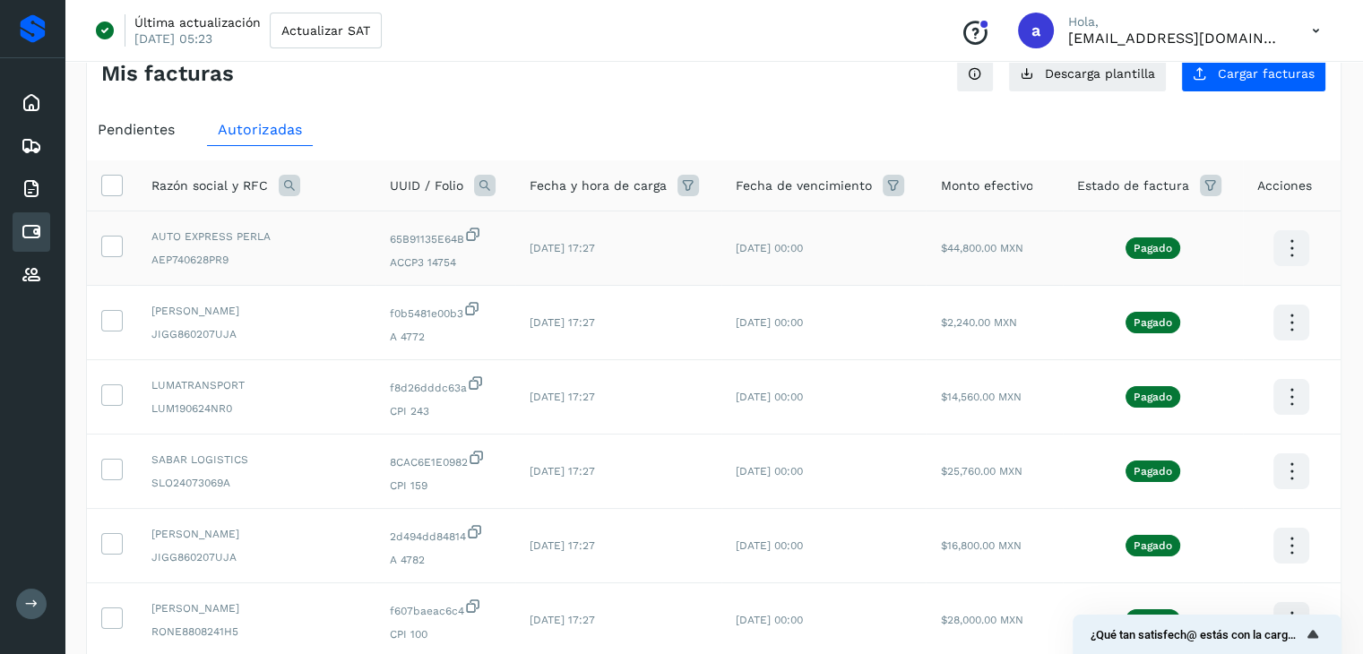
scroll to position [0, 0]
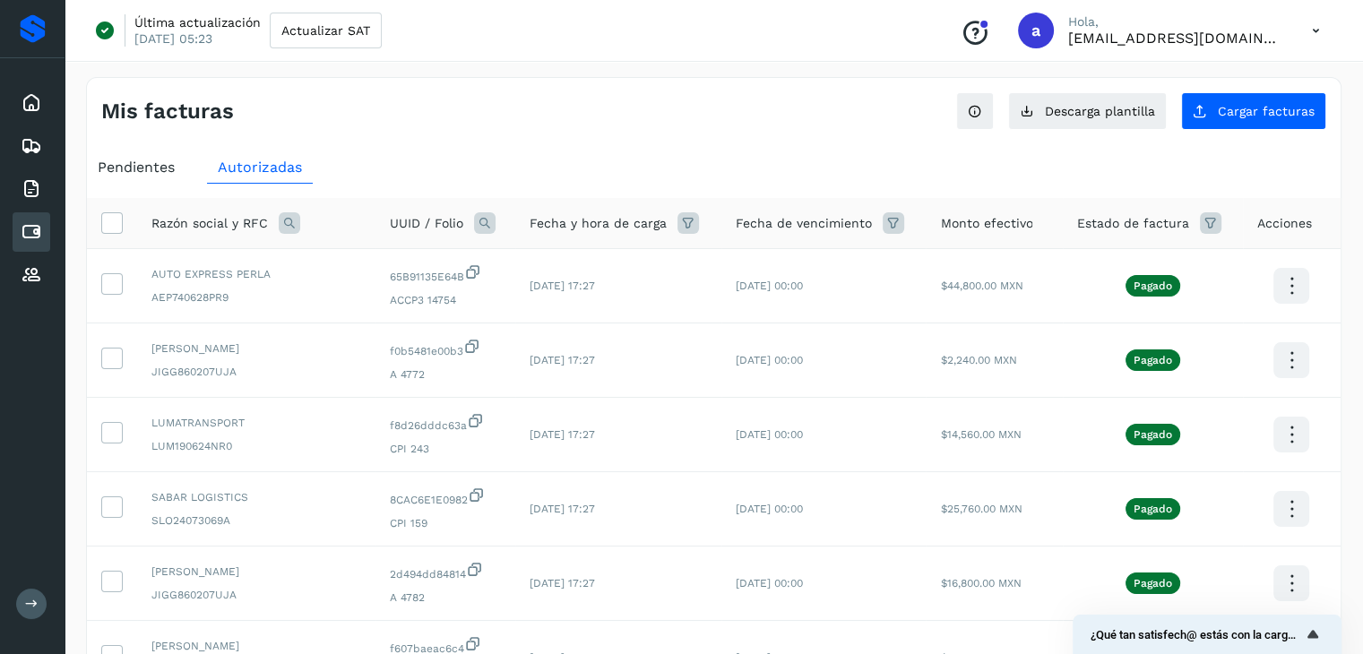
click at [36, 227] on icon at bounding box center [32, 232] width 22 height 22
click at [140, 169] on span "Pendientes" at bounding box center [136, 167] width 77 height 17
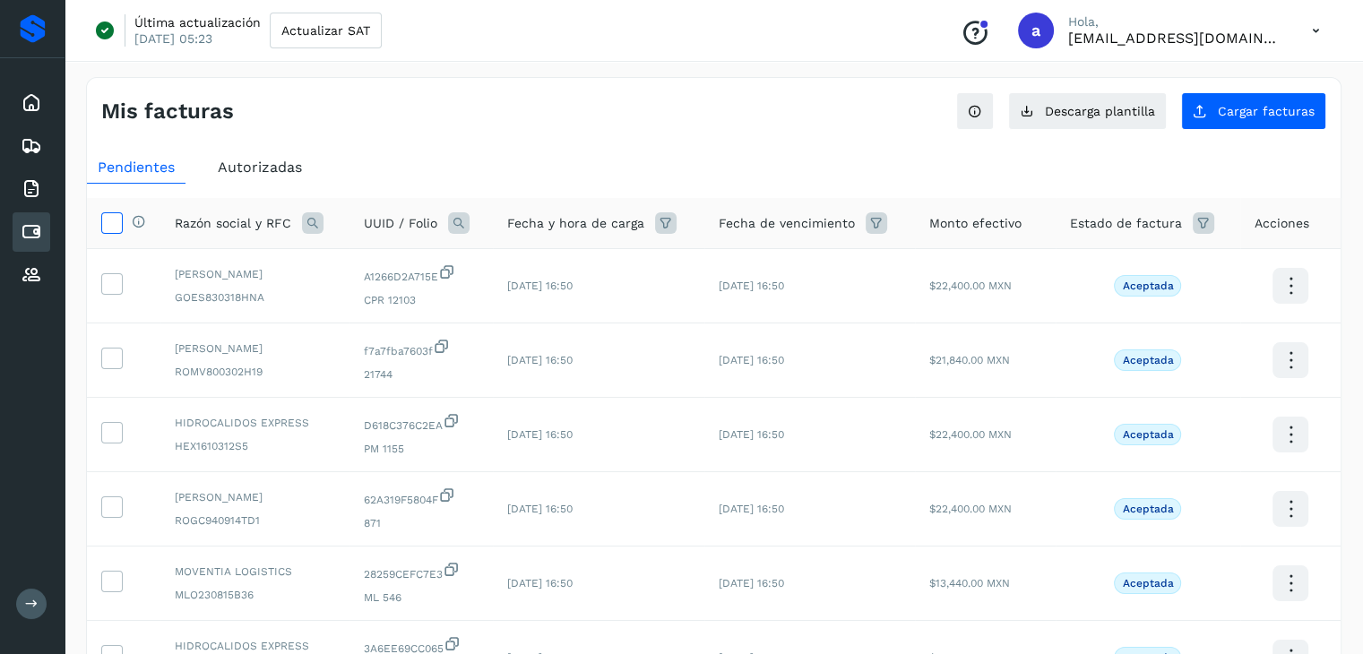
click at [115, 227] on icon at bounding box center [111, 221] width 19 height 19
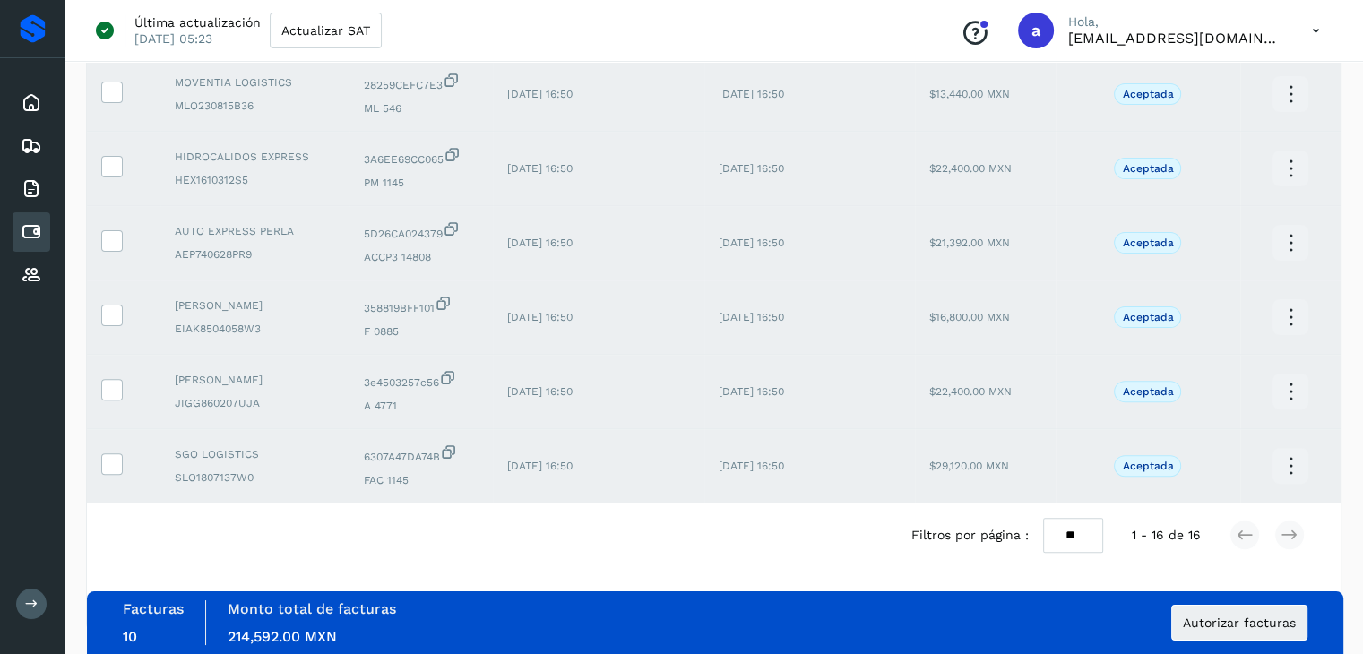
scroll to position [491, 0]
click at [1079, 534] on select "** ** **" at bounding box center [1073, 534] width 60 height 35
click at [1043, 517] on select "** ** **" at bounding box center [1073, 534] width 60 height 35
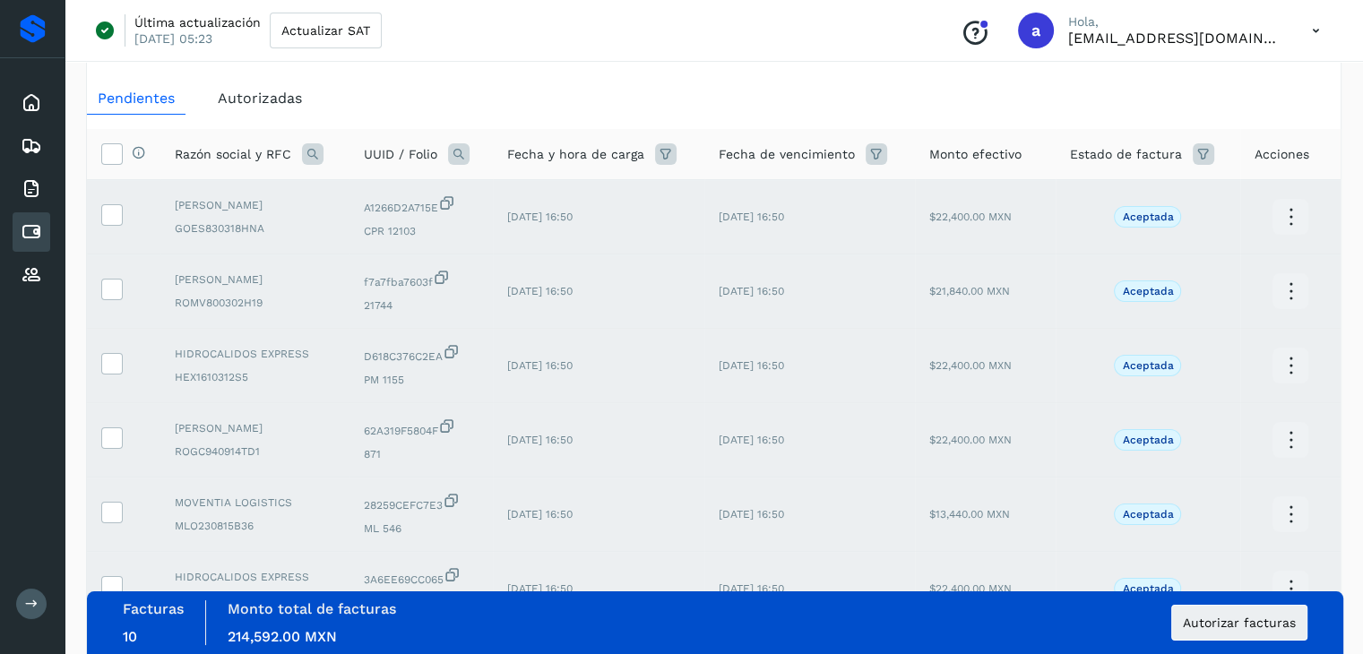
scroll to position [0, 0]
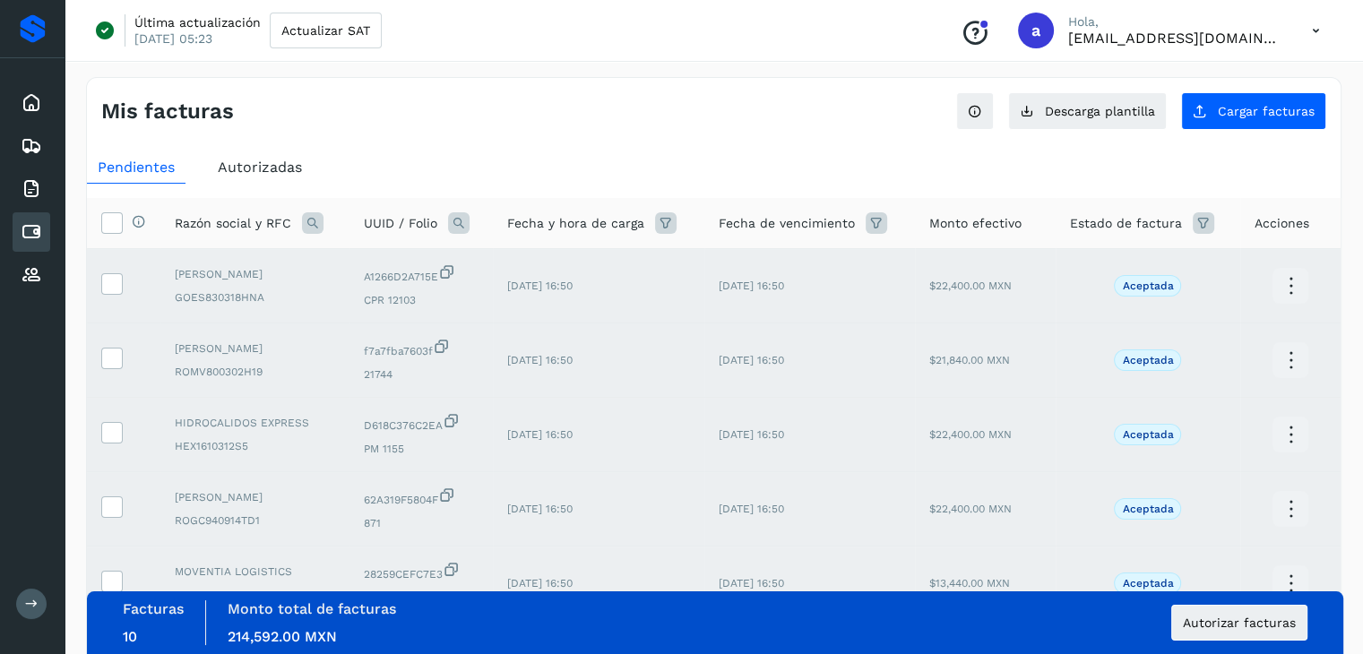
click at [270, 169] on span "Autorizadas" at bounding box center [260, 167] width 84 height 17
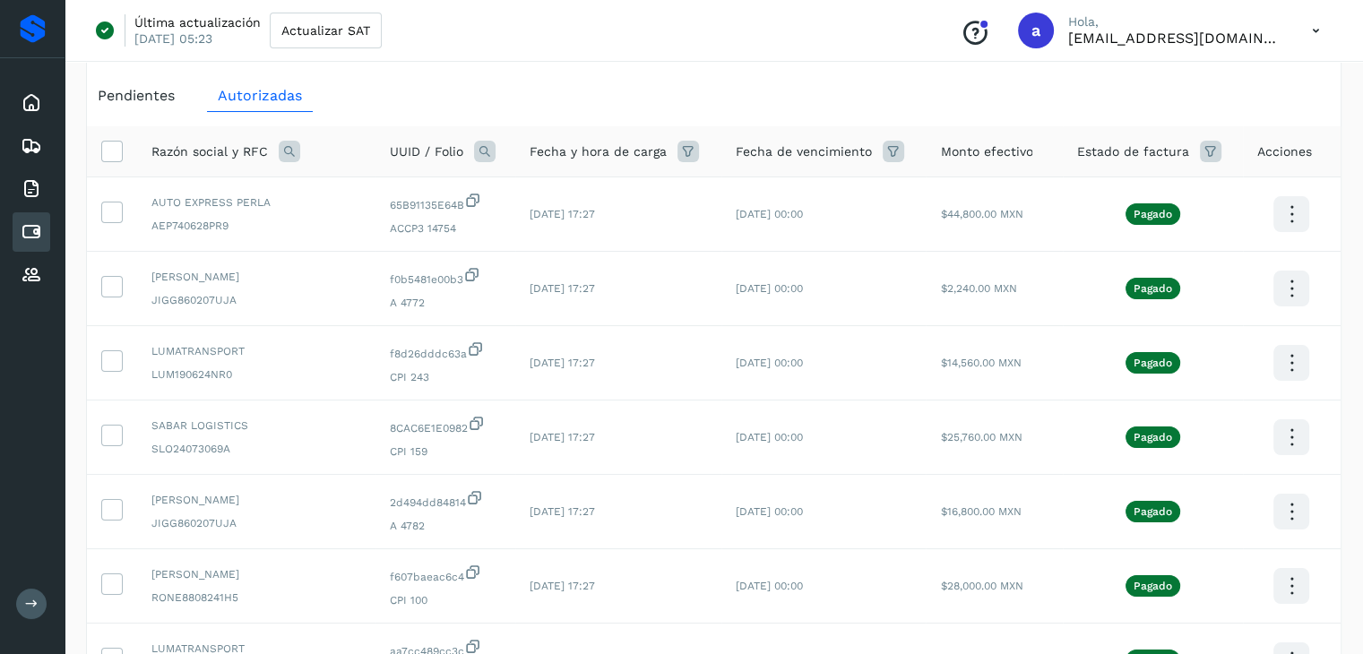
scroll to position [90, 0]
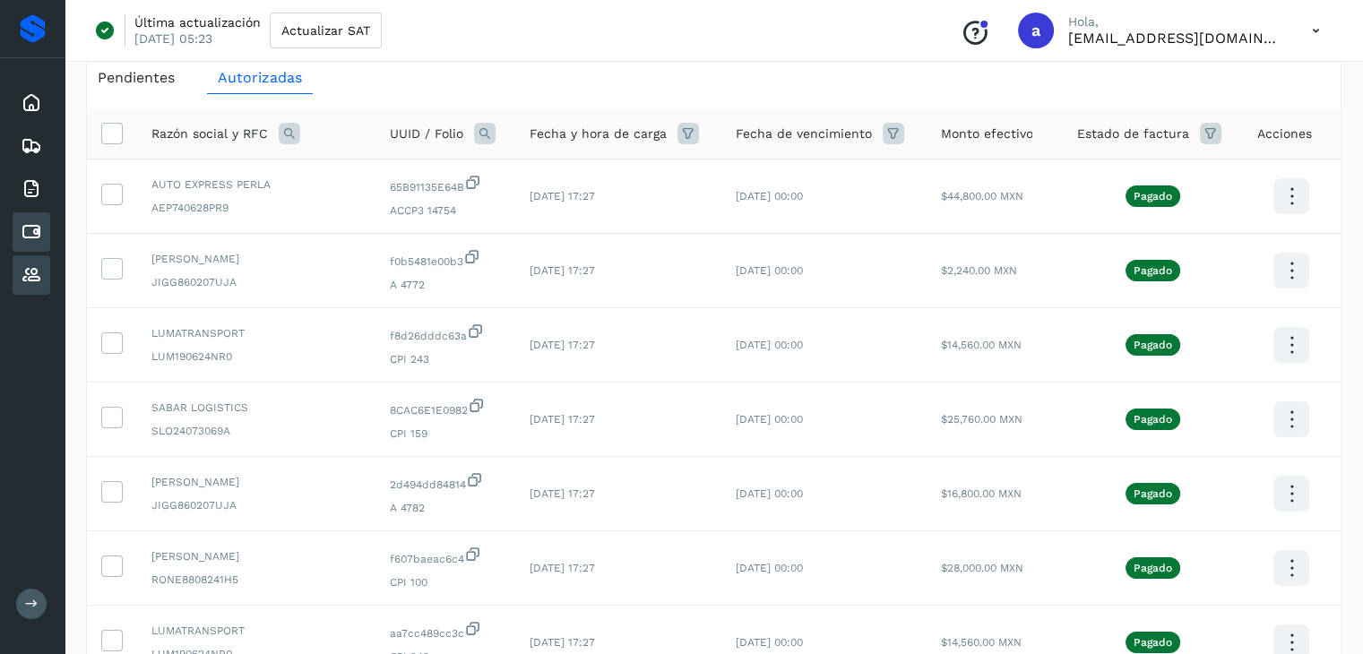
click at [21, 264] on icon at bounding box center [32, 275] width 22 height 22
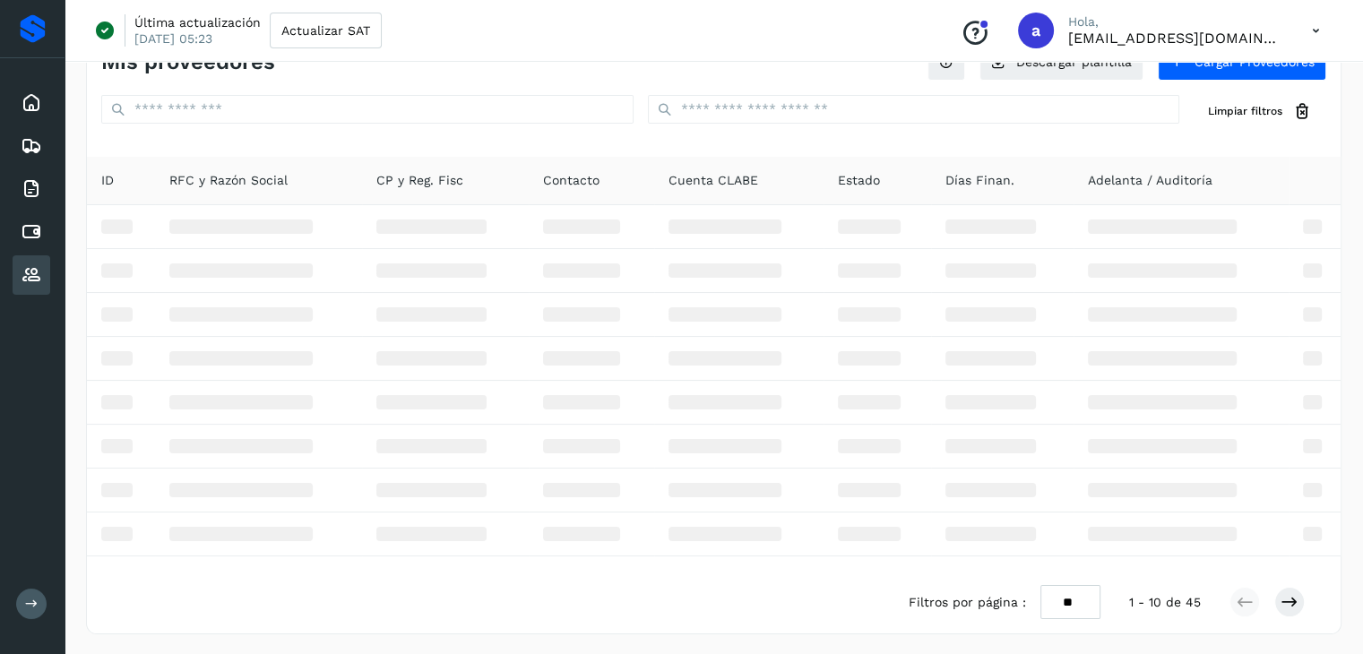
scroll to position [90, 0]
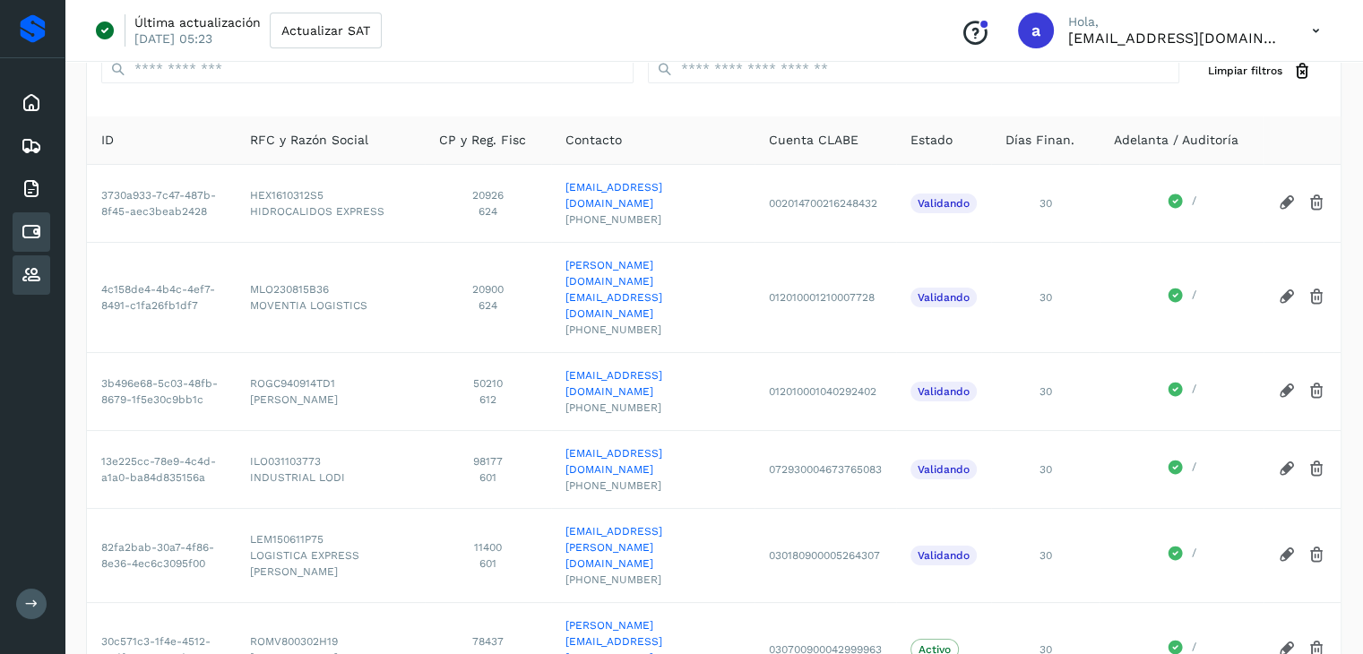
click at [41, 228] on icon at bounding box center [32, 232] width 22 height 22
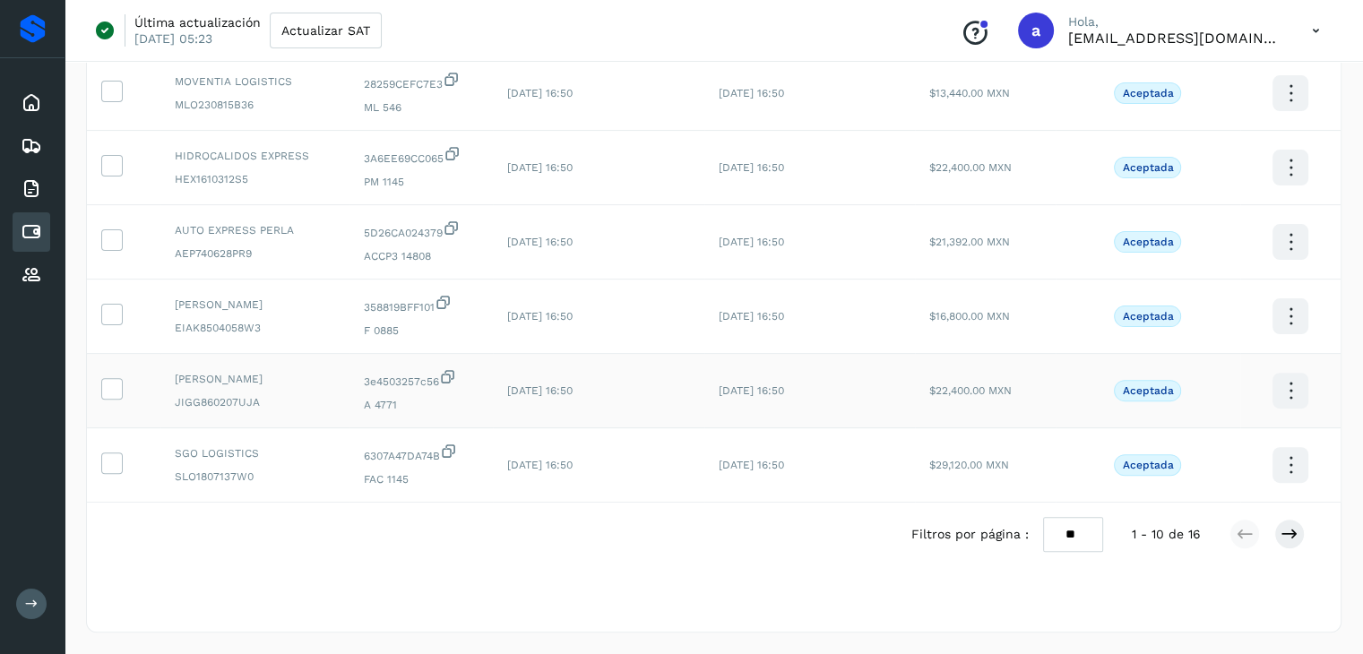
scroll to position [491, 0]
click at [1081, 535] on select "** ** **" at bounding box center [1073, 534] width 60 height 35
select select "**"
click at [1043, 517] on select "** ** **" at bounding box center [1073, 534] width 60 height 35
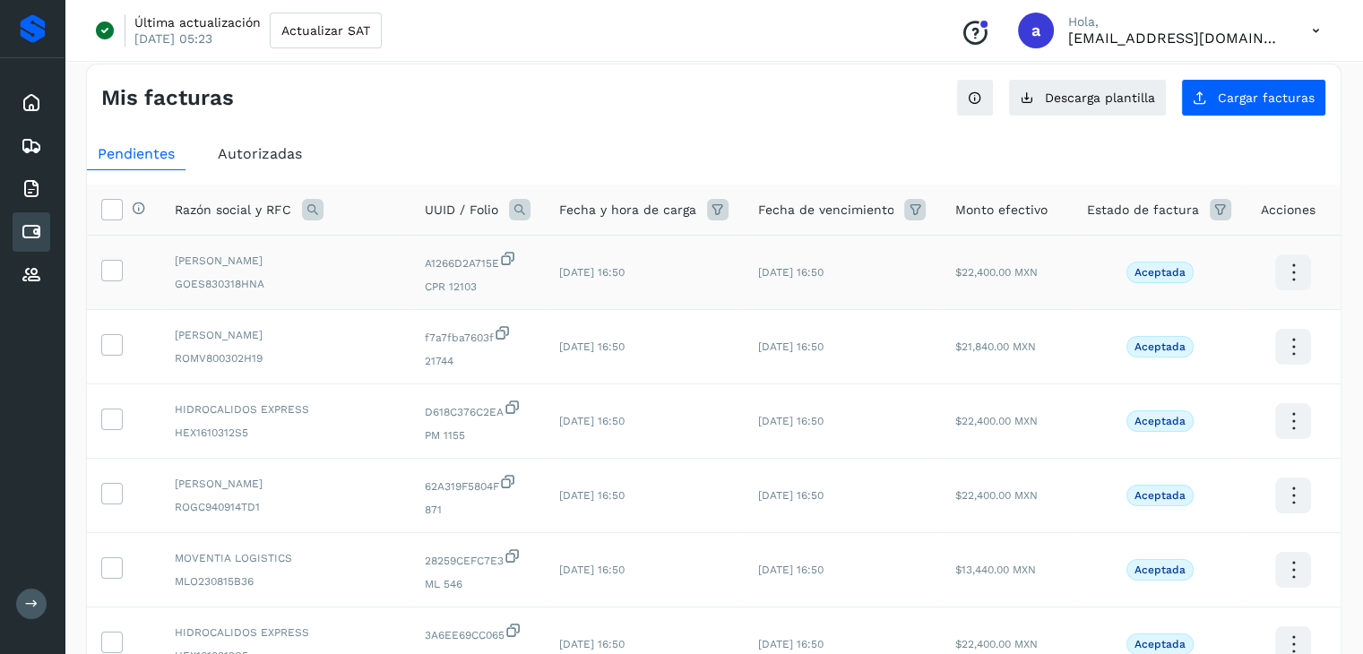
scroll to position [0, 0]
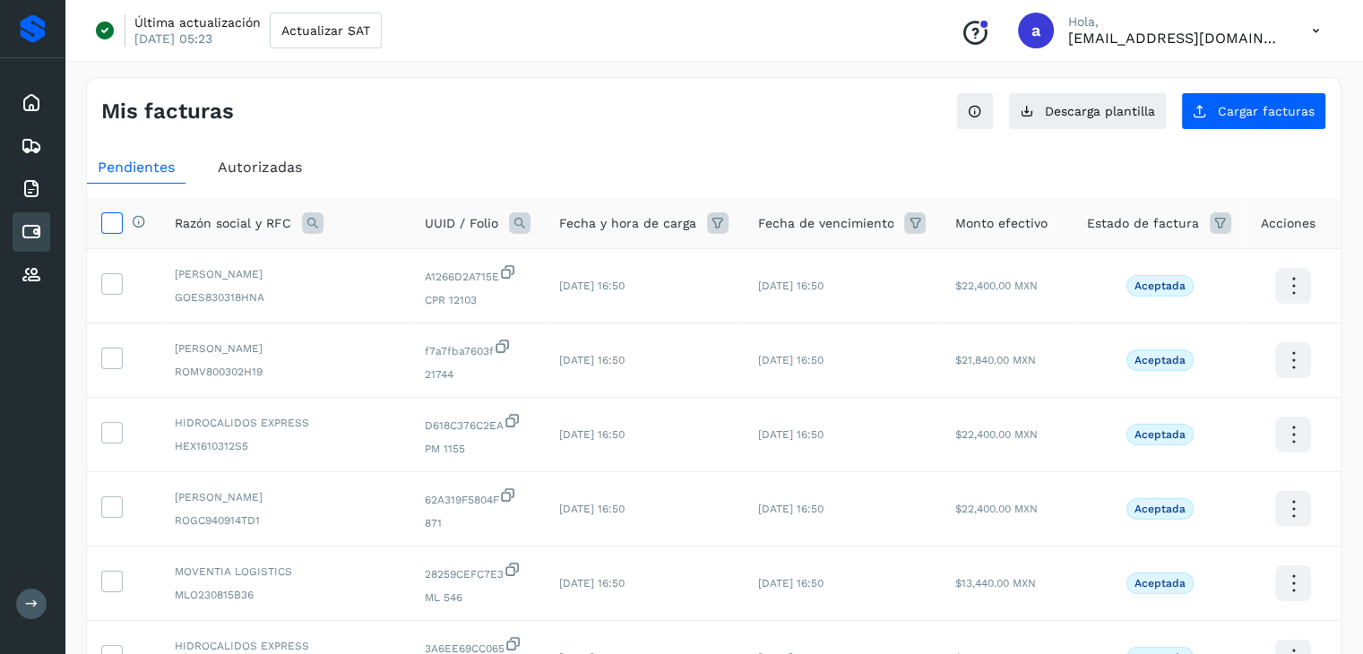
click at [118, 222] on icon at bounding box center [111, 221] width 19 height 19
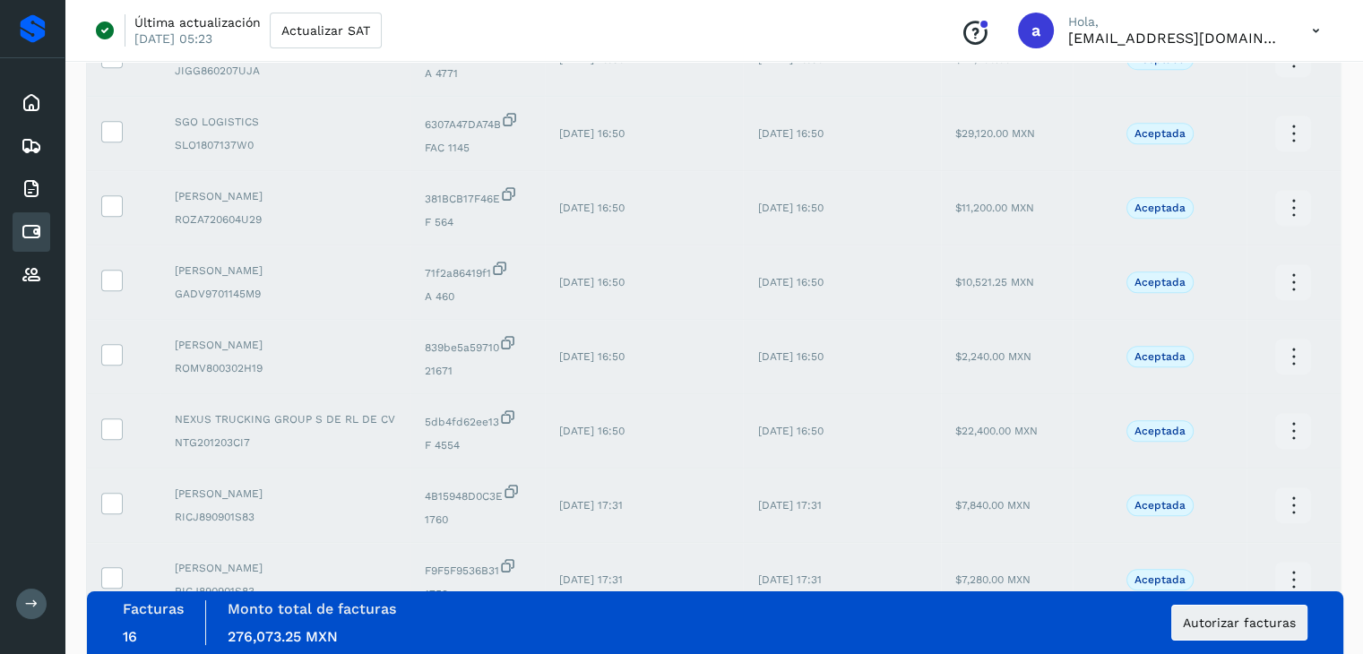
scroll to position [939, 0]
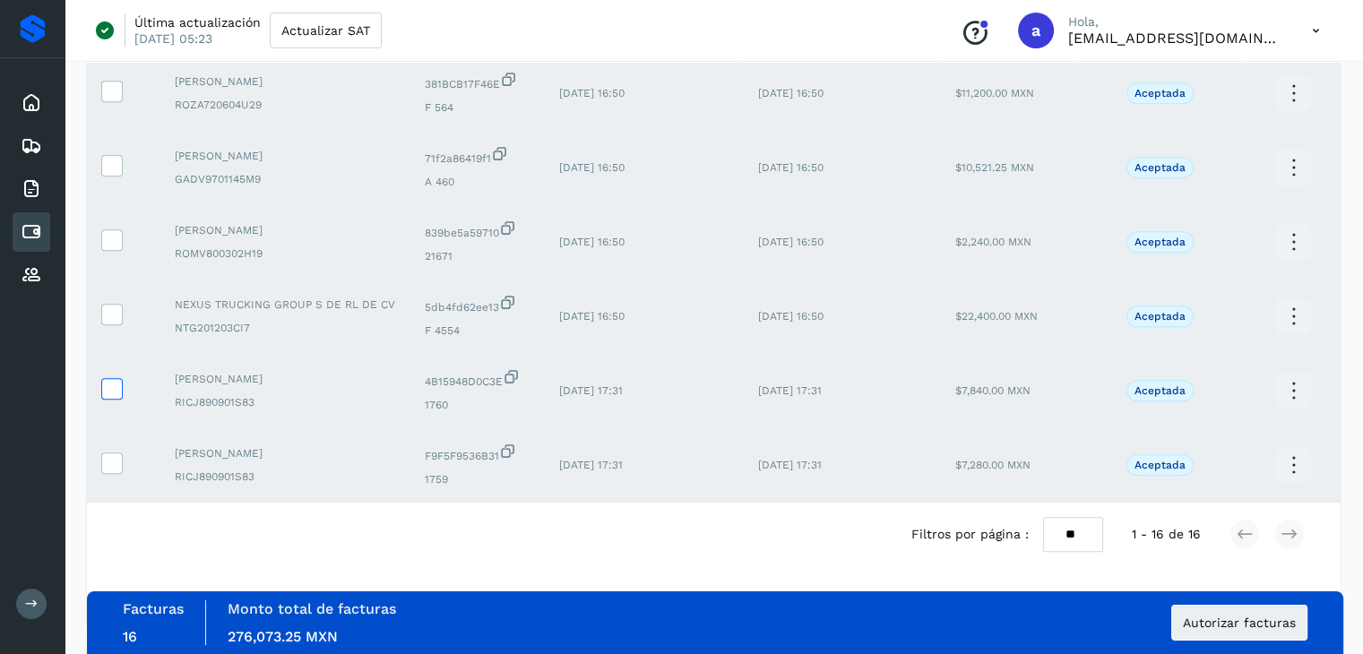
click at [111, 385] on icon at bounding box center [111, 387] width 19 height 19
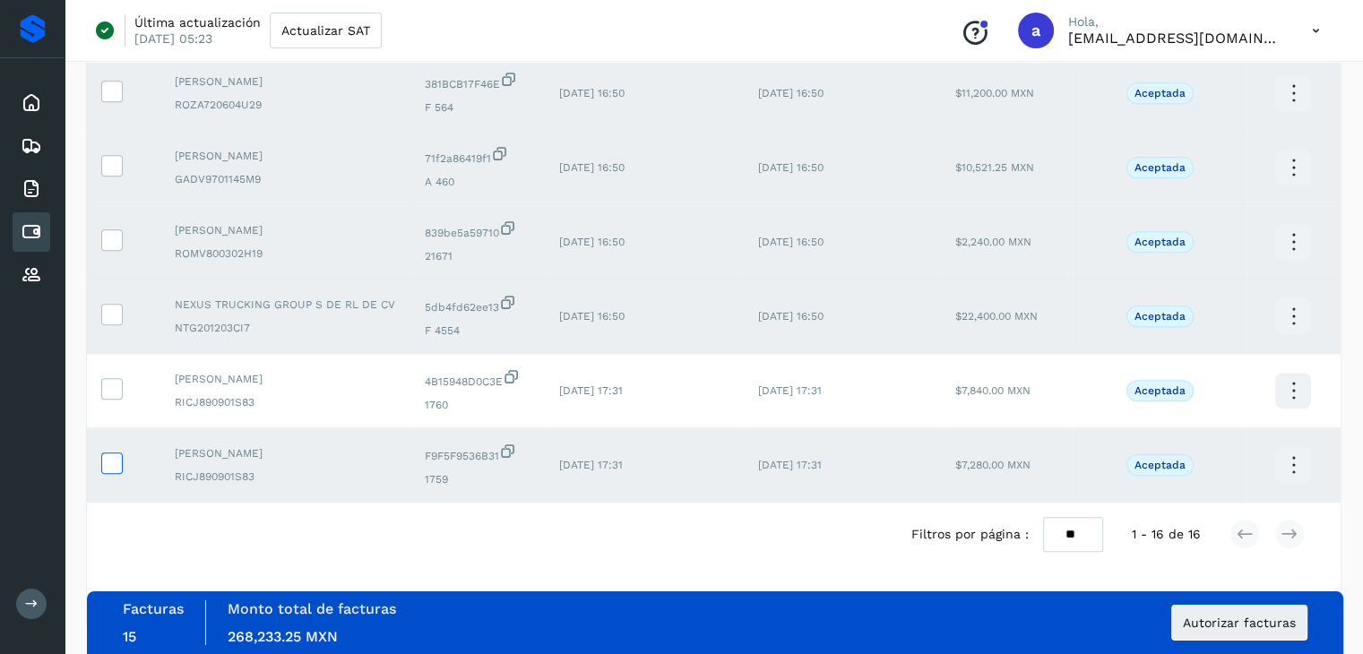
click at [108, 456] on icon at bounding box center [111, 461] width 19 height 19
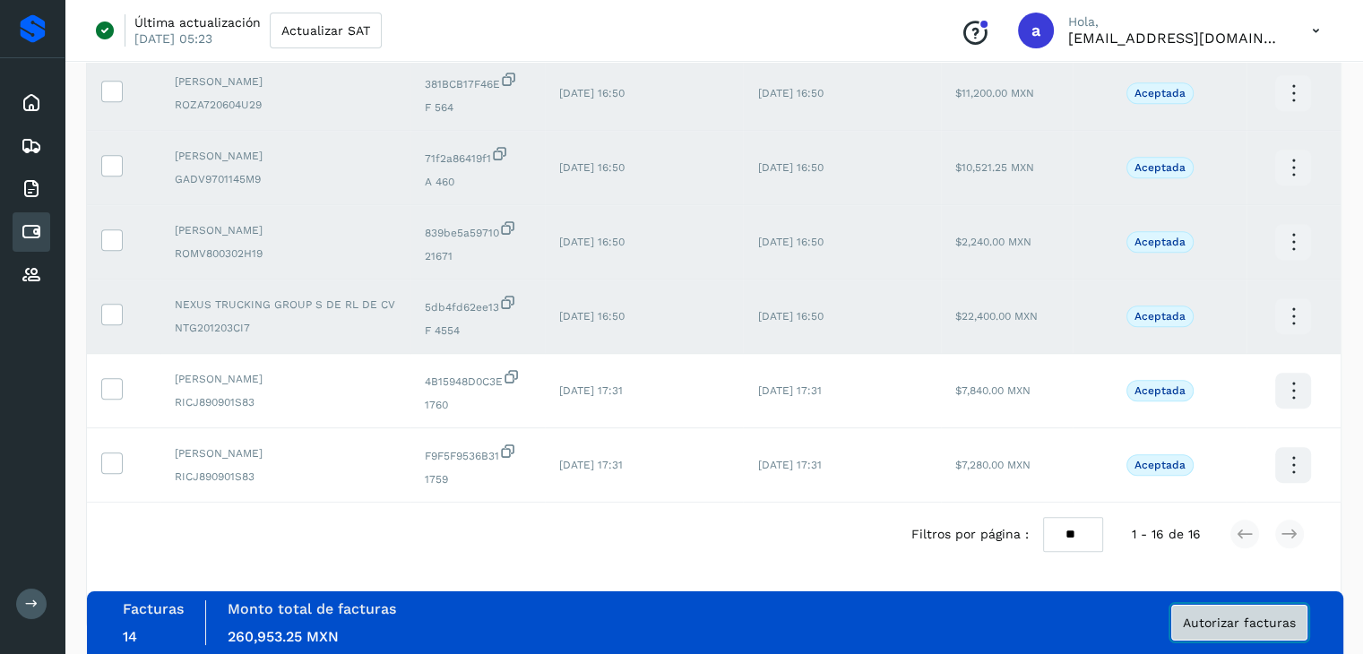
click at [1247, 624] on span "Autorizar facturas" at bounding box center [1239, 622] width 113 height 13
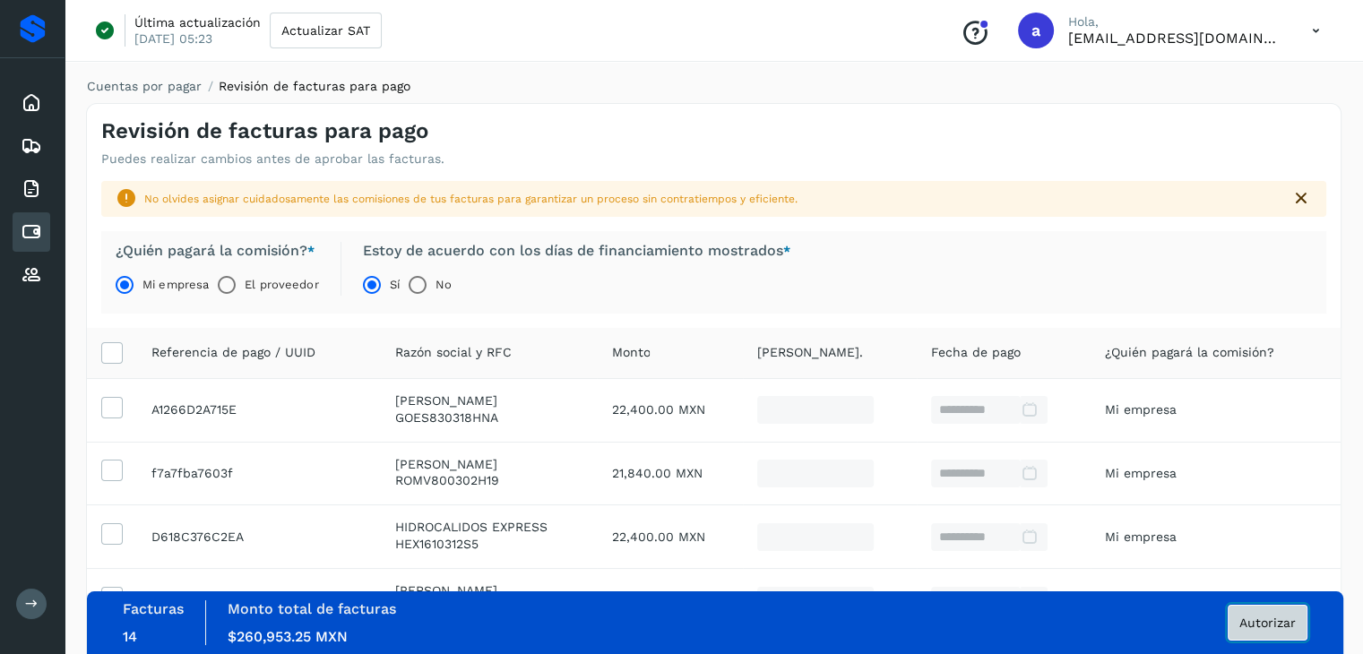
click at [1270, 617] on span "Autorizar" at bounding box center [1267, 622] width 56 height 13
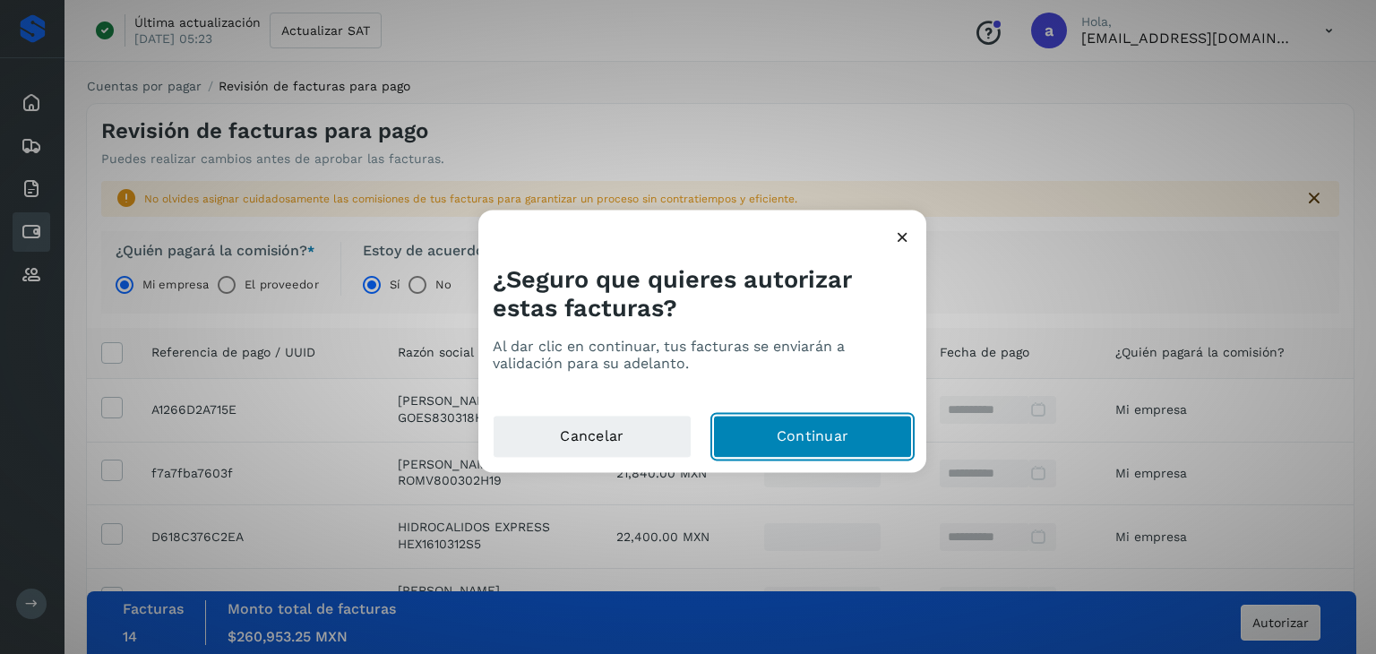
click at [772, 437] on button "Continuar" at bounding box center [812, 437] width 199 height 43
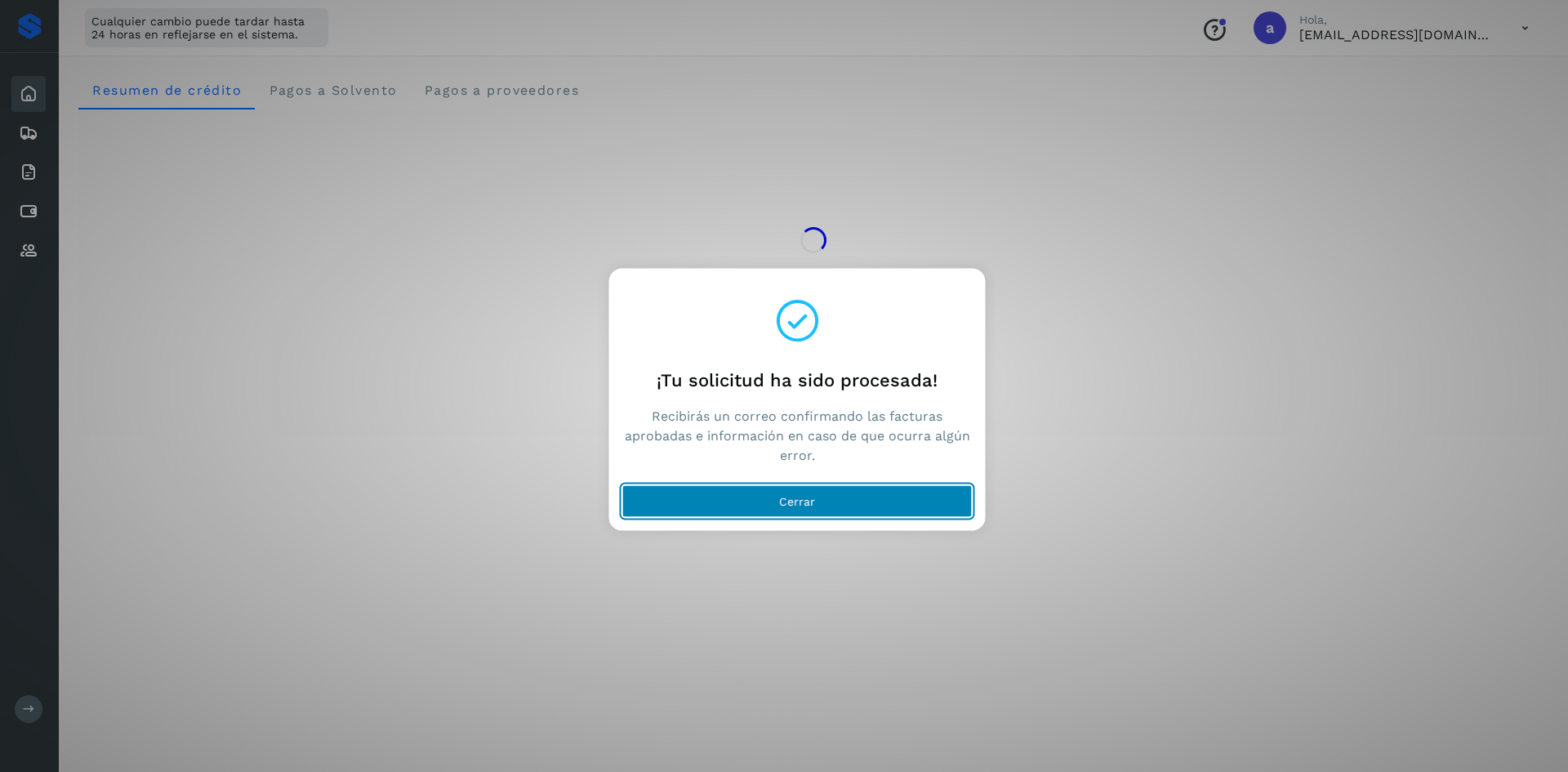
click at [843, 502] on button "Cerrar" at bounding box center [798, 500] width 350 height 33
